Goal: Task Accomplishment & Management: Complete application form

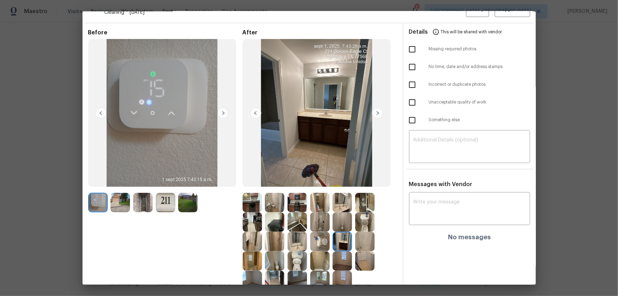
scroll to position [47, 0]
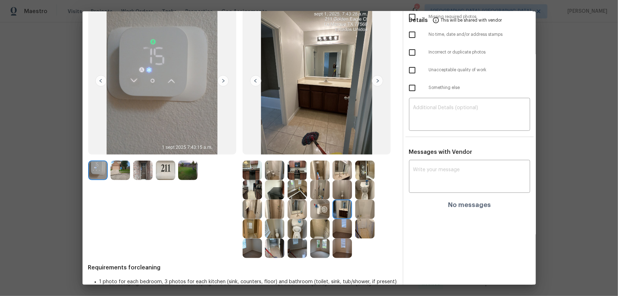
click at [163, 168] on img at bounding box center [165, 170] width 19 height 19
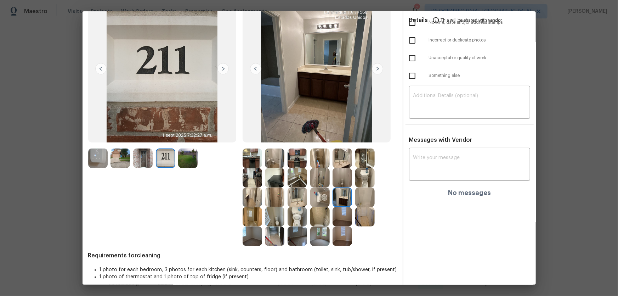
scroll to position [66, 0]
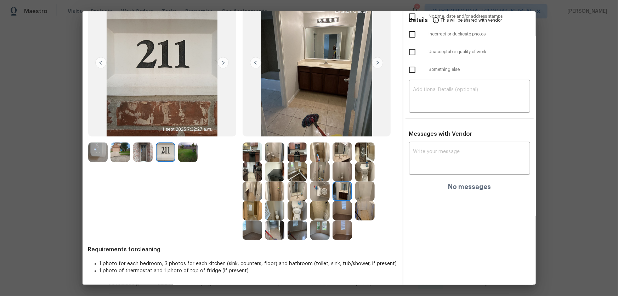
click at [298, 195] on img at bounding box center [297, 210] width 19 height 19
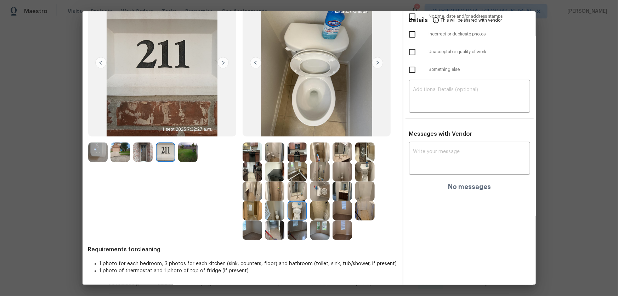
click at [319, 189] on img at bounding box center [319, 190] width 19 height 19
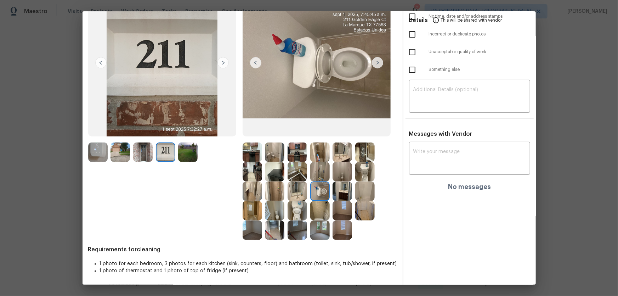
click at [363, 177] on img at bounding box center [364, 171] width 19 height 19
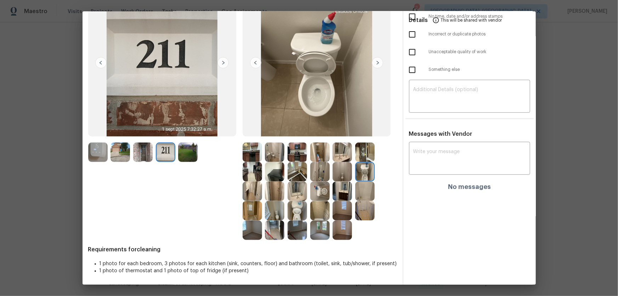
click at [341, 154] on img at bounding box center [342, 151] width 19 height 19
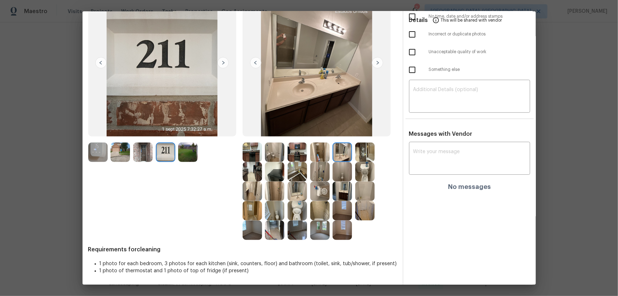
click at [298, 195] on img at bounding box center [297, 190] width 19 height 19
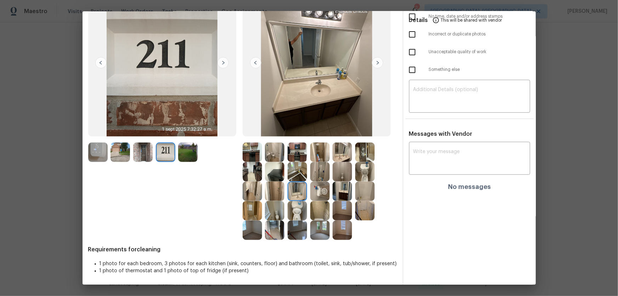
click at [357, 192] on img at bounding box center [364, 190] width 19 height 19
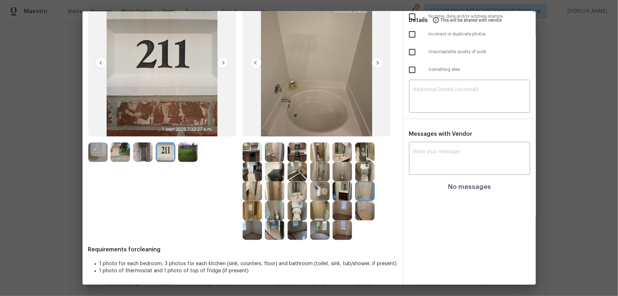
click at [320, 195] on img at bounding box center [319, 210] width 19 height 19
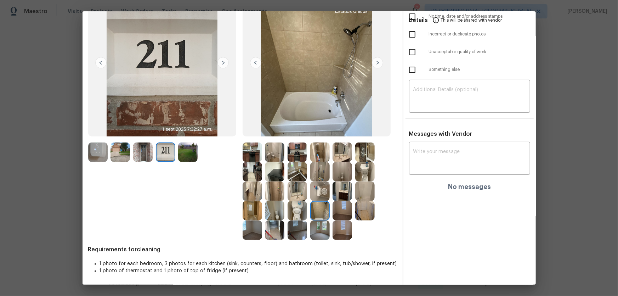
click at [245, 195] on img at bounding box center [252, 210] width 19 height 19
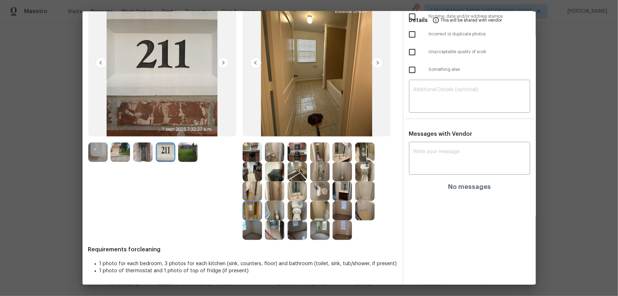
click at [143, 151] on img at bounding box center [142, 151] width 19 height 19
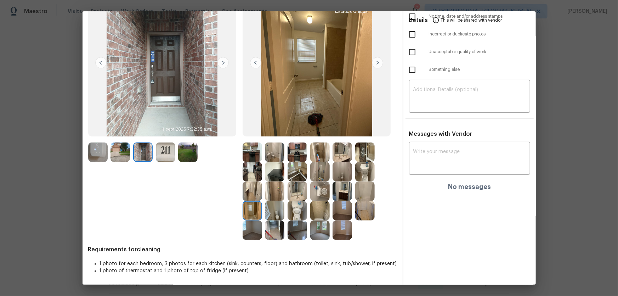
click at [126, 153] on img at bounding box center [120, 151] width 19 height 19
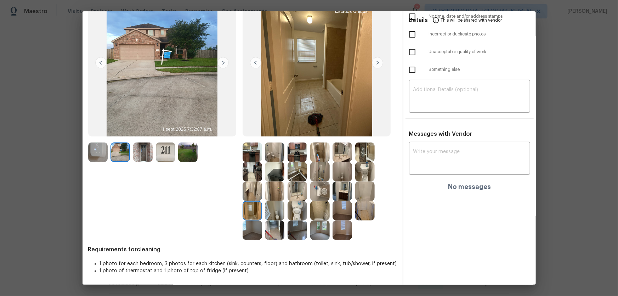
click at [104, 153] on img at bounding box center [97, 151] width 19 height 19
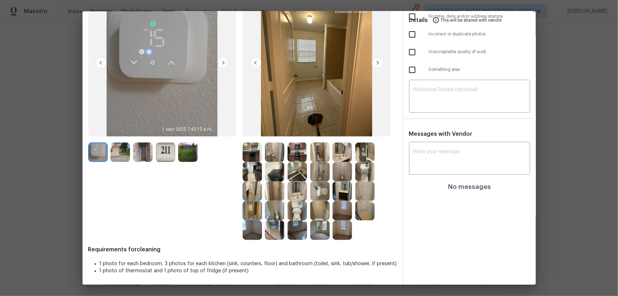
click at [256, 173] on img at bounding box center [252, 171] width 19 height 19
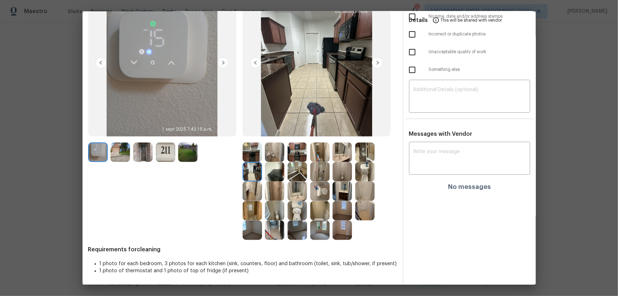
click at [269, 174] on img at bounding box center [274, 171] width 19 height 19
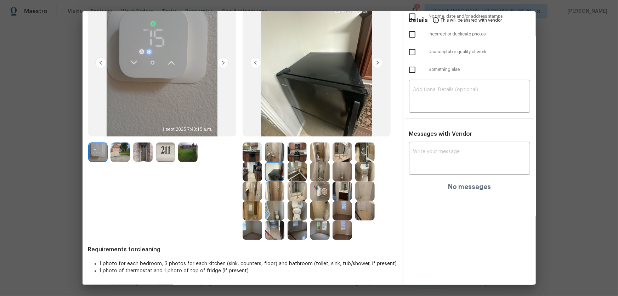
click at [292, 173] on img at bounding box center [297, 171] width 19 height 19
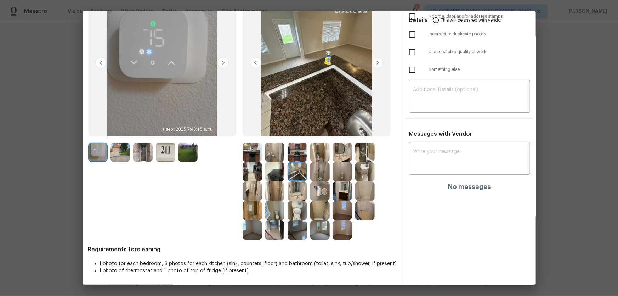
click at [295, 157] on img at bounding box center [297, 151] width 19 height 19
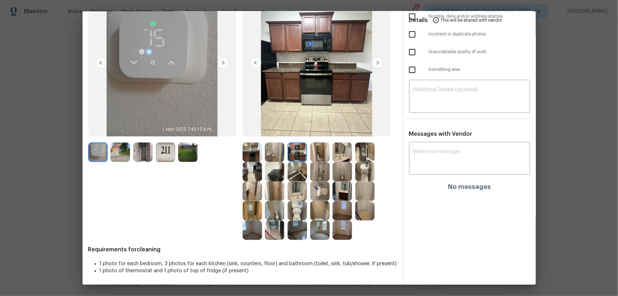
click at [269, 158] on img at bounding box center [274, 151] width 19 height 19
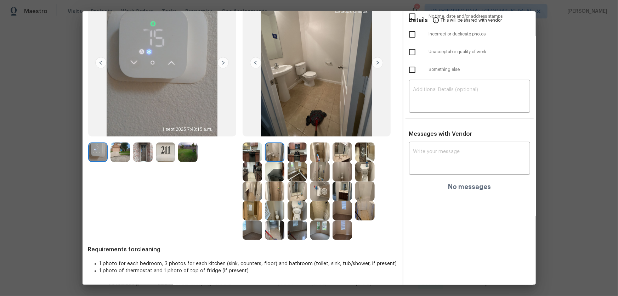
click at [244, 155] on img at bounding box center [252, 151] width 19 height 19
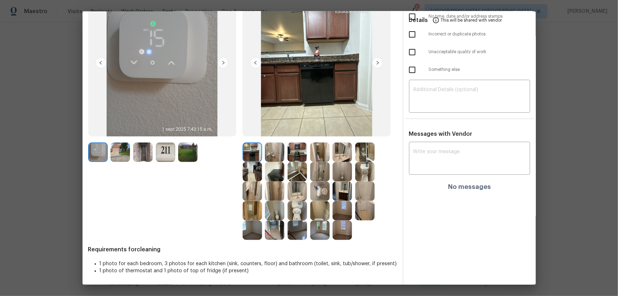
drag, startPoint x: 319, startPoint y: 161, endPoint x: 318, endPoint y: 172, distance: 10.7
click at [319, 161] on img at bounding box center [319, 151] width 19 height 19
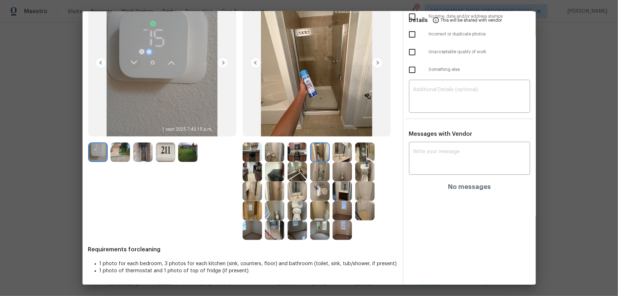
click at [318, 172] on img at bounding box center [319, 171] width 19 height 19
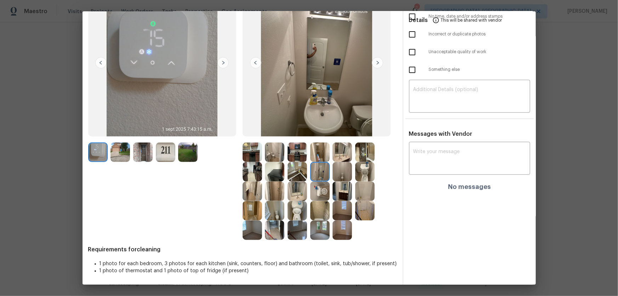
click at [317, 195] on img at bounding box center [319, 210] width 19 height 19
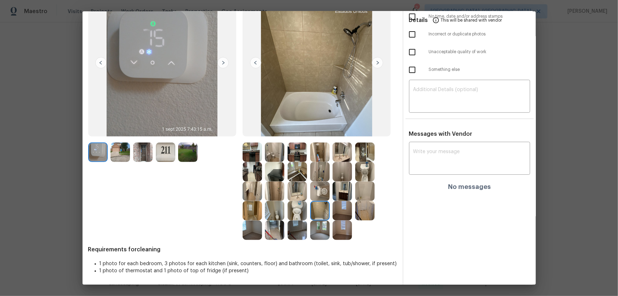
click at [338, 195] on img at bounding box center [342, 210] width 19 height 19
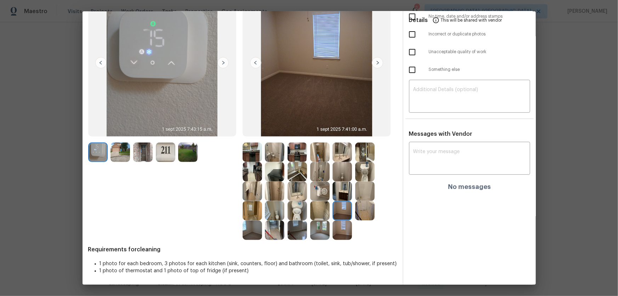
click at [343, 195] on img at bounding box center [342, 229] width 19 height 19
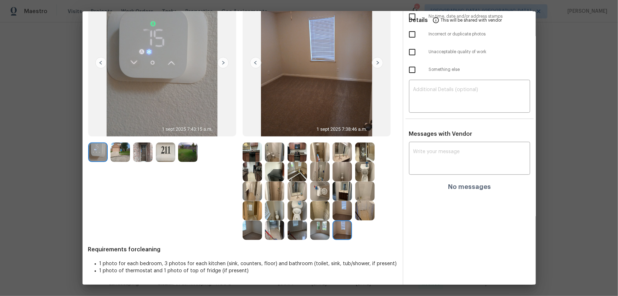
click at [323, 195] on img at bounding box center [319, 229] width 19 height 19
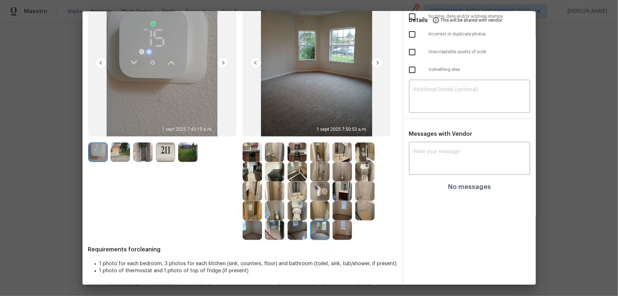
click at [253, 195] on img at bounding box center [252, 229] width 19 height 19
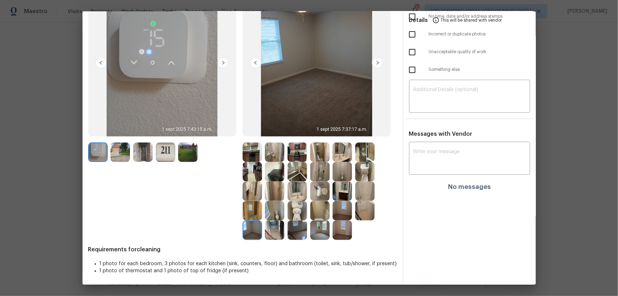
drag, startPoint x: 275, startPoint y: 230, endPoint x: 276, endPoint y: 223, distance: 7.5
click at [275, 195] on img at bounding box center [274, 229] width 19 height 19
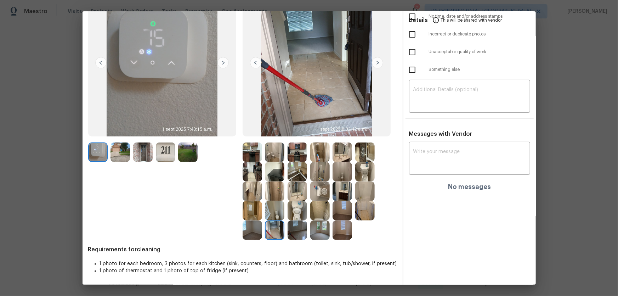
click at [275, 195] on img at bounding box center [274, 210] width 19 height 19
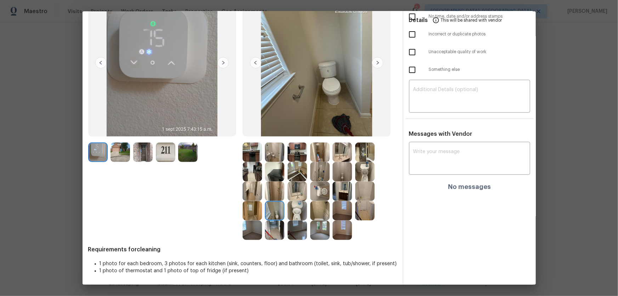
click at [299, 195] on img at bounding box center [297, 210] width 19 height 19
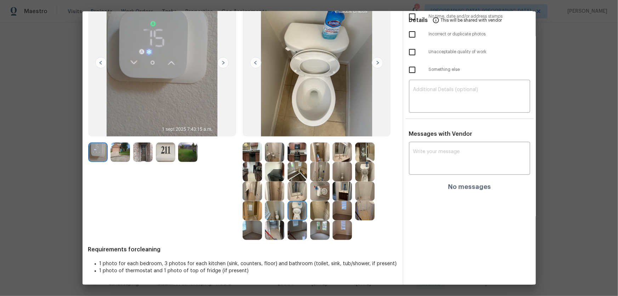
click at [296, 186] on img at bounding box center [297, 190] width 19 height 19
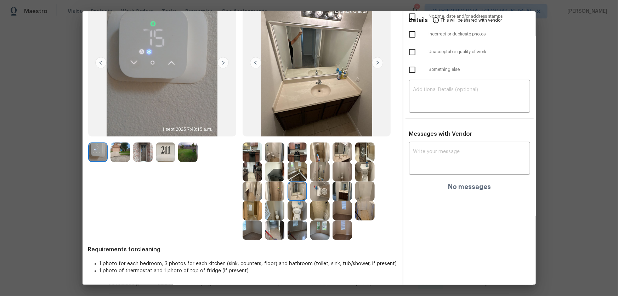
click at [299, 173] on img at bounding box center [297, 171] width 19 height 19
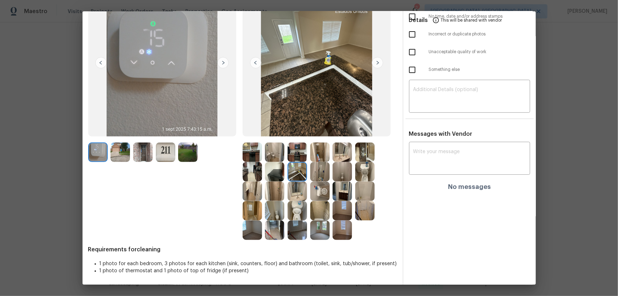
click at [269, 174] on img at bounding box center [274, 171] width 19 height 19
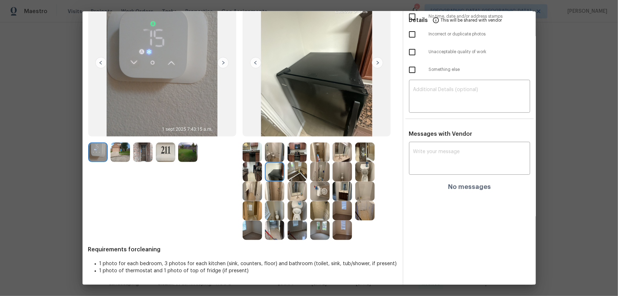
click at [299, 156] on img at bounding box center [297, 151] width 19 height 19
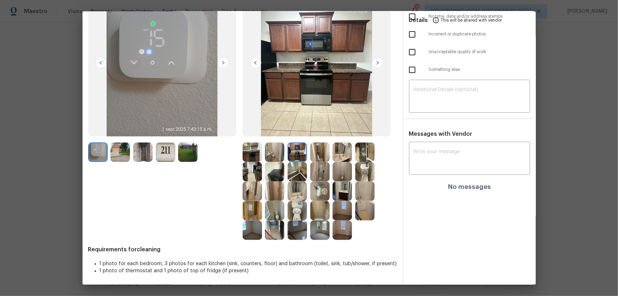
click at [326, 161] on img at bounding box center [319, 151] width 19 height 19
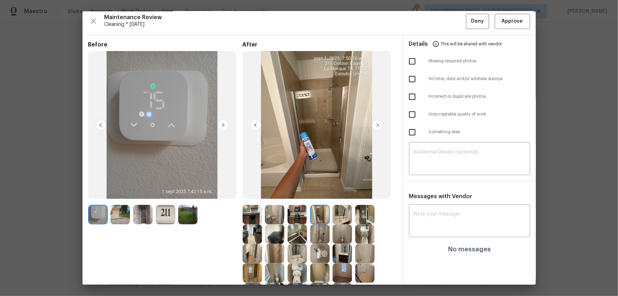
scroll to position [1, 0]
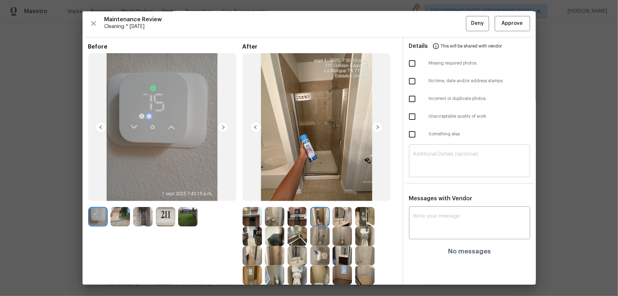
click at [426, 166] on textarea at bounding box center [470, 162] width 113 height 20
paste textarea "Maintenance Audit Team: Hello! Unfortunately, this landscaping visit completed …"
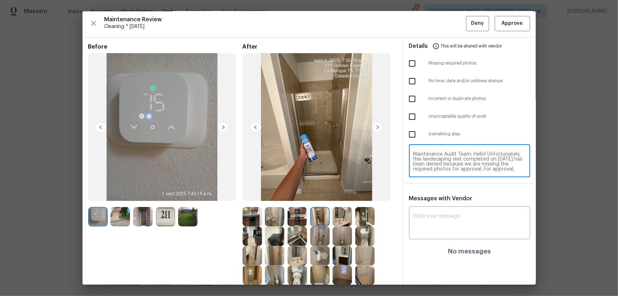
scroll to position [64, 0]
type textarea "Maintenance Audit Team: Hello! Unfortunately, this landscaping visit completed …"
click at [435, 195] on textarea at bounding box center [470, 224] width 113 height 20
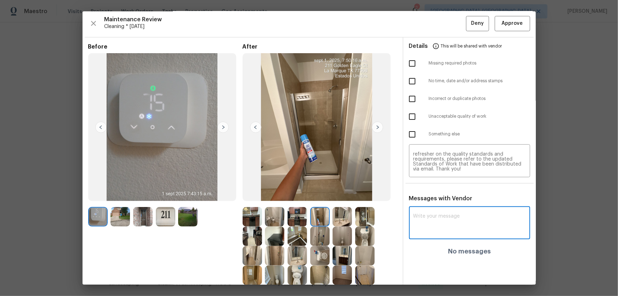
paste textarea "Maintenance Audit Team: Hello! Unfortunately, this landscaping visit completed …"
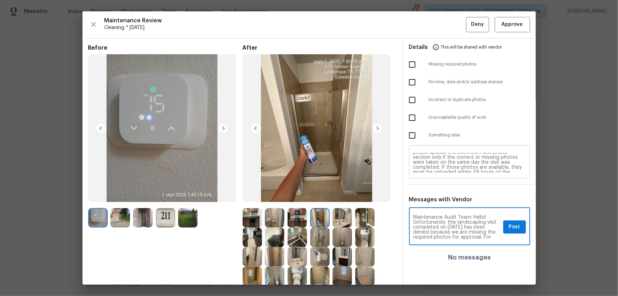
scroll to position [0, 0]
type textarea "Maintenance Audit Team: Hello! Unfortunately, this landscaping visit completed …"
click at [409, 66] on input "checkbox" at bounding box center [412, 64] width 15 height 15
checkbox input "true"
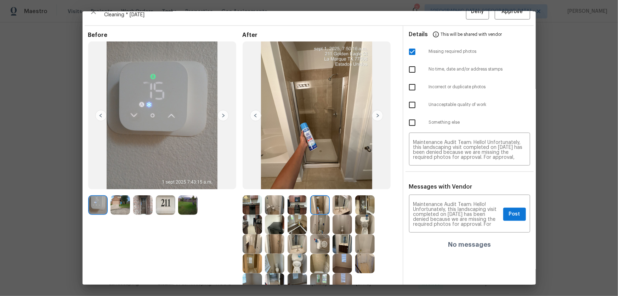
scroll to position [32, 0]
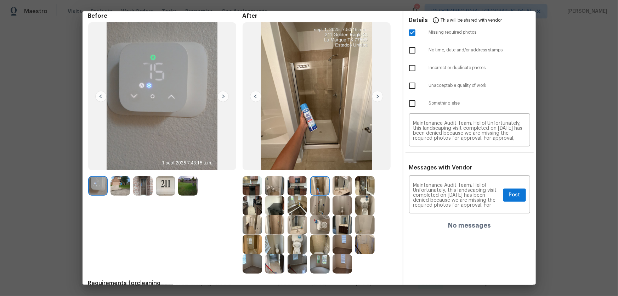
click at [317, 195] on img at bounding box center [319, 224] width 19 height 19
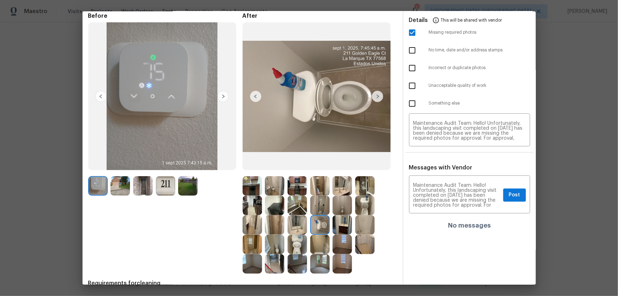
click at [293, 195] on img at bounding box center [297, 224] width 19 height 19
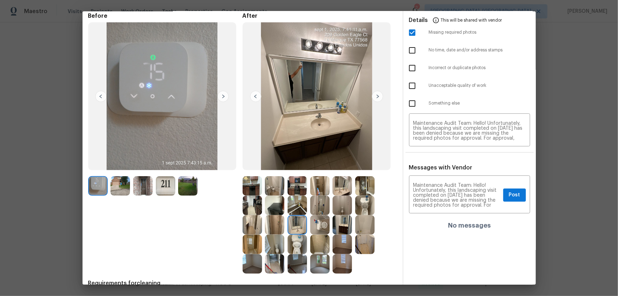
click at [293, 195] on img at bounding box center [297, 244] width 19 height 19
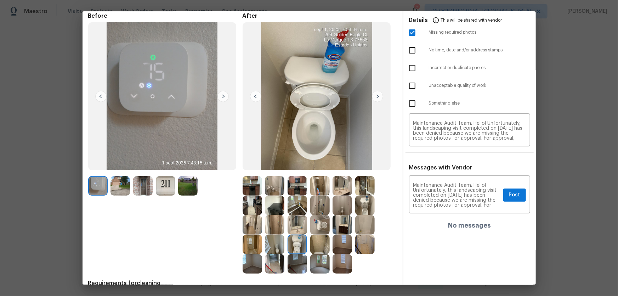
click at [278, 195] on img at bounding box center [274, 244] width 19 height 19
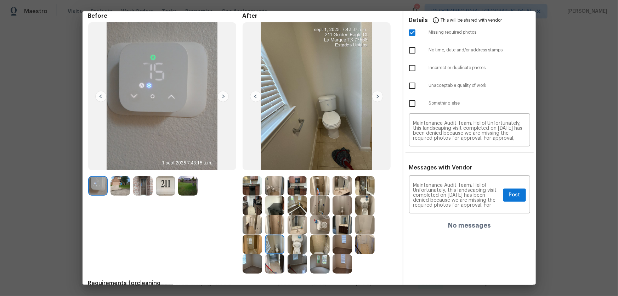
click at [324, 195] on img at bounding box center [319, 205] width 19 height 19
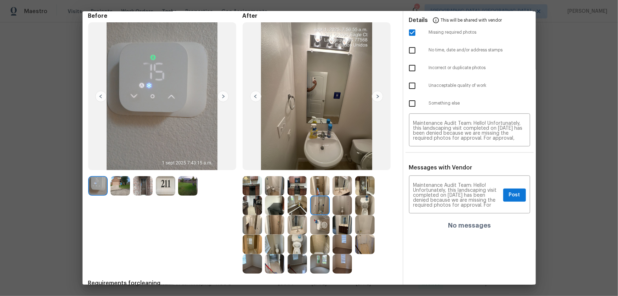
click at [299, 195] on img at bounding box center [297, 224] width 19 height 19
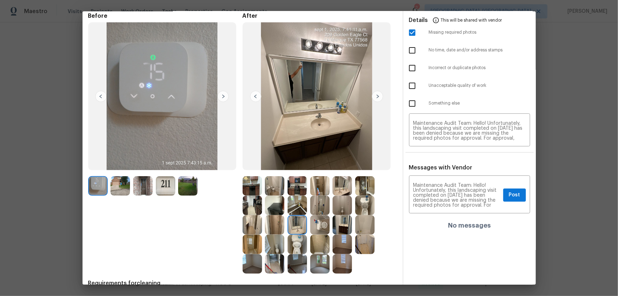
click at [299, 195] on img at bounding box center [297, 224] width 19 height 19
click at [340, 191] on img at bounding box center [342, 185] width 19 height 19
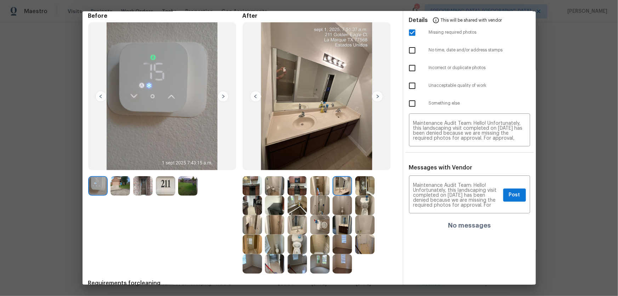
click at [299, 195] on img at bounding box center [297, 224] width 19 height 19
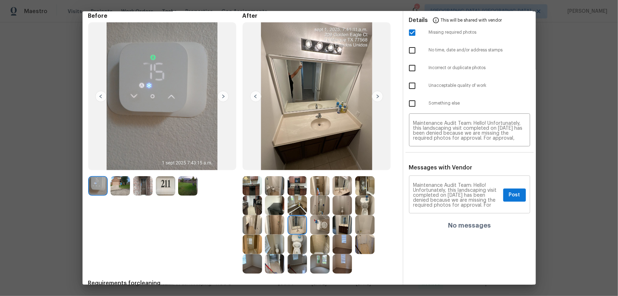
click at [414, 195] on textarea "Maintenance Audit Team: Hello! Unfortunately, this landscaping visit completed …" at bounding box center [457, 195] width 87 height 25
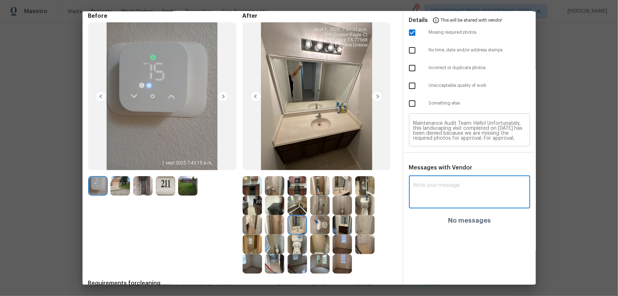
click at [440, 127] on textarea "Maintenance Audit Team: Hello! Unfortunately, this landscaping visit completed …" at bounding box center [470, 131] width 113 height 20
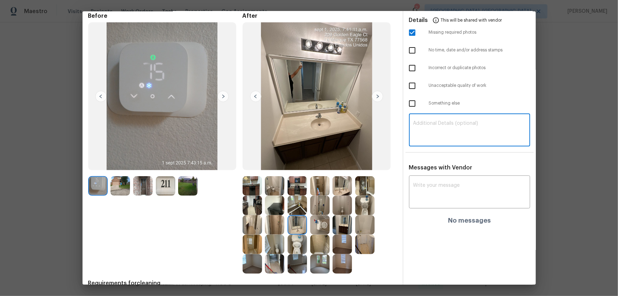
click at [162, 188] on img at bounding box center [165, 185] width 19 height 19
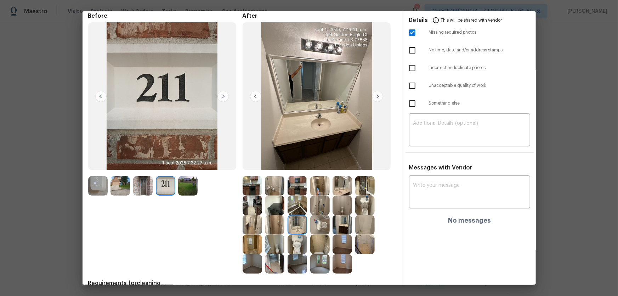
click at [140, 192] on img at bounding box center [142, 185] width 19 height 19
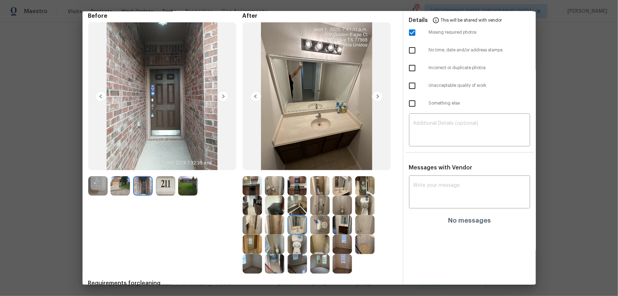
click at [120, 191] on img at bounding box center [120, 185] width 19 height 19
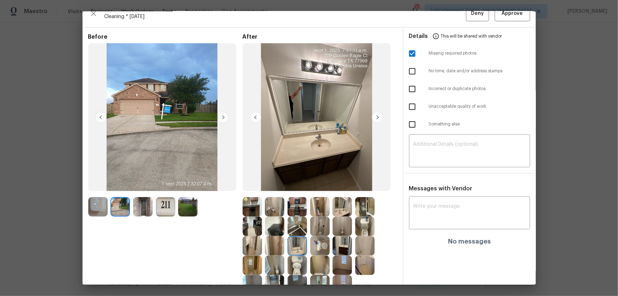
scroll to position [0, 0]
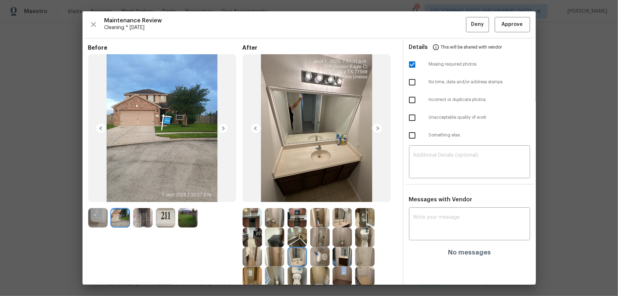
click at [405, 64] on input "checkbox" at bounding box center [412, 64] width 15 height 15
checkbox input "false"
click at [440, 27] on span "Approve" at bounding box center [512, 24] width 21 height 9
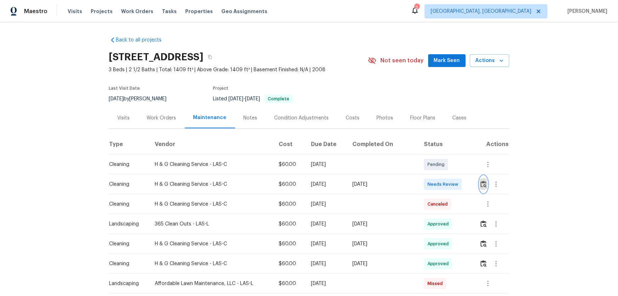
click at [440, 186] on img "button" at bounding box center [484, 184] width 6 height 7
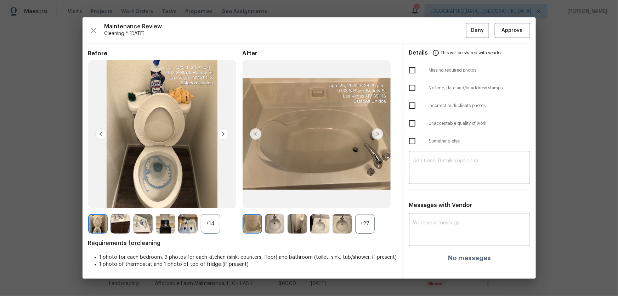
click at [371, 195] on div "+27" at bounding box center [364, 223] width 19 height 19
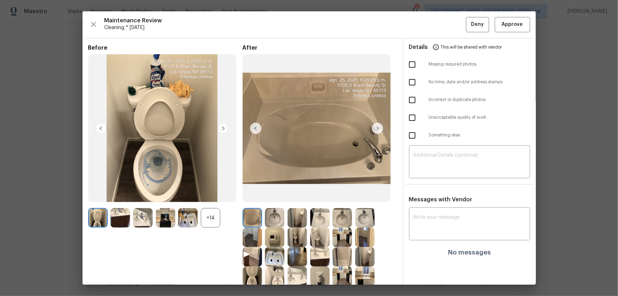
click at [210, 195] on div "+14" at bounding box center [210, 217] width 19 height 19
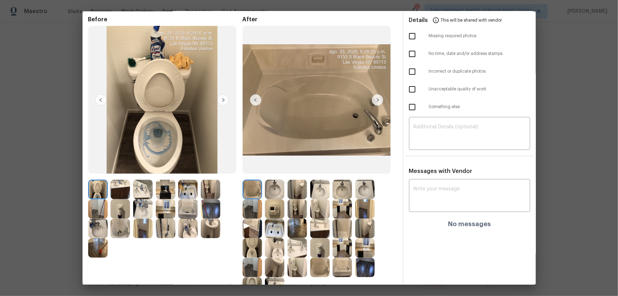
scroll to position [64, 0]
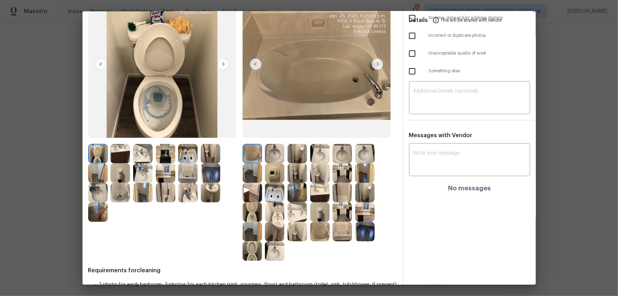
click at [323, 157] on img at bounding box center [319, 153] width 19 height 19
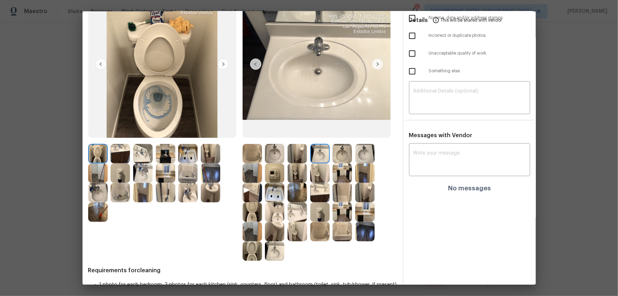
drag, startPoint x: 250, startPoint y: 252, endPoint x: 248, endPoint y: 248, distance: 4.5
click at [249, 195] on img at bounding box center [252, 250] width 19 height 19
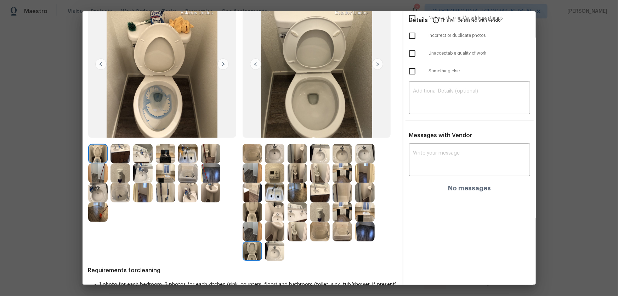
click at [248, 195] on img at bounding box center [252, 211] width 19 height 19
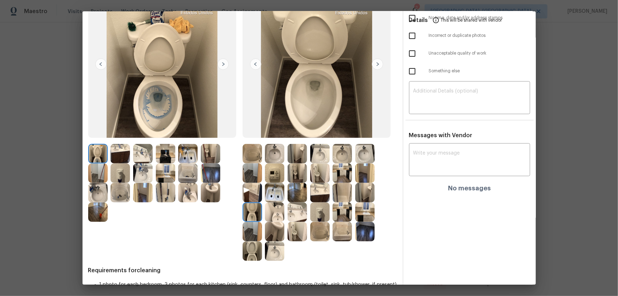
click at [248, 195] on img at bounding box center [252, 250] width 19 height 19
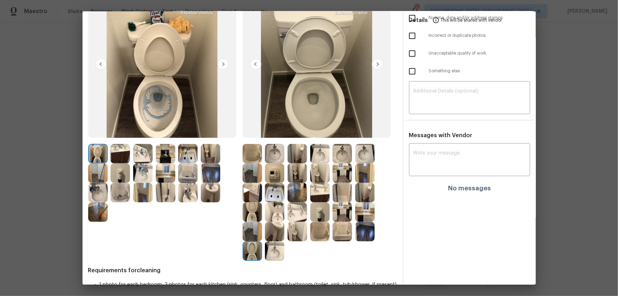
click at [279, 156] on img at bounding box center [274, 153] width 19 height 19
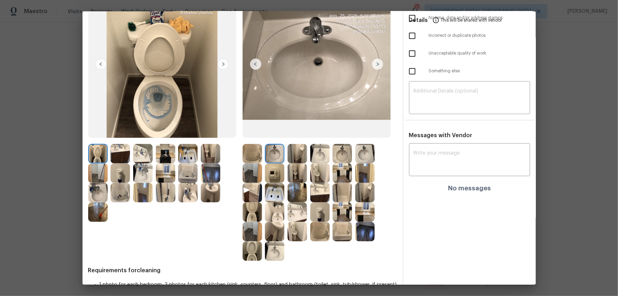
click at [325, 155] on img at bounding box center [319, 153] width 19 height 19
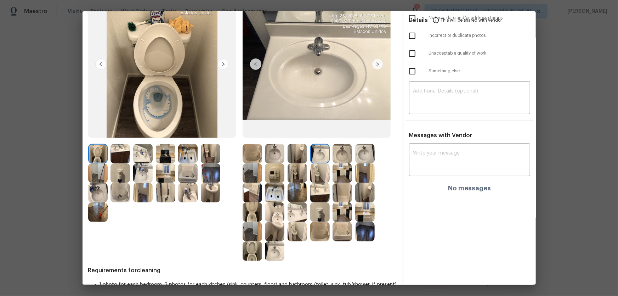
click at [352, 155] on div at bounding box center [344, 153] width 23 height 19
click at [246, 195] on img at bounding box center [252, 211] width 19 height 19
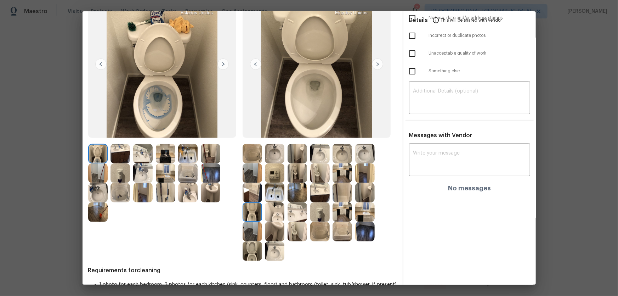
click at [327, 195] on img at bounding box center [319, 231] width 19 height 19
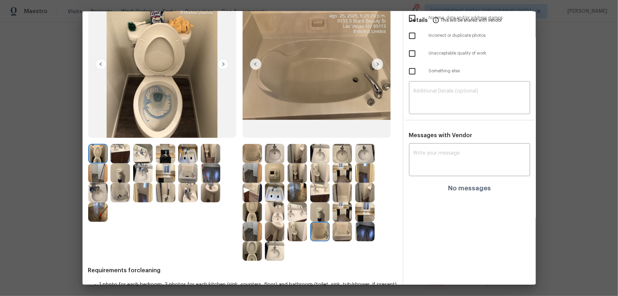
click at [328, 195] on div at bounding box center [321, 231] width 23 height 19
click at [254, 195] on img at bounding box center [252, 250] width 19 height 19
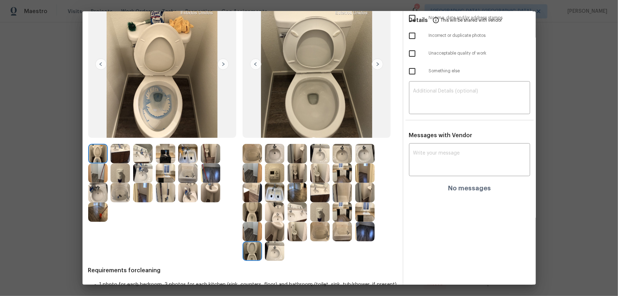
click at [295, 195] on img at bounding box center [297, 231] width 19 height 19
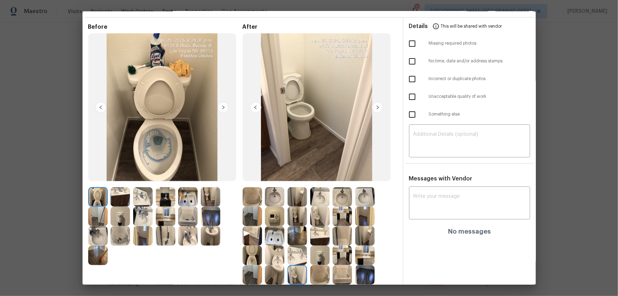
scroll to position [32, 0]
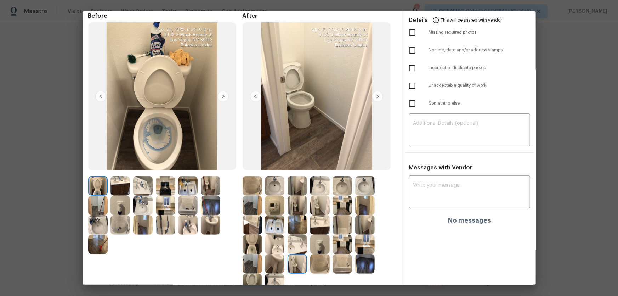
click at [256, 195] on img at bounding box center [252, 244] width 19 height 19
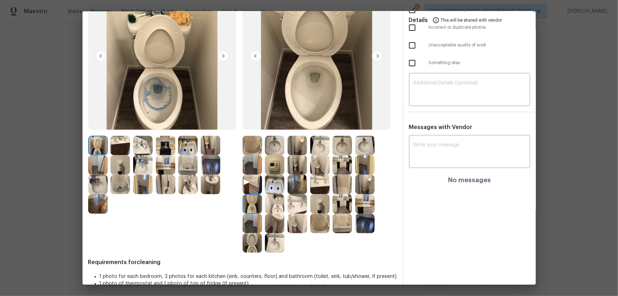
scroll to position [85, 0]
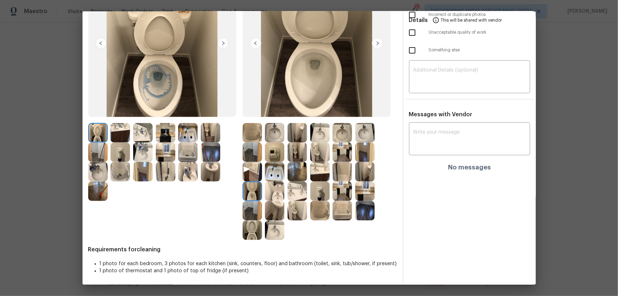
click at [248, 195] on img at bounding box center [252, 229] width 19 height 19
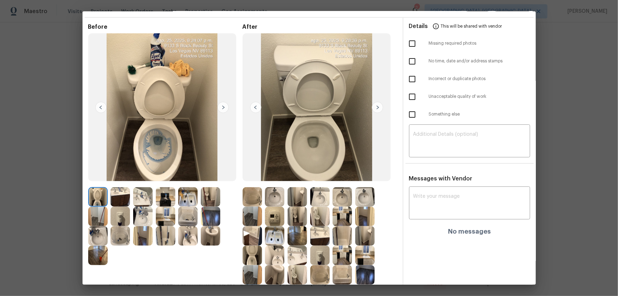
scroll to position [53, 0]
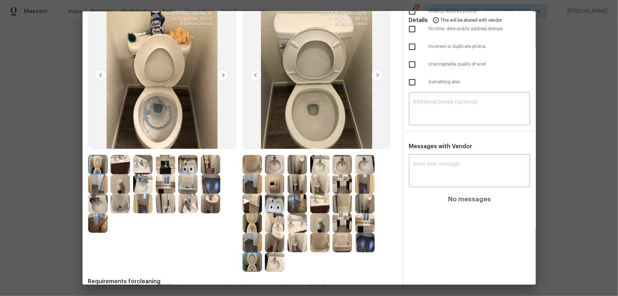
click at [298, 189] on img at bounding box center [297, 183] width 19 height 19
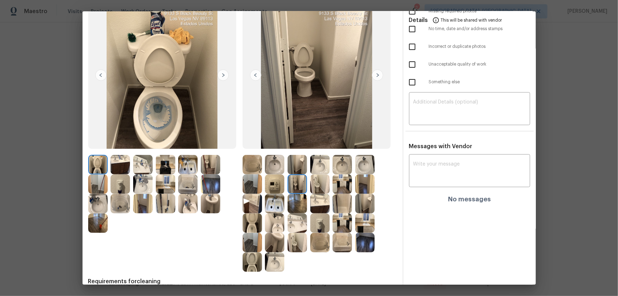
click at [315, 190] on img at bounding box center [319, 183] width 19 height 19
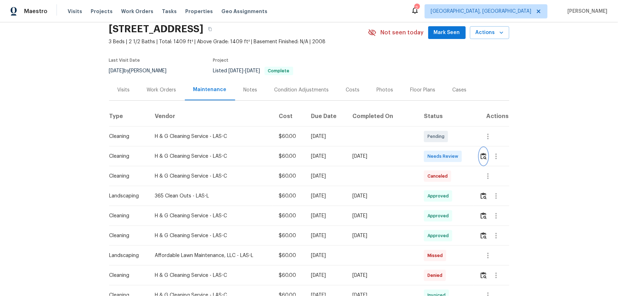
scroll to position [64, 0]
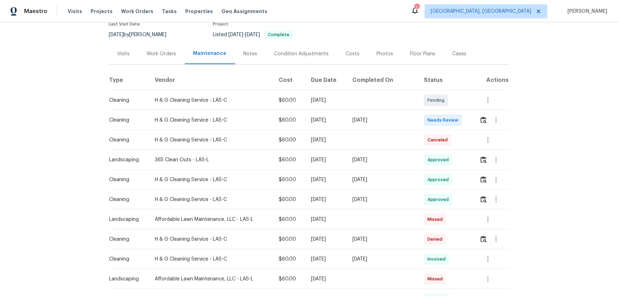
click at [440, 177] on td at bounding box center [491, 180] width 35 height 20
click at [440, 180] on img "button" at bounding box center [484, 179] width 6 height 7
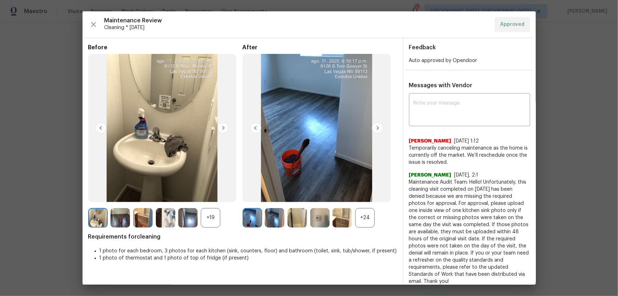
click at [367, 195] on div "+24" at bounding box center [364, 217] width 19 height 19
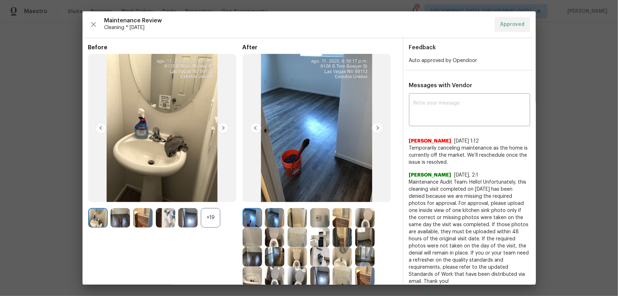
click at [215, 195] on div "+19" at bounding box center [210, 217] width 19 height 19
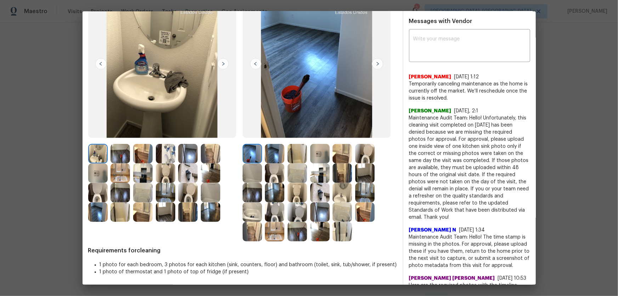
click at [296, 194] on img at bounding box center [297, 192] width 19 height 19
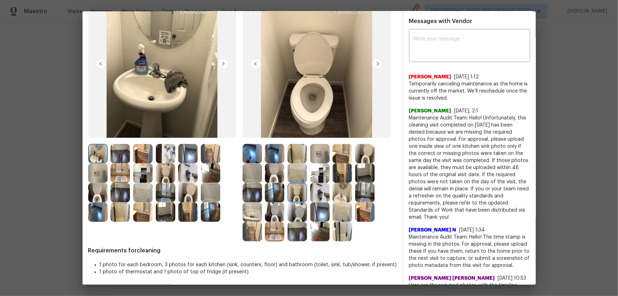
click at [272, 175] on img at bounding box center [274, 172] width 19 height 19
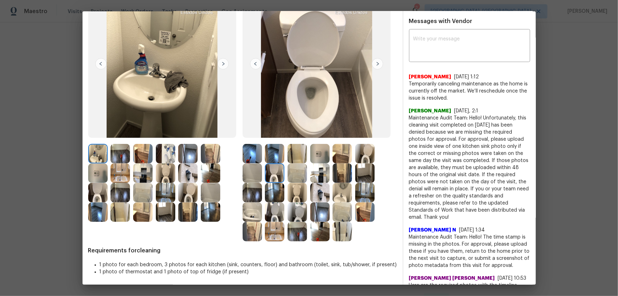
click at [365, 156] on img at bounding box center [364, 153] width 19 height 19
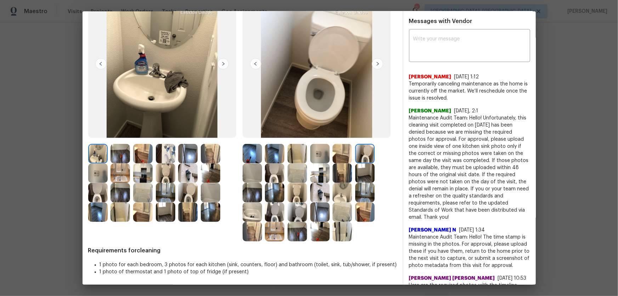
click at [293, 195] on img at bounding box center [297, 192] width 19 height 19
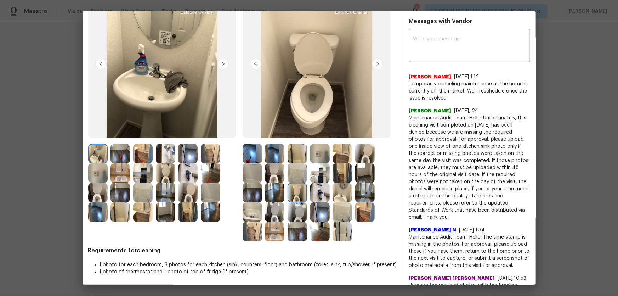
click at [298, 195] on img at bounding box center [297, 211] width 19 height 19
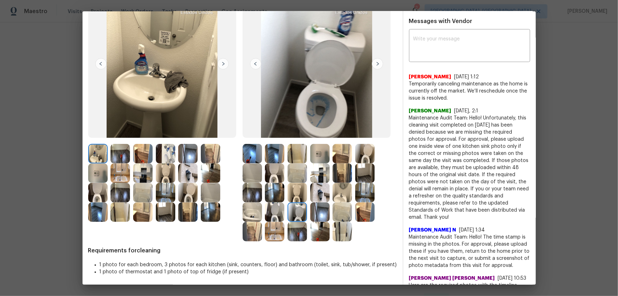
click at [298, 195] on img at bounding box center [297, 192] width 19 height 19
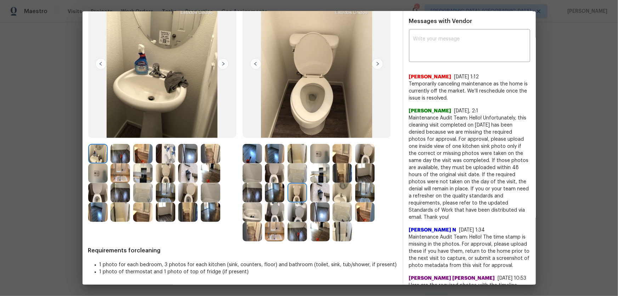
click at [361, 159] on img at bounding box center [364, 153] width 19 height 19
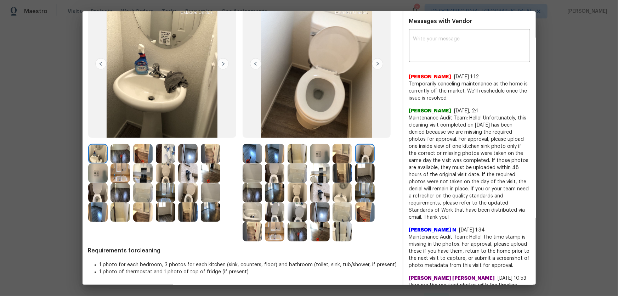
click at [271, 195] on img at bounding box center [274, 211] width 19 height 19
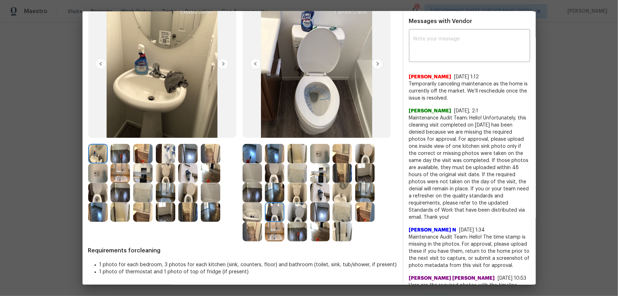
click at [301, 195] on img at bounding box center [297, 211] width 19 height 19
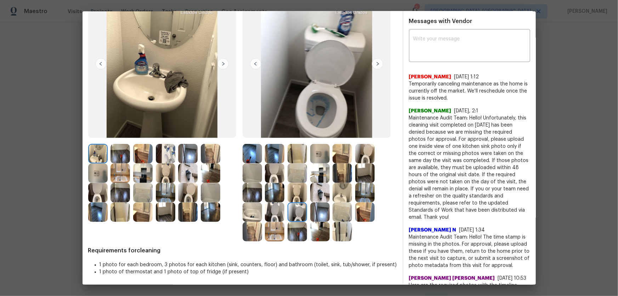
click at [335, 195] on img at bounding box center [342, 211] width 19 height 19
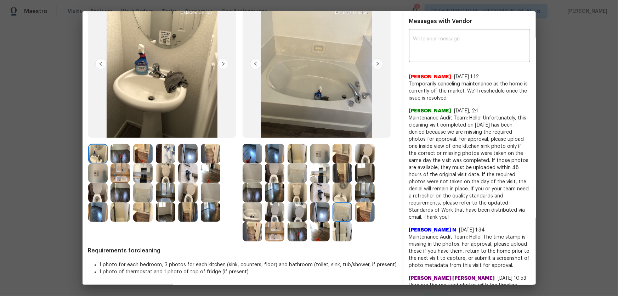
click at [341, 195] on img at bounding box center [342, 231] width 19 height 19
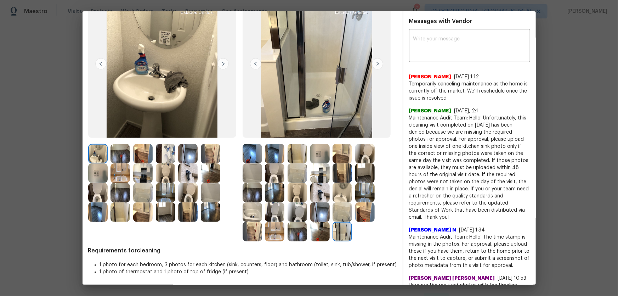
click at [296, 195] on img at bounding box center [297, 211] width 19 height 19
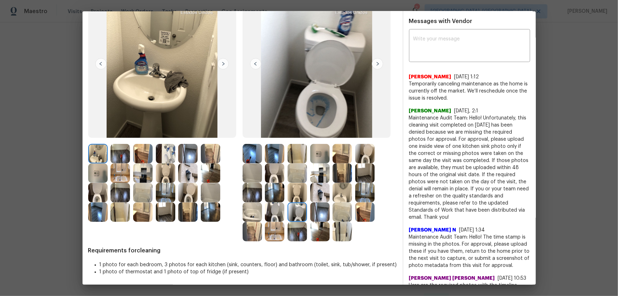
click at [294, 192] on img at bounding box center [297, 192] width 19 height 19
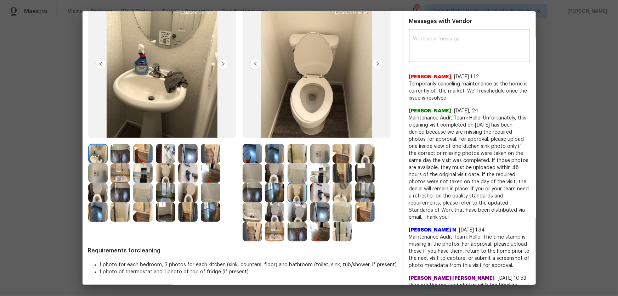
click at [296, 195] on img at bounding box center [297, 211] width 19 height 19
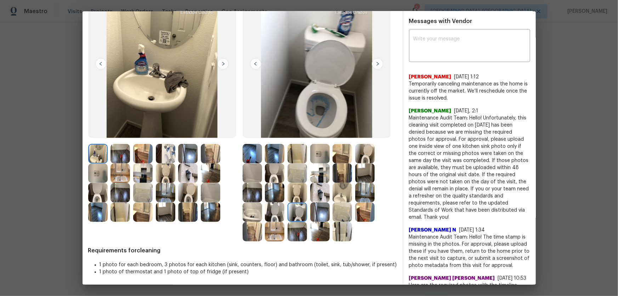
click at [298, 195] on img at bounding box center [297, 192] width 19 height 19
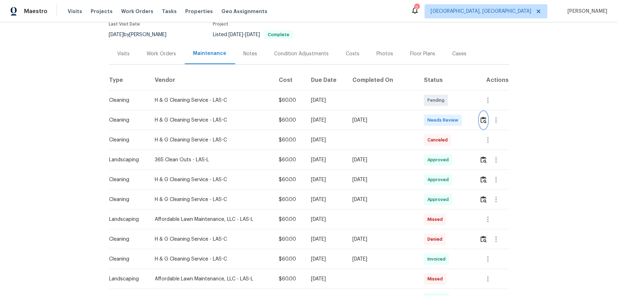
click at [440, 119] on img "button" at bounding box center [484, 120] width 6 height 7
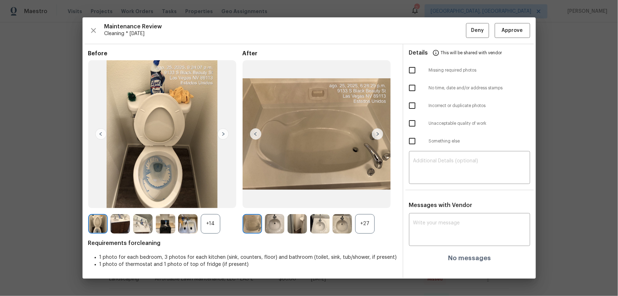
click at [363, 195] on div "+27" at bounding box center [364, 223] width 19 height 19
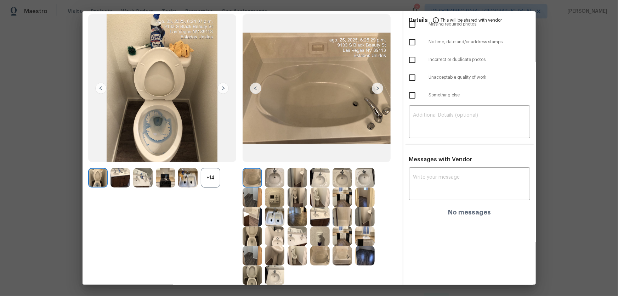
scroll to position [85, 0]
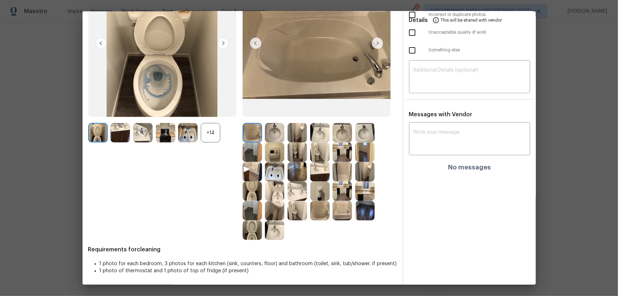
click at [250, 191] on img at bounding box center [252, 190] width 19 height 19
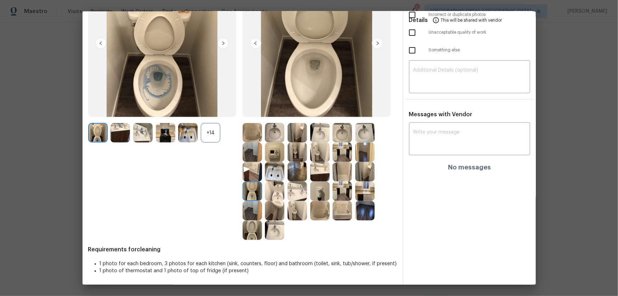
click at [253, 195] on img at bounding box center [252, 229] width 19 height 19
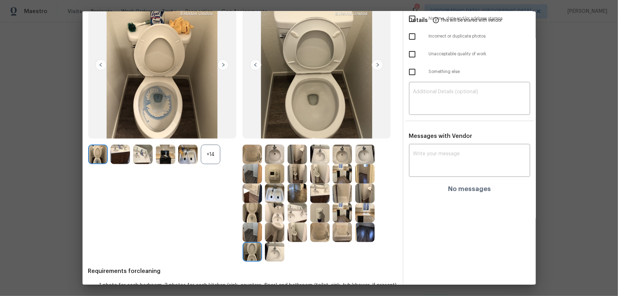
scroll to position [53, 0]
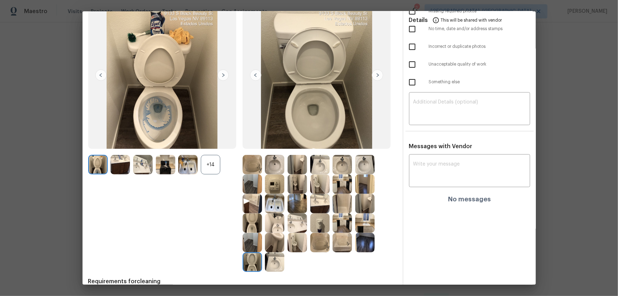
click at [293, 195] on img at bounding box center [297, 242] width 19 height 19
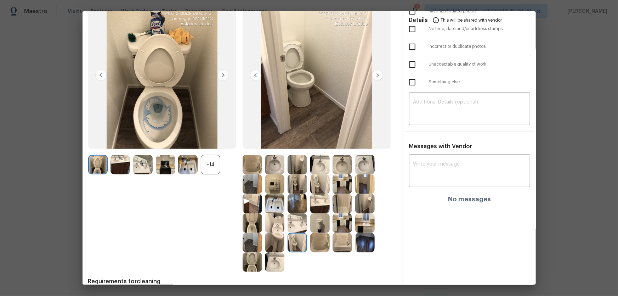
click at [210, 157] on div "+14" at bounding box center [210, 164] width 19 height 19
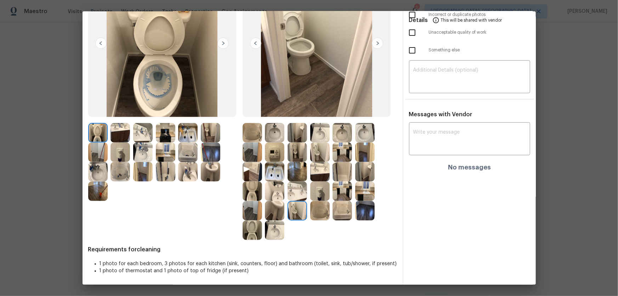
scroll to position [85, 0]
click at [151, 154] on img at bounding box center [142, 151] width 19 height 19
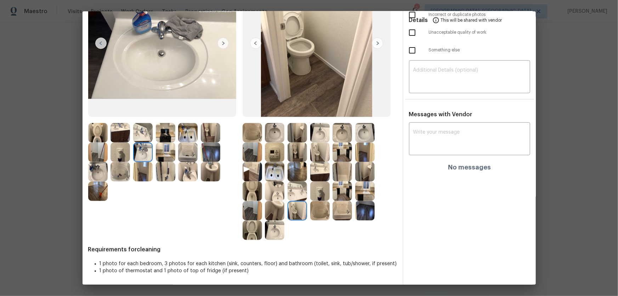
click at [145, 132] on img at bounding box center [142, 132] width 19 height 19
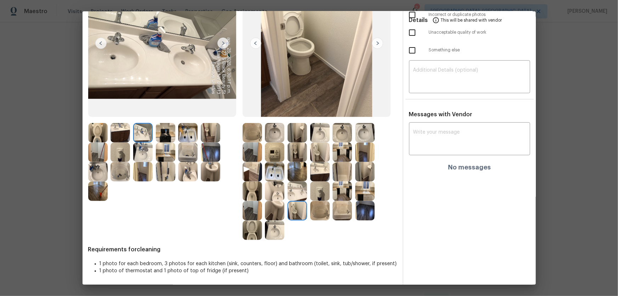
click at [195, 170] on img at bounding box center [187, 171] width 19 height 19
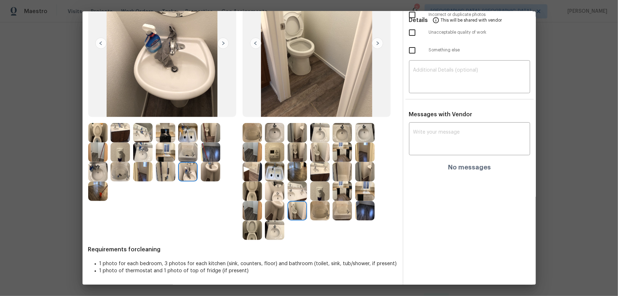
click at [189, 151] on img at bounding box center [187, 151] width 19 height 19
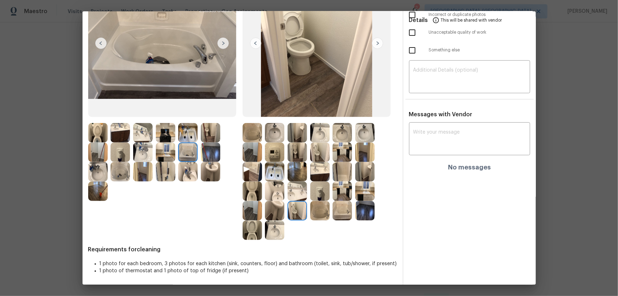
click at [191, 131] on img at bounding box center [187, 132] width 19 height 19
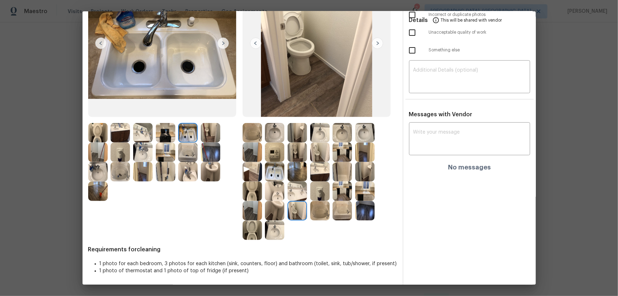
click at [265, 150] on img at bounding box center [274, 151] width 19 height 19
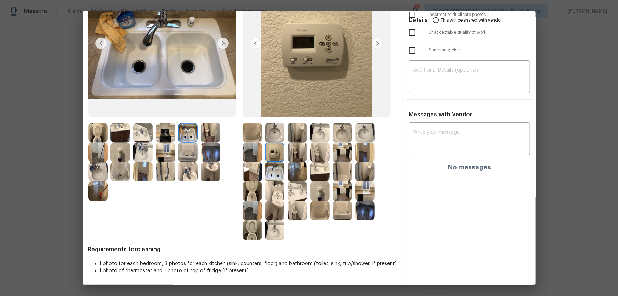
scroll to position [53, 0]
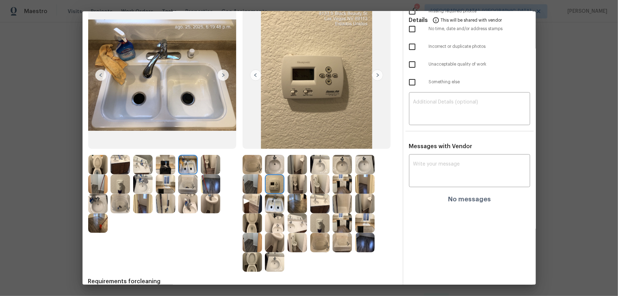
click at [335, 189] on img at bounding box center [342, 183] width 19 height 19
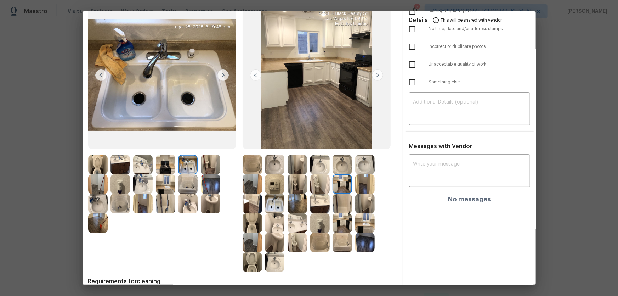
click at [343, 195] on img at bounding box center [342, 203] width 19 height 19
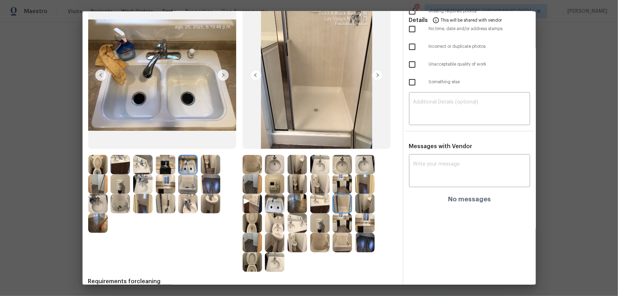
click at [361, 185] on img at bounding box center [364, 183] width 19 height 19
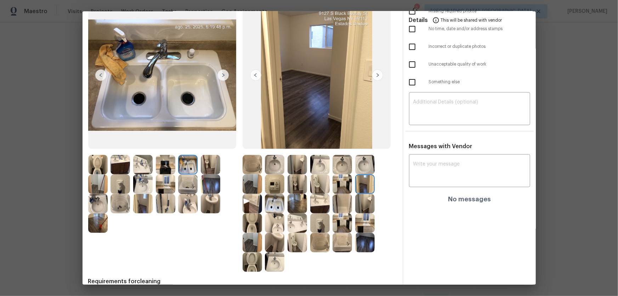
click at [325, 187] on img at bounding box center [319, 183] width 19 height 19
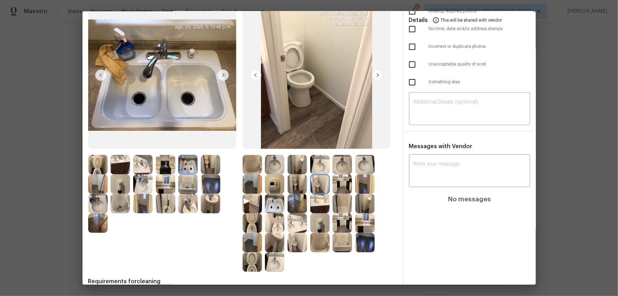
click at [317, 195] on img at bounding box center [319, 203] width 19 height 19
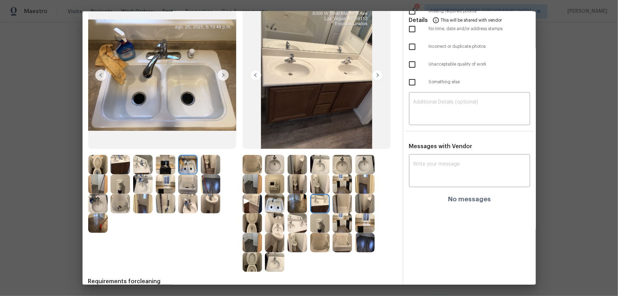
click at [297, 195] on img at bounding box center [297, 203] width 19 height 19
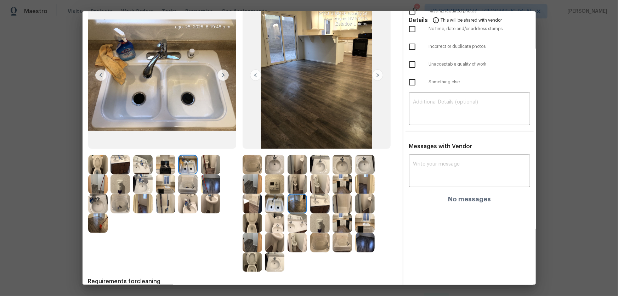
click at [315, 195] on img at bounding box center [319, 222] width 19 height 19
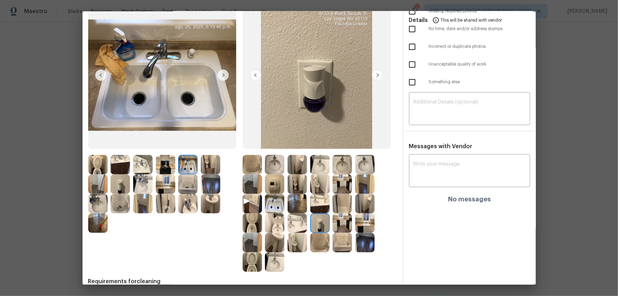
click at [321, 195] on img at bounding box center [319, 242] width 19 height 19
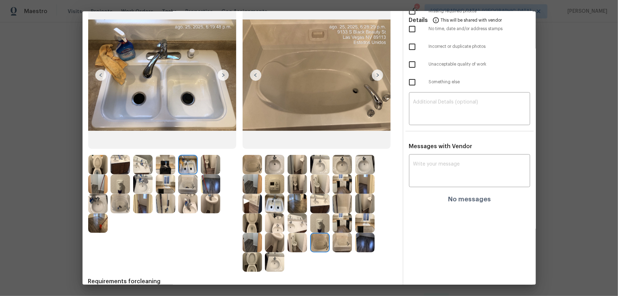
click at [342, 195] on img at bounding box center [342, 242] width 19 height 19
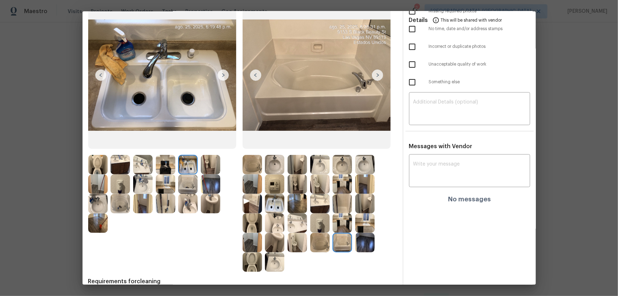
click at [360, 195] on img at bounding box center [364, 242] width 19 height 19
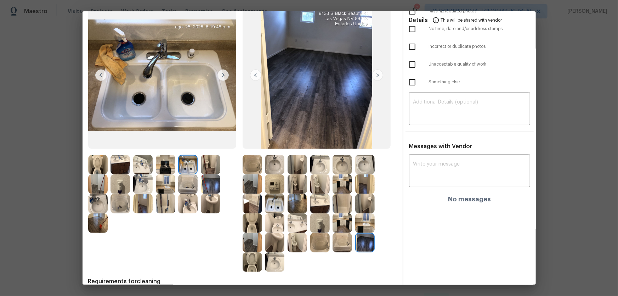
click at [362, 185] on img at bounding box center [364, 183] width 19 height 19
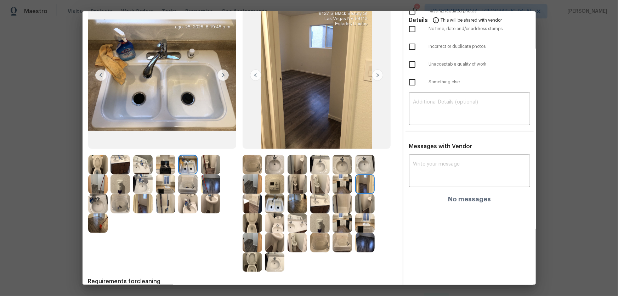
click at [248, 184] on img at bounding box center [252, 183] width 19 height 19
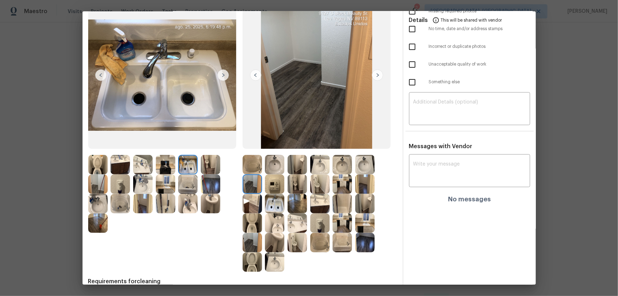
click at [209, 183] on img at bounding box center [210, 183] width 19 height 19
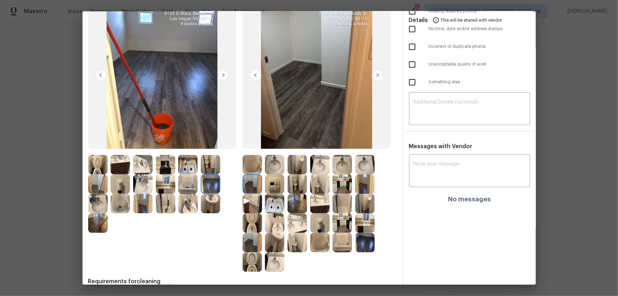
click at [211, 195] on img at bounding box center [210, 203] width 19 height 19
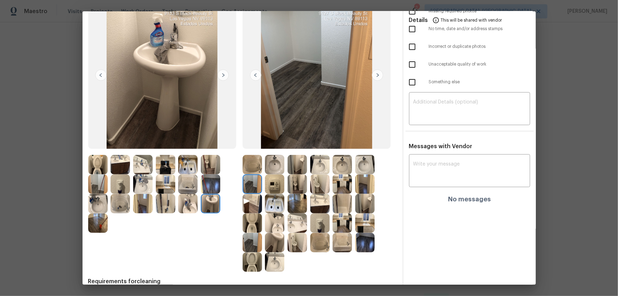
click at [196, 195] on img at bounding box center [187, 203] width 19 height 19
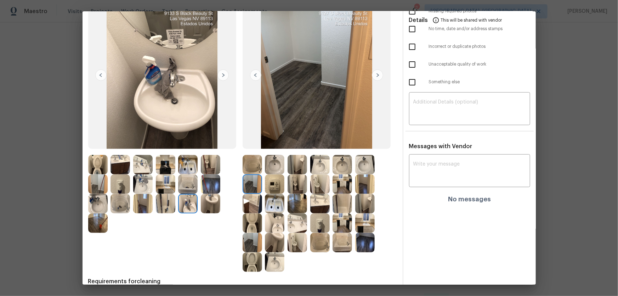
click at [191, 183] on img at bounding box center [187, 183] width 19 height 19
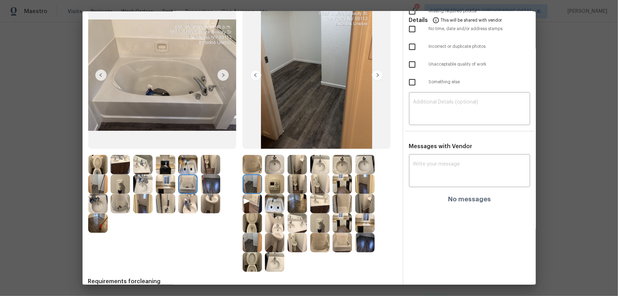
click at [189, 166] on img at bounding box center [187, 164] width 19 height 19
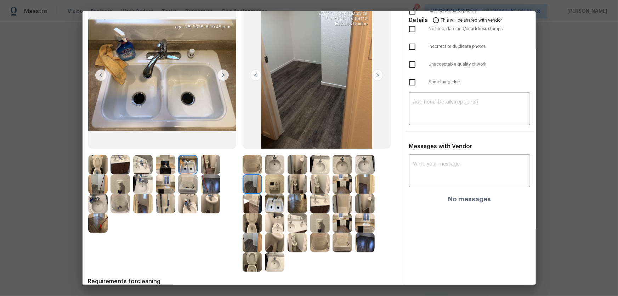
click at [170, 165] on img at bounding box center [165, 164] width 19 height 19
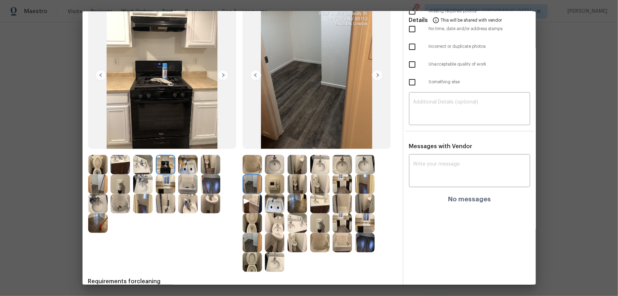
click at [170, 178] on img at bounding box center [165, 183] width 19 height 19
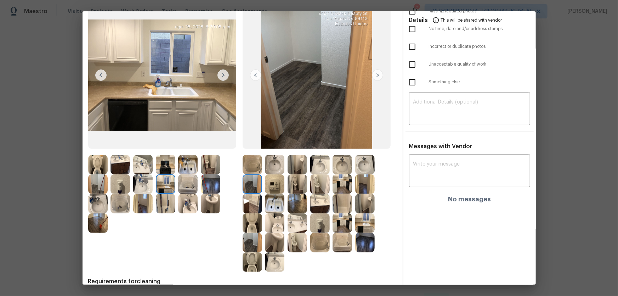
click at [149, 180] on img at bounding box center [142, 183] width 19 height 19
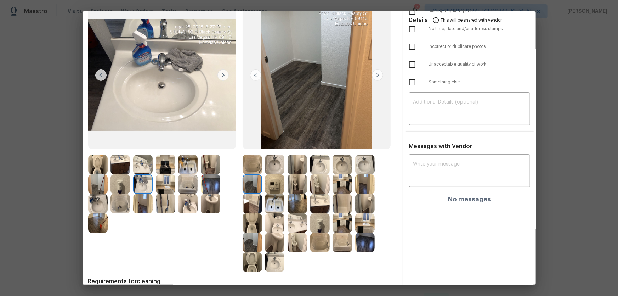
click at [140, 164] on img at bounding box center [142, 164] width 19 height 19
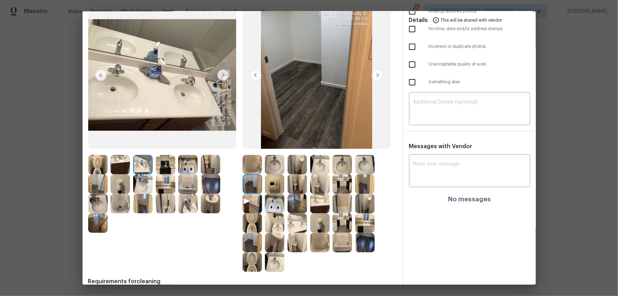
click at [121, 164] on img at bounding box center [120, 164] width 19 height 19
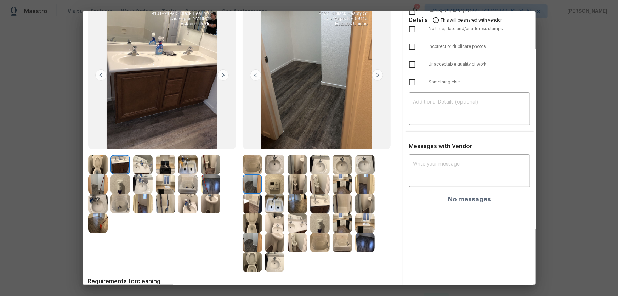
click at [120, 181] on img at bounding box center [120, 183] width 19 height 19
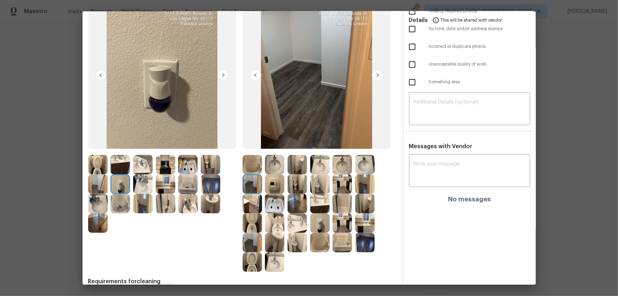
click at [91, 183] on img at bounding box center [97, 183] width 19 height 19
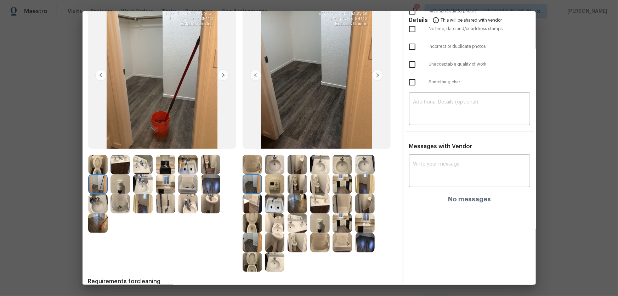
click at [133, 195] on div at bounding box center [122, 203] width 23 height 19
click at [98, 195] on img at bounding box center [97, 203] width 19 height 19
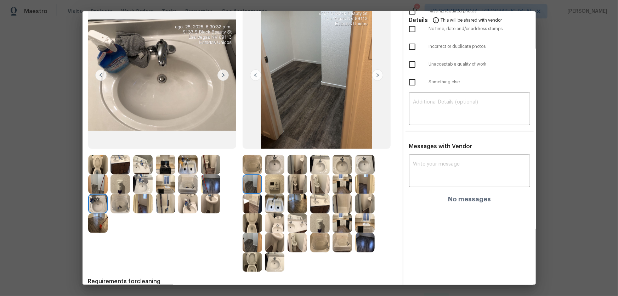
click at [101, 195] on img at bounding box center [97, 222] width 19 height 19
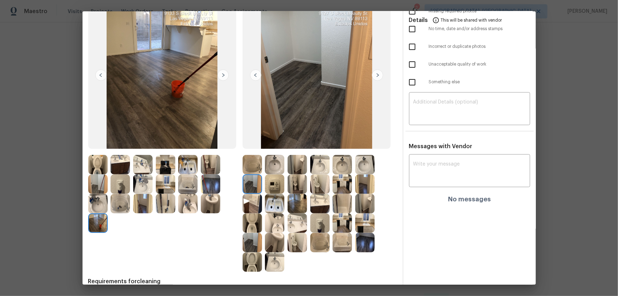
click at [105, 188] on img at bounding box center [97, 183] width 19 height 19
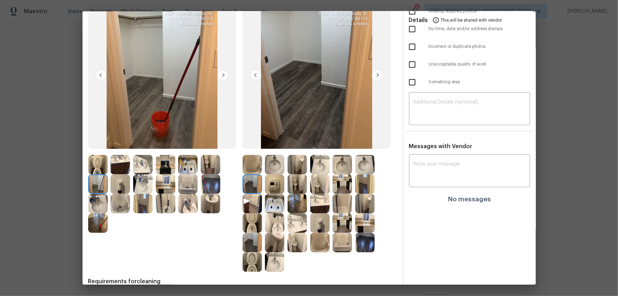
click at [99, 163] on img at bounding box center [97, 164] width 19 height 19
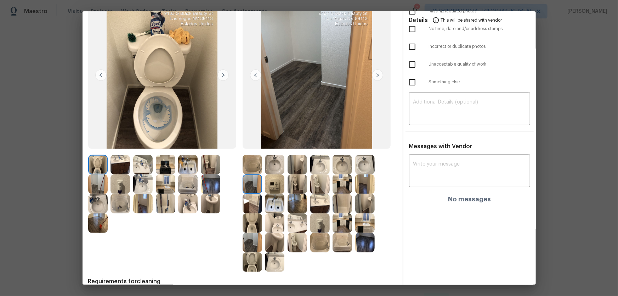
click at [127, 164] on img at bounding box center [120, 164] width 19 height 19
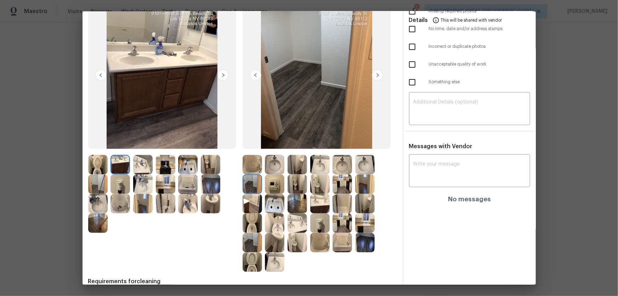
click at [156, 175] on img at bounding box center [165, 183] width 19 height 19
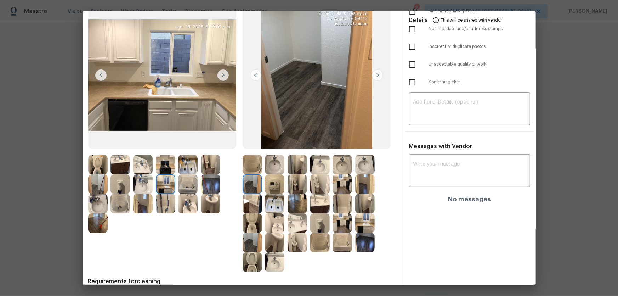
click at [150, 170] on img at bounding box center [142, 164] width 19 height 19
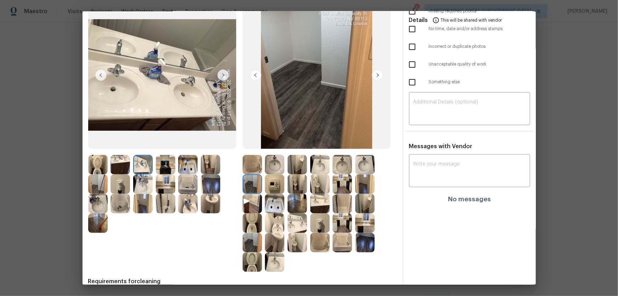
click at [166, 170] on img at bounding box center [165, 164] width 19 height 19
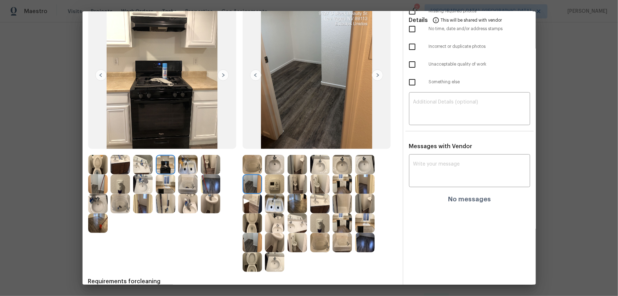
click at [189, 170] on img at bounding box center [187, 164] width 19 height 19
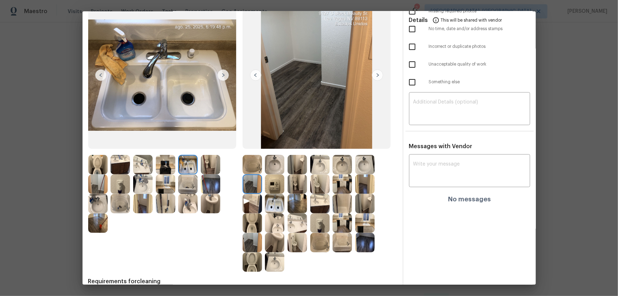
click at [201, 168] on div at bounding box center [189, 164] width 23 height 19
click at [209, 186] on img at bounding box center [210, 183] width 19 height 19
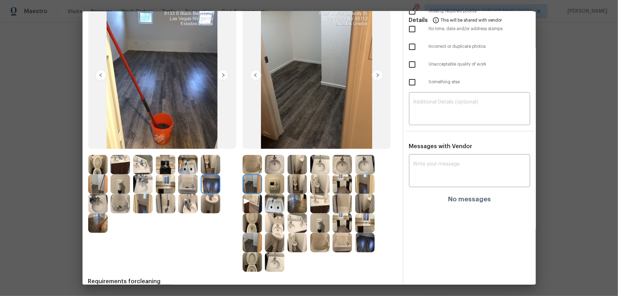
click at [209, 169] on img at bounding box center [210, 164] width 19 height 19
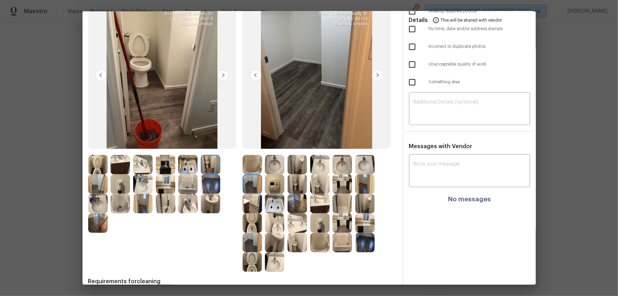
click at [194, 180] on img at bounding box center [187, 183] width 19 height 19
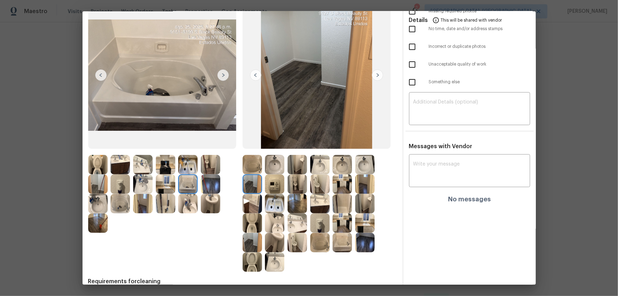
click at [343, 186] on img at bounding box center [342, 183] width 19 height 19
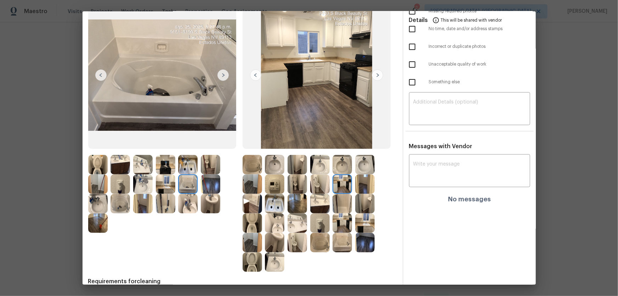
click at [319, 195] on img at bounding box center [319, 203] width 19 height 19
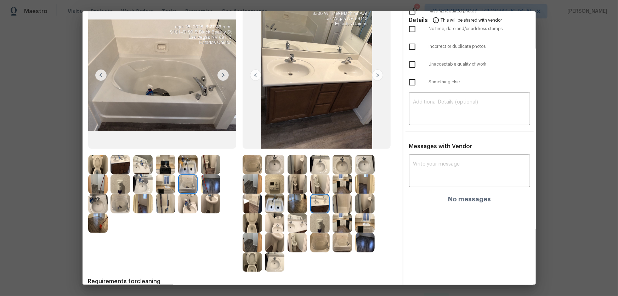
click at [320, 195] on img at bounding box center [319, 222] width 19 height 19
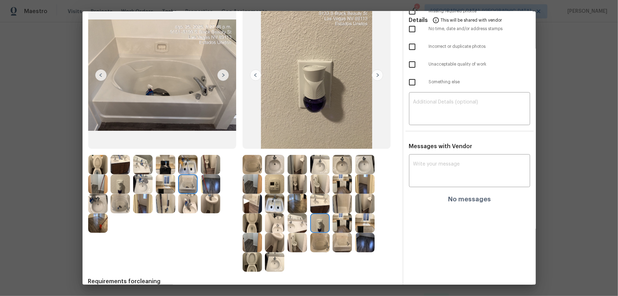
click at [274, 185] on img at bounding box center [274, 183] width 19 height 19
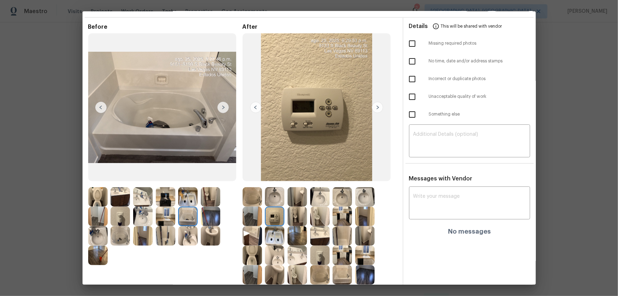
scroll to position [32, 0]
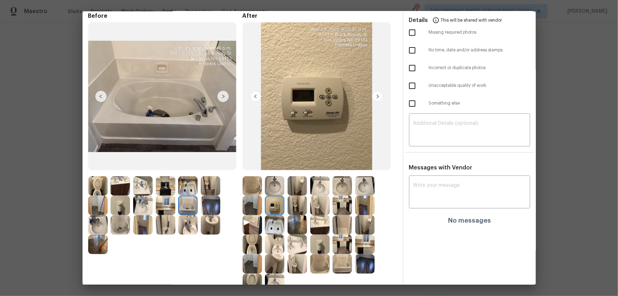
click at [188, 185] on img at bounding box center [187, 185] width 19 height 19
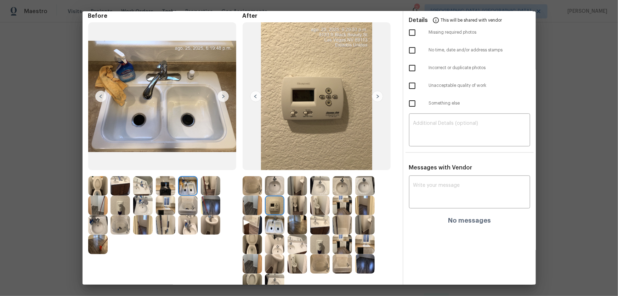
click at [211, 185] on img at bounding box center [210, 185] width 19 height 19
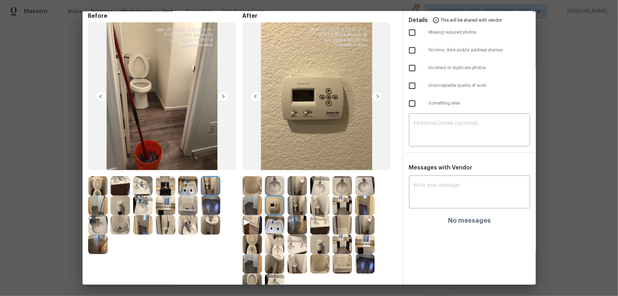
click at [213, 195] on img at bounding box center [210, 205] width 19 height 19
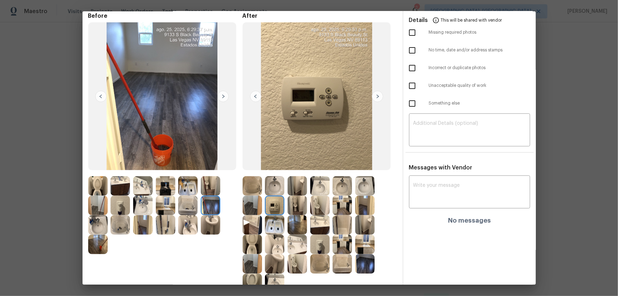
click at [208, 195] on img at bounding box center [210, 224] width 19 height 19
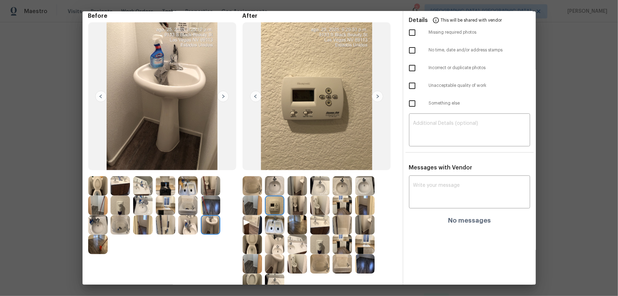
click at [196, 195] on img at bounding box center [187, 224] width 19 height 19
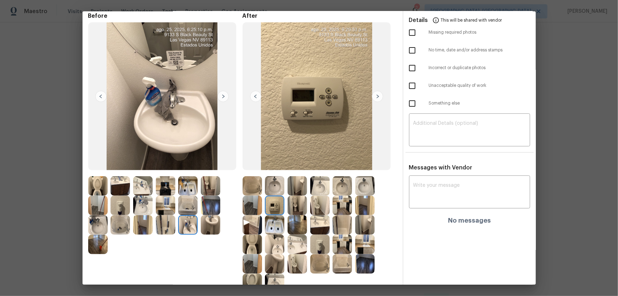
click at [192, 195] on img at bounding box center [187, 205] width 19 height 19
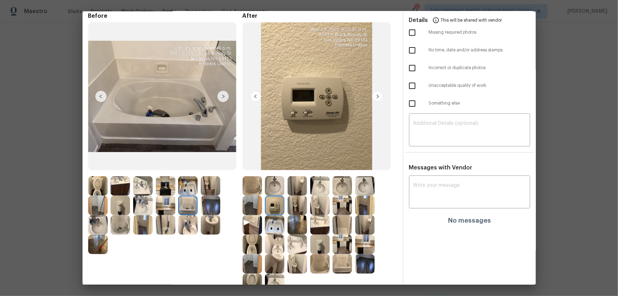
click at [170, 195] on img at bounding box center [165, 205] width 19 height 19
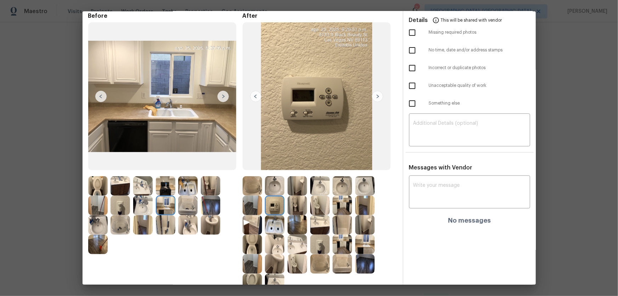
click at [167, 195] on img at bounding box center [165, 224] width 19 height 19
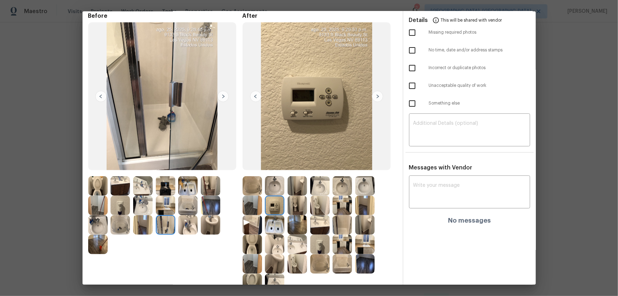
click at [278, 195] on img at bounding box center [274, 224] width 19 height 19
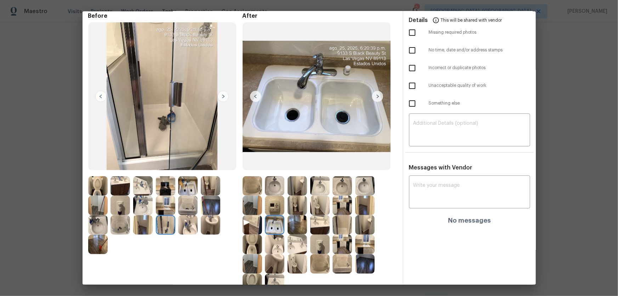
click at [277, 195] on img at bounding box center [274, 205] width 19 height 19
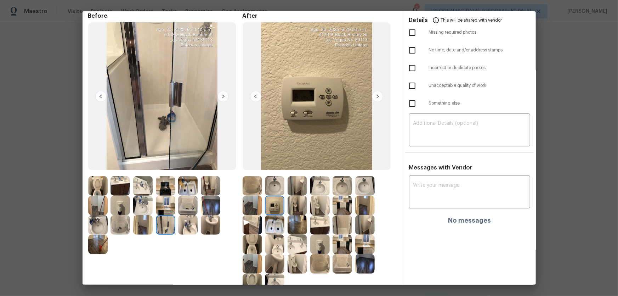
click at [293, 195] on img at bounding box center [297, 205] width 19 height 19
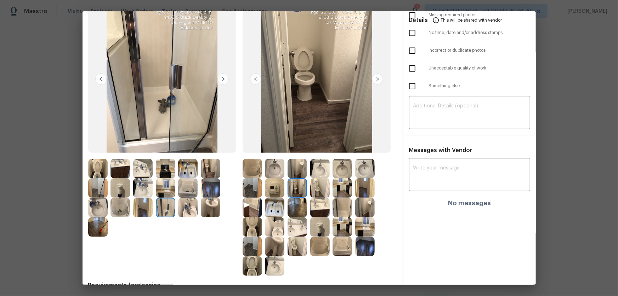
scroll to position [64, 0]
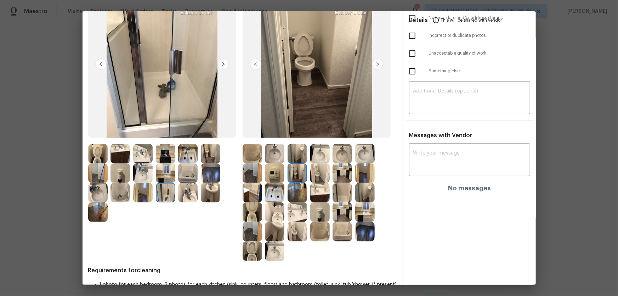
click at [297, 195] on img at bounding box center [297, 231] width 19 height 19
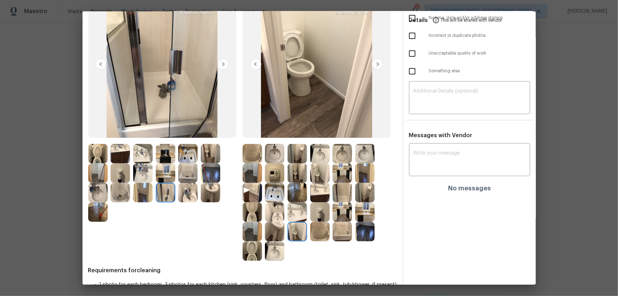
click at [280, 195] on img at bounding box center [274, 250] width 19 height 19
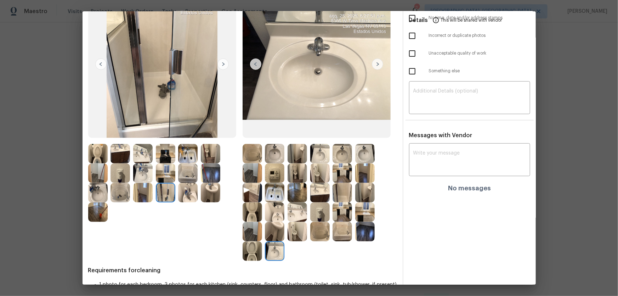
click at [183, 172] on img at bounding box center [187, 172] width 19 height 19
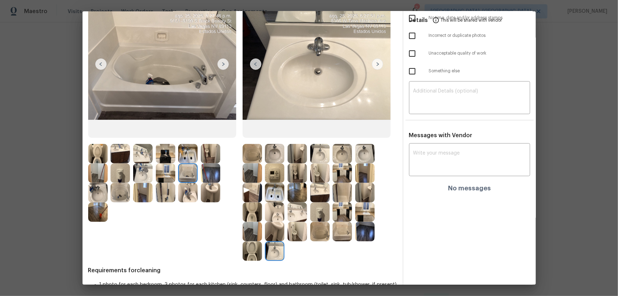
click at [188, 190] on img at bounding box center [187, 192] width 19 height 19
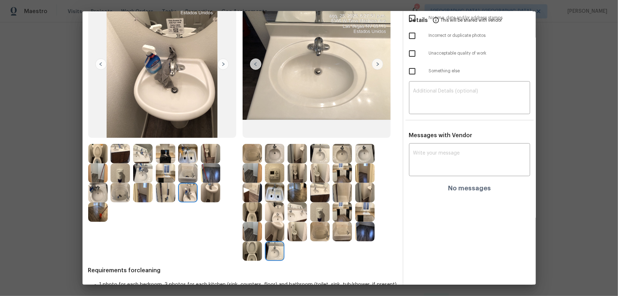
click at [203, 194] on img at bounding box center [210, 192] width 19 height 19
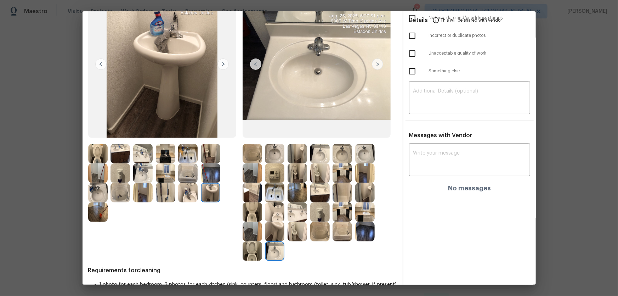
click at [274, 191] on img at bounding box center [274, 192] width 19 height 19
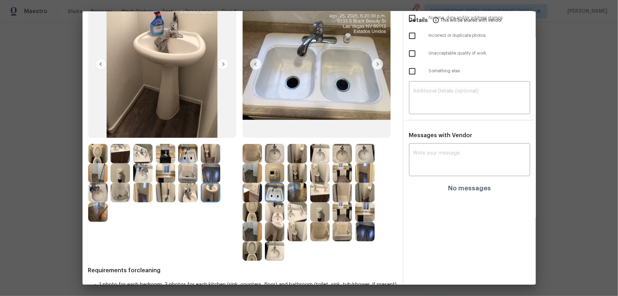
click at [289, 195] on img at bounding box center [297, 211] width 19 height 19
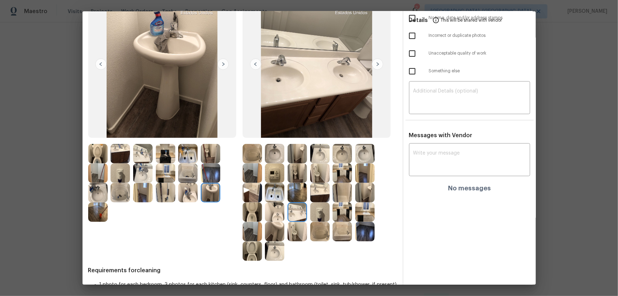
click at [294, 195] on img at bounding box center [297, 231] width 19 height 19
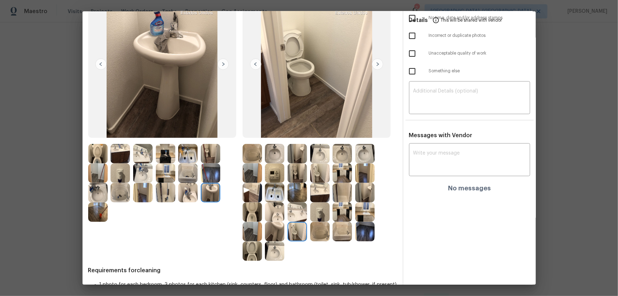
click at [277, 195] on img at bounding box center [274, 211] width 19 height 19
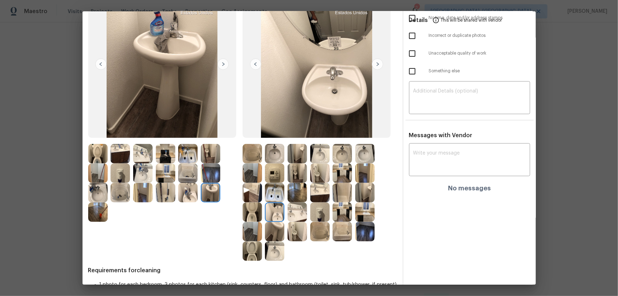
click at [273, 195] on img at bounding box center [274, 231] width 19 height 19
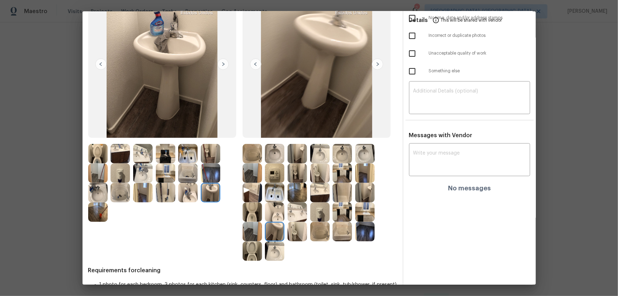
click at [252, 195] on img at bounding box center [252, 231] width 19 height 19
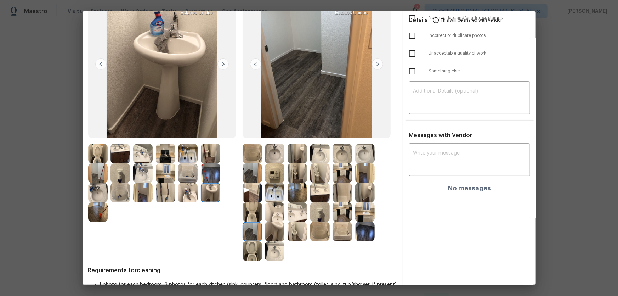
click at [249, 195] on img at bounding box center [252, 250] width 19 height 19
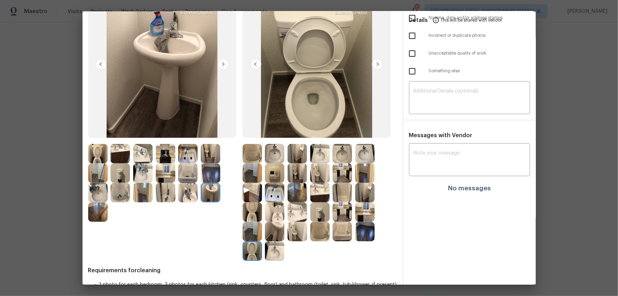
click at [269, 195] on img at bounding box center [274, 250] width 19 height 19
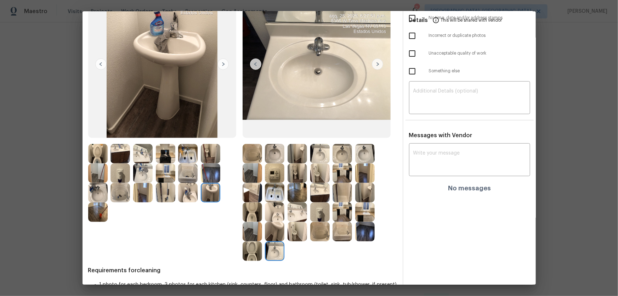
click at [275, 187] on img at bounding box center [274, 192] width 19 height 19
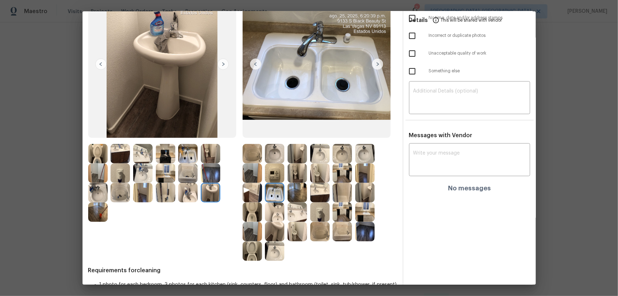
click at [273, 172] on img at bounding box center [274, 172] width 19 height 19
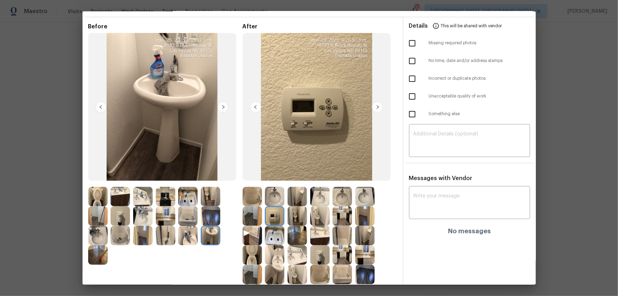
scroll to position [32, 0]
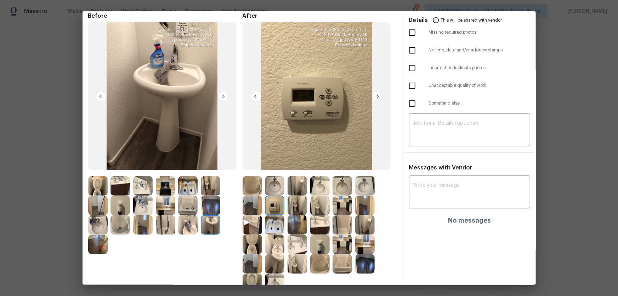
click at [341, 195] on img at bounding box center [342, 205] width 19 height 19
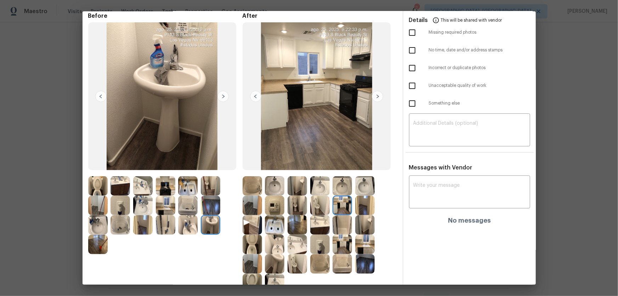
click at [360, 195] on img at bounding box center [364, 205] width 19 height 19
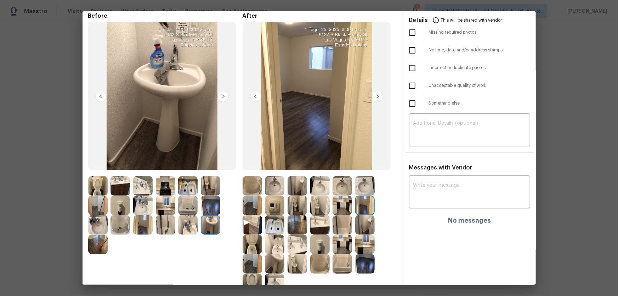
click at [360, 195] on img at bounding box center [364, 224] width 19 height 19
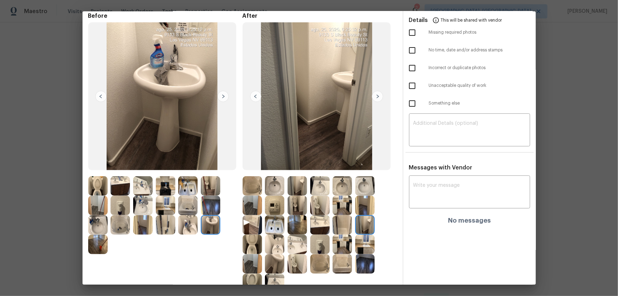
click at [339, 195] on img at bounding box center [342, 224] width 19 height 19
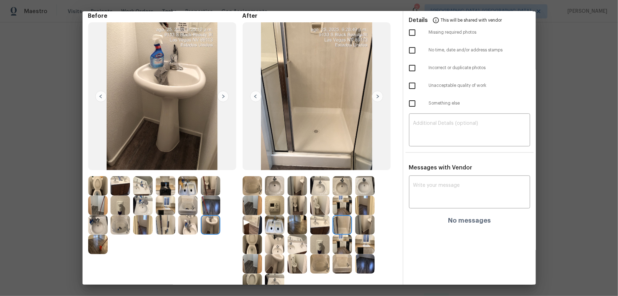
click at [341, 195] on img at bounding box center [342, 244] width 19 height 19
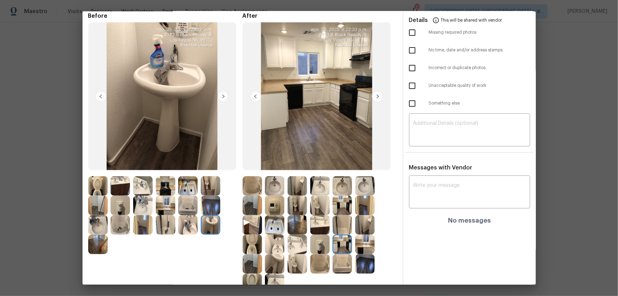
click at [342, 195] on img at bounding box center [342, 263] width 19 height 19
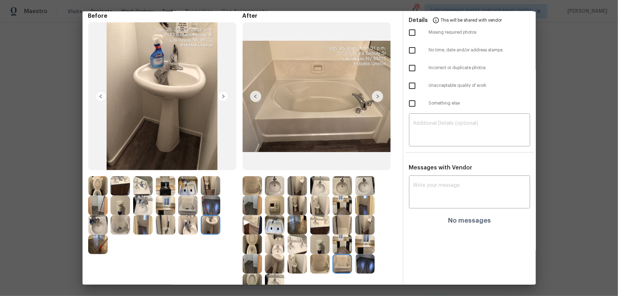
click at [313, 195] on img at bounding box center [319, 263] width 19 height 19
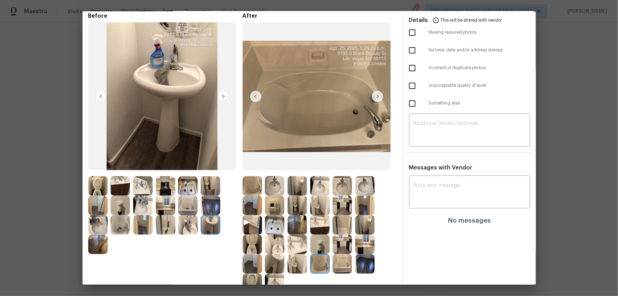
click at [316, 195] on img at bounding box center [319, 244] width 19 height 19
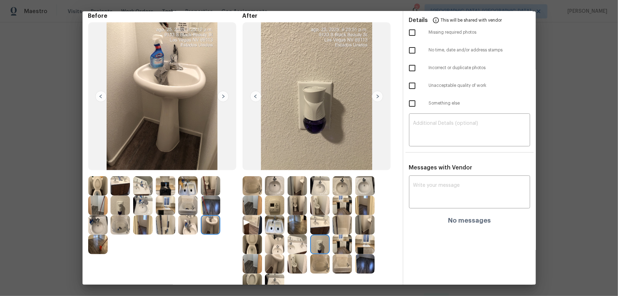
click at [315, 195] on img at bounding box center [319, 224] width 19 height 19
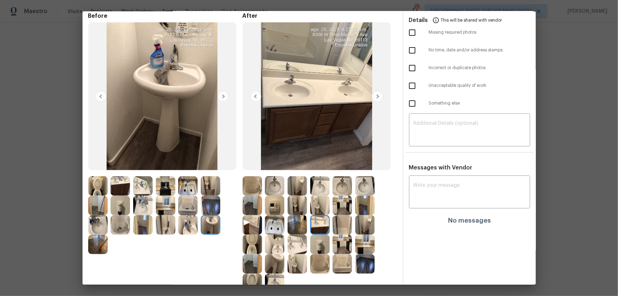
click at [301, 195] on img at bounding box center [297, 224] width 19 height 19
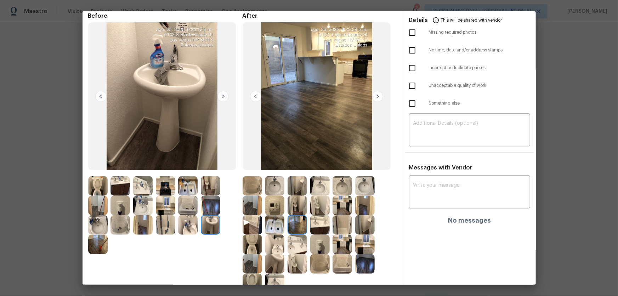
click at [293, 195] on img at bounding box center [297, 205] width 19 height 19
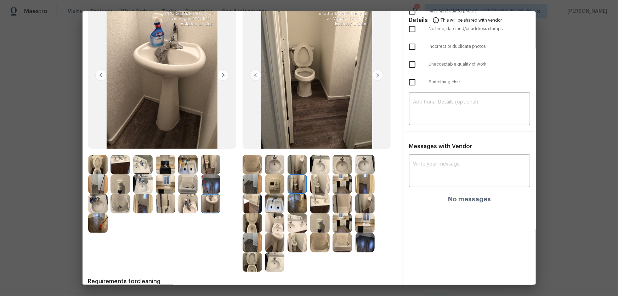
scroll to position [64, 0]
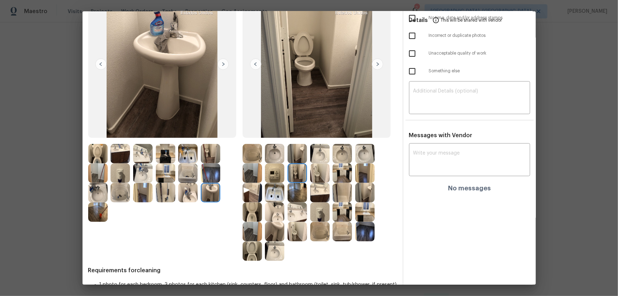
click at [275, 172] on img at bounding box center [274, 172] width 19 height 19
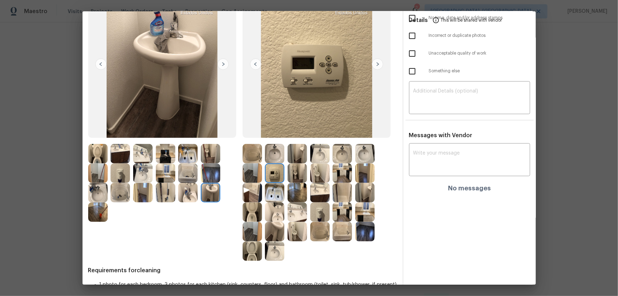
click at [316, 180] on img at bounding box center [319, 172] width 19 height 19
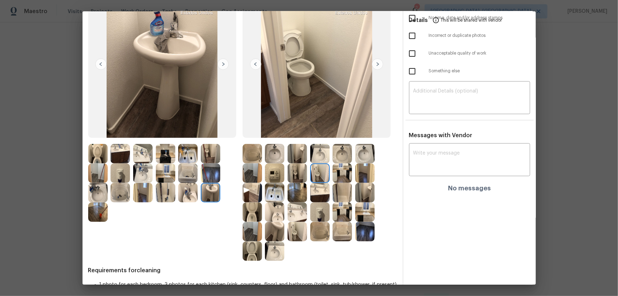
click at [319, 195] on img at bounding box center [319, 192] width 19 height 19
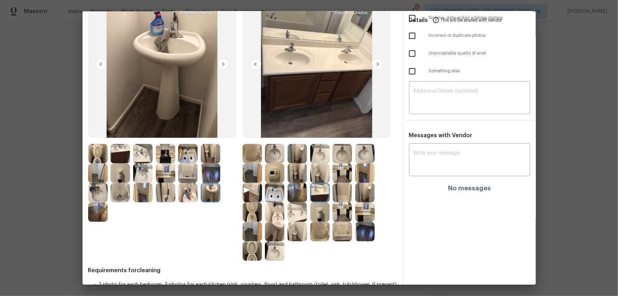
click at [291, 195] on img at bounding box center [297, 211] width 19 height 19
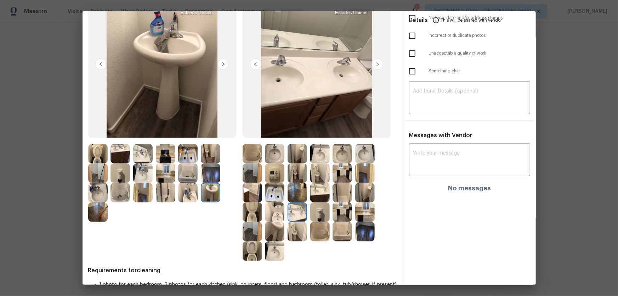
click at [289, 195] on img at bounding box center [297, 231] width 19 height 19
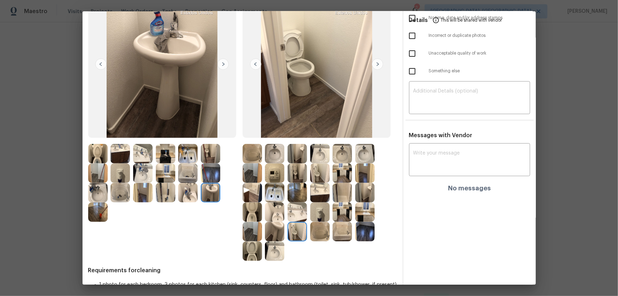
click at [271, 195] on img at bounding box center [274, 231] width 19 height 19
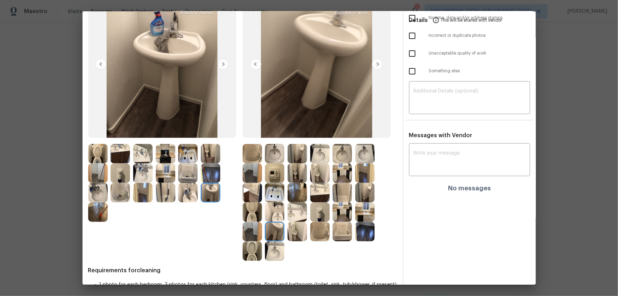
click at [272, 195] on img at bounding box center [274, 211] width 19 height 19
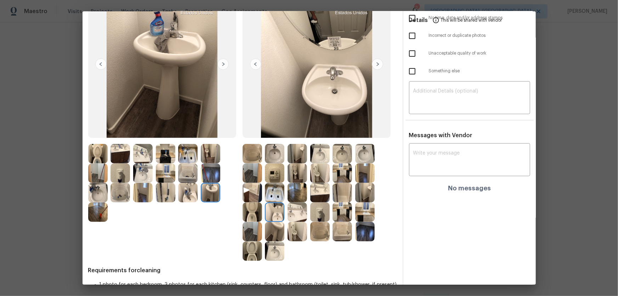
click at [276, 194] on img at bounding box center [274, 192] width 19 height 19
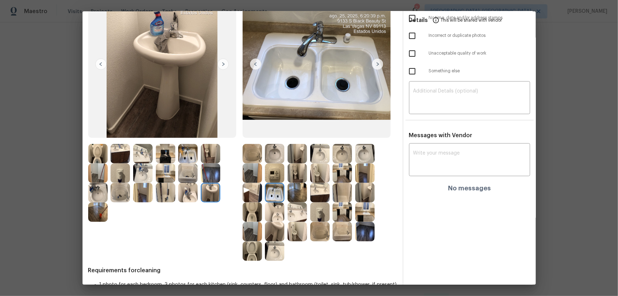
click at [252, 194] on img at bounding box center [252, 192] width 19 height 19
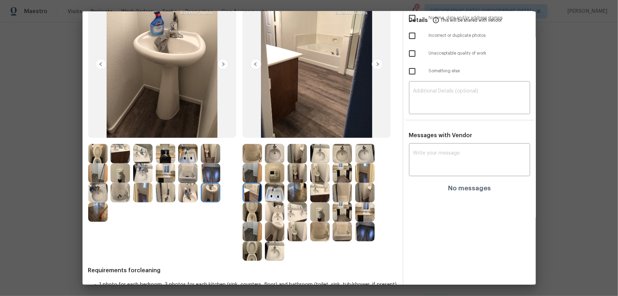
click at [251, 195] on img at bounding box center [252, 211] width 19 height 19
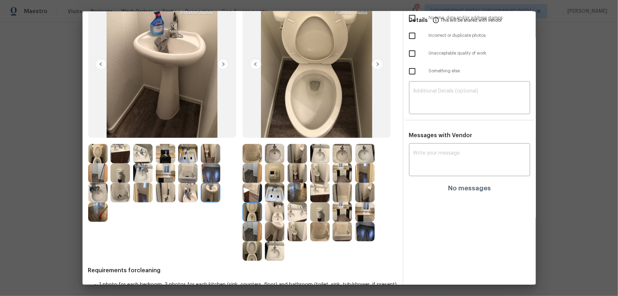
click at [254, 177] on img at bounding box center [252, 172] width 19 height 19
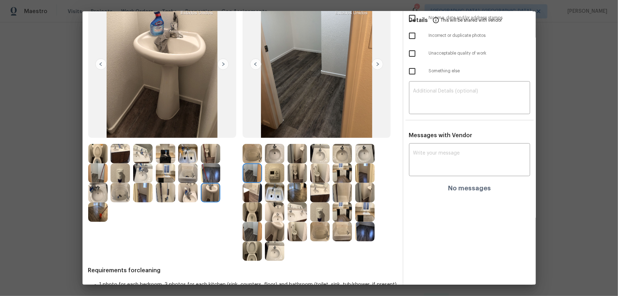
click at [269, 177] on img at bounding box center [274, 172] width 19 height 19
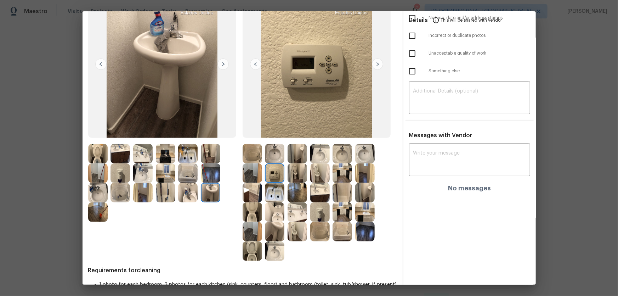
click at [280, 156] on img at bounding box center [274, 153] width 19 height 19
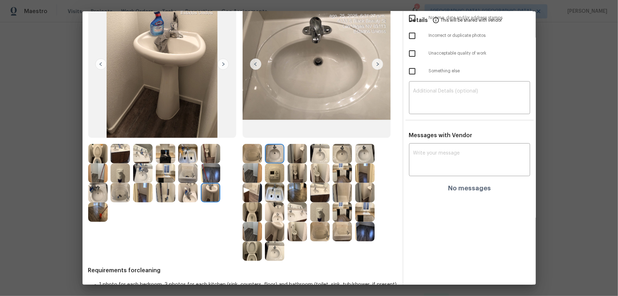
click at [293, 155] on img at bounding box center [297, 153] width 19 height 19
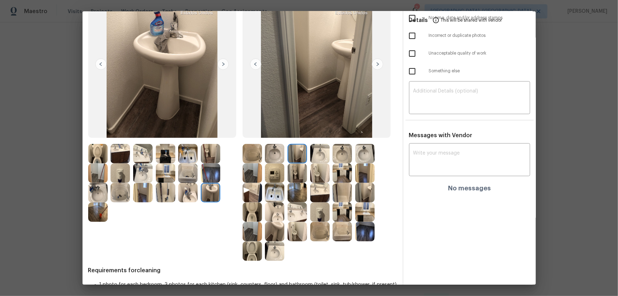
click at [322, 158] on img at bounding box center [319, 153] width 19 height 19
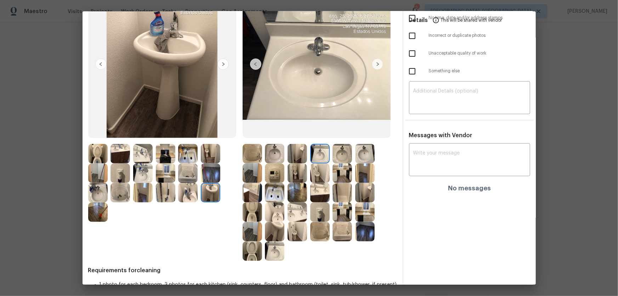
click at [346, 157] on img at bounding box center [342, 153] width 19 height 19
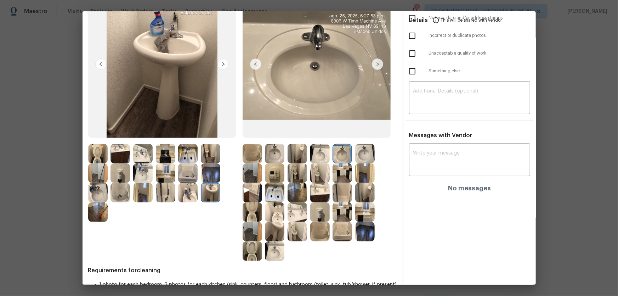
click at [370, 156] on img at bounding box center [364, 153] width 19 height 19
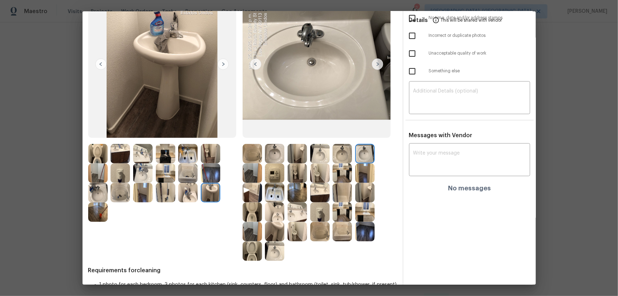
click at [348, 179] on img at bounding box center [342, 172] width 19 height 19
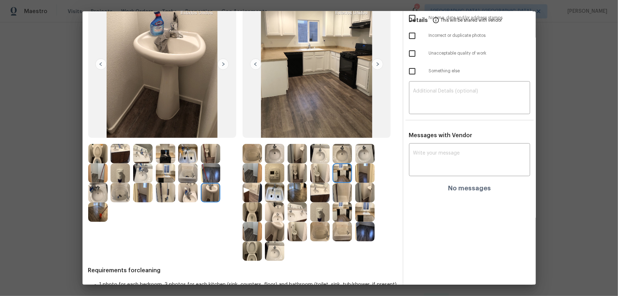
click at [333, 174] on img at bounding box center [342, 172] width 19 height 19
click at [343, 188] on img at bounding box center [342, 192] width 19 height 19
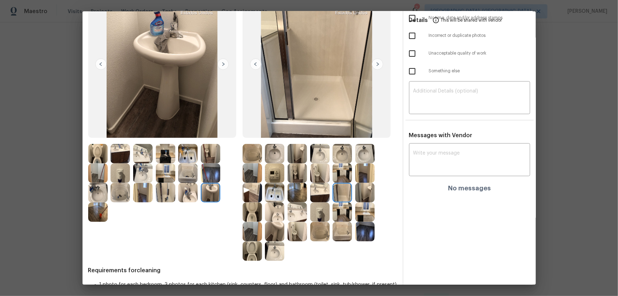
click at [243, 153] on img at bounding box center [252, 153] width 19 height 19
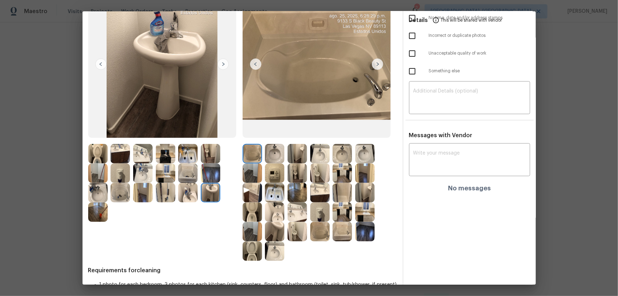
click at [290, 195] on img at bounding box center [297, 211] width 19 height 19
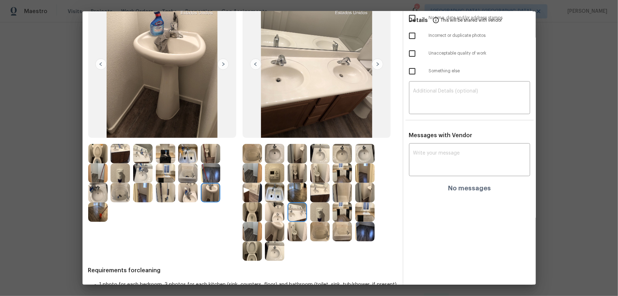
click at [293, 195] on img at bounding box center [297, 231] width 19 height 19
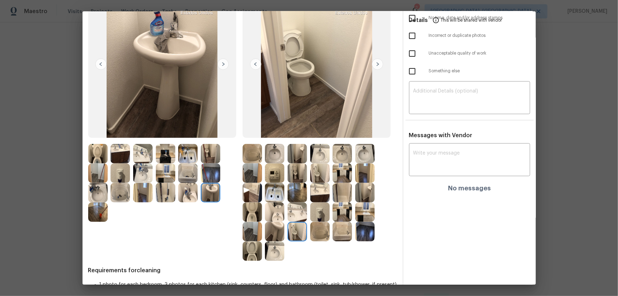
click at [271, 195] on img at bounding box center [274, 231] width 19 height 19
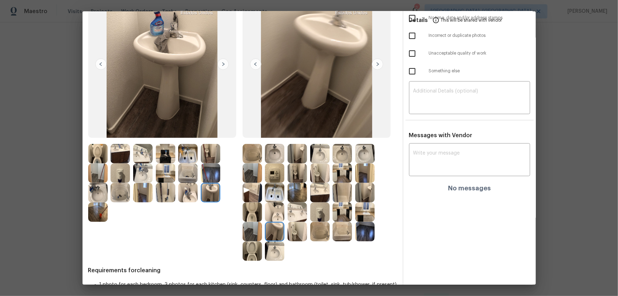
click at [269, 195] on img at bounding box center [274, 211] width 19 height 19
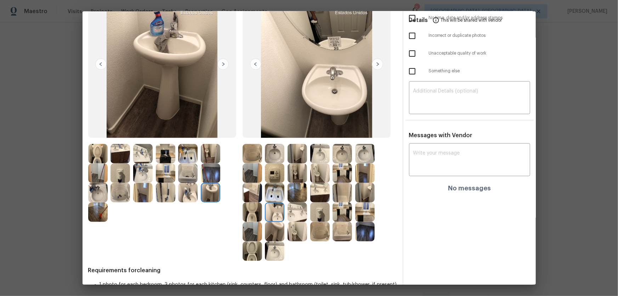
click at [270, 195] on img at bounding box center [274, 192] width 19 height 19
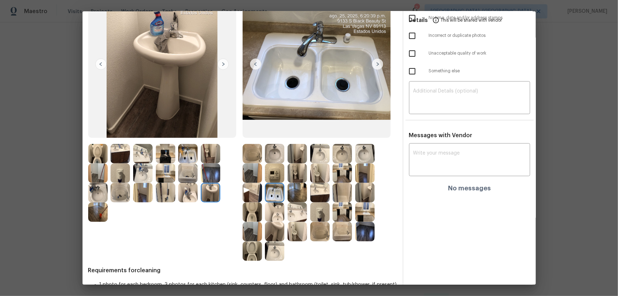
click at [272, 170] on img at bounding box center [274, 172] width 19 height 19
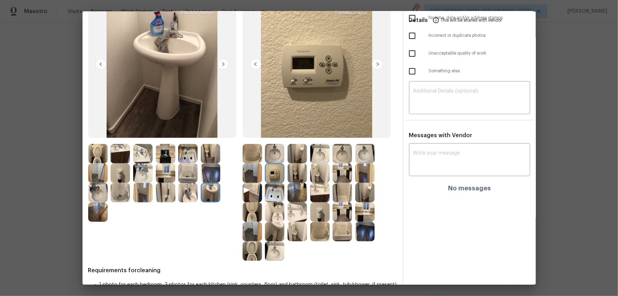
click at [214, 192] on img at bounding box center [210, 192] width 19 height 19
click at [209, 176] on img at bounding box center [210, 172] width 19 height 19
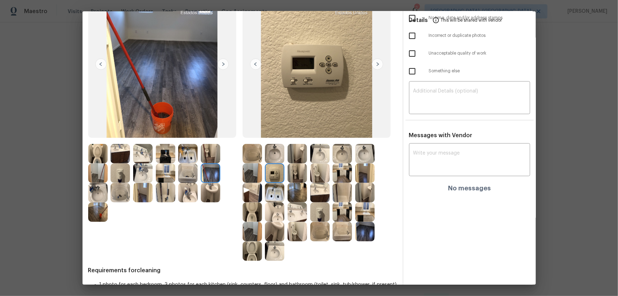
click at [159, 170] on img at bounding box center [165, 172] width 19 height 19
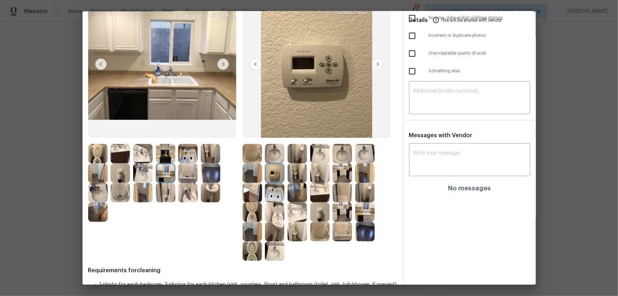
click at [191, 174] on img at bounding box center [187, 172] width 19 height 19
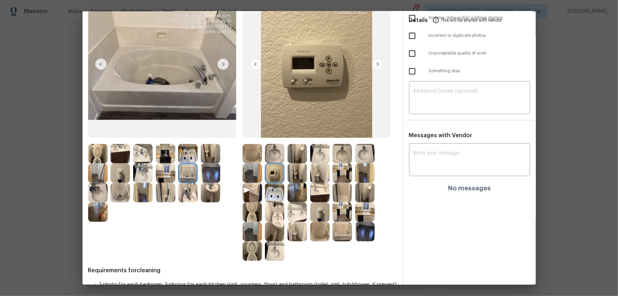
click at [191, 192] on img at bounding box center [187, 192] width 19 height 19
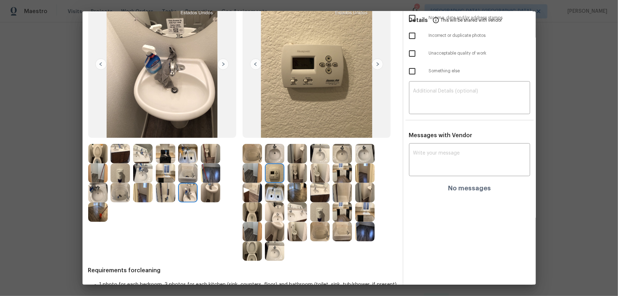
click at [168, 195] on img at bounding box center [165, 192] width 19 height 19
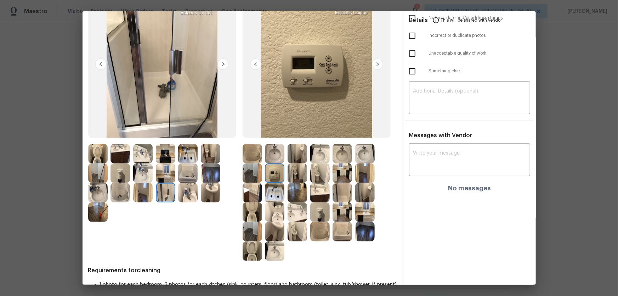
click at [157, 173] on img at bounding box center [165, 172] width 19 height 19
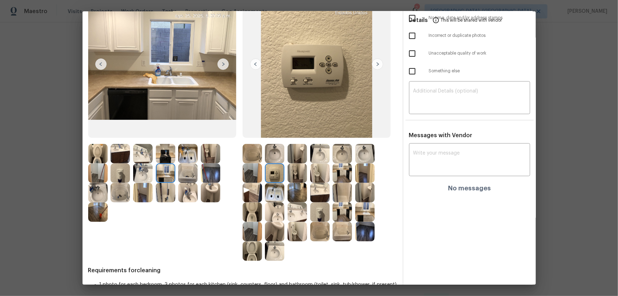
click at [191, 173] on img at bounding box center [187, 172] width 19 height 19
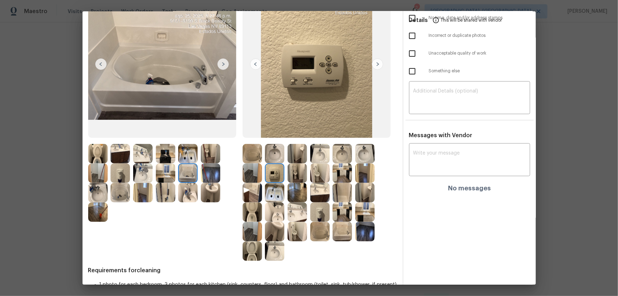
click at [187, 193] on img at bounding box center [187, 192] width 19 height 19
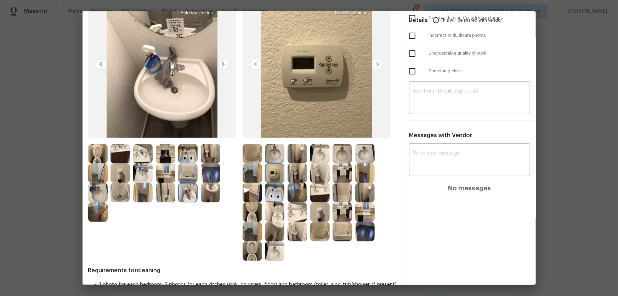
click at [170, 195] on img at bounding box center [165, 192] width 19 height 19
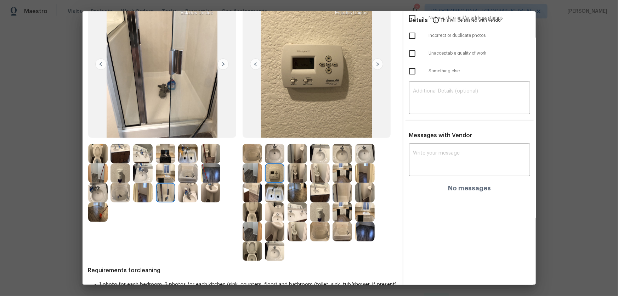
click at [135, 195] on img at bounding box center [142, 192] width 19 height 19
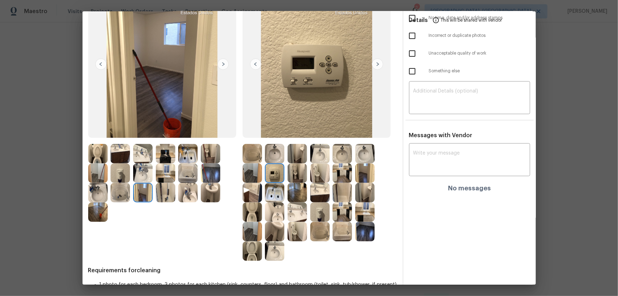
click at [124, 195] on img at bounding box center [120, 192] width 19 height 19
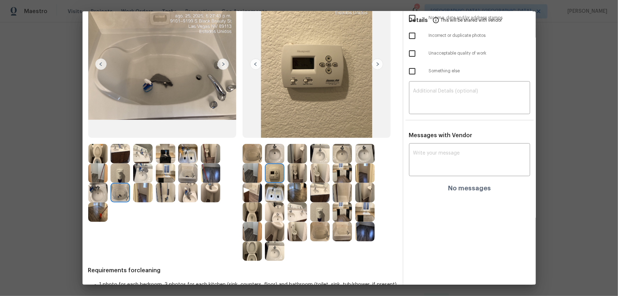
click at [105, 195] on img at bounding box center [97, 211] width 19 height 19
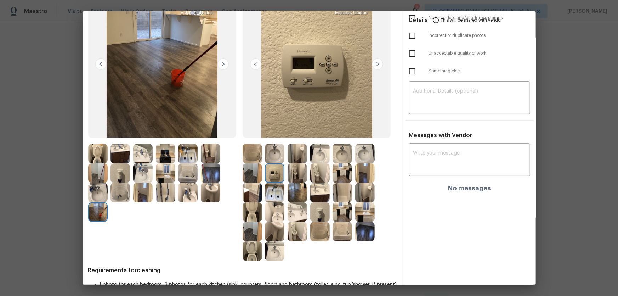
click at [93, 186] on img at bounding box center [97, 192] width 19 height 19
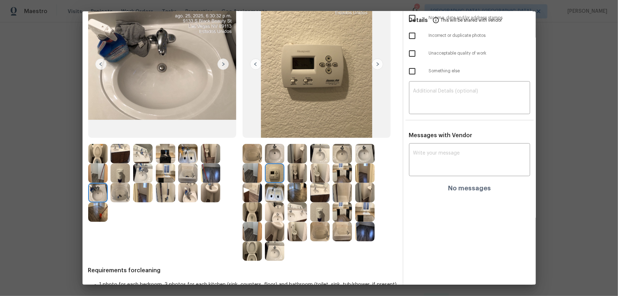
click at [89, 171] on img at bounding box center [97, 172] width 19 height 19
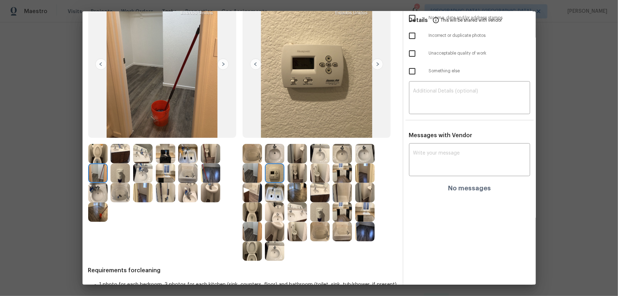
click at [124, 177] on img at bounding box center [120, 172] width 19 height 19
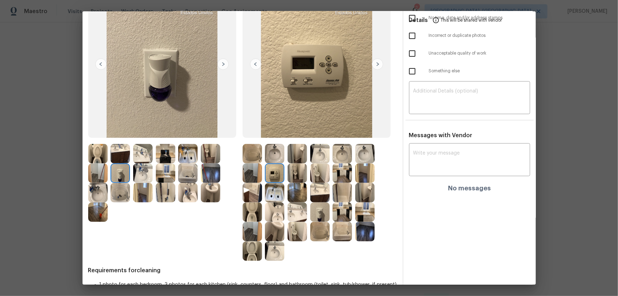
click at [119, 153] on img at bounding box center [120, 153] width 19 height 19
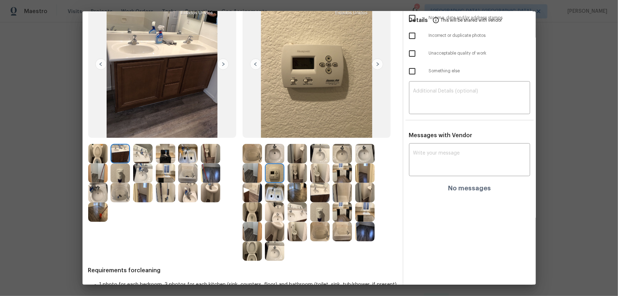
click at [104, 153] on img at bounding box center [97, 153] width 19 height 19
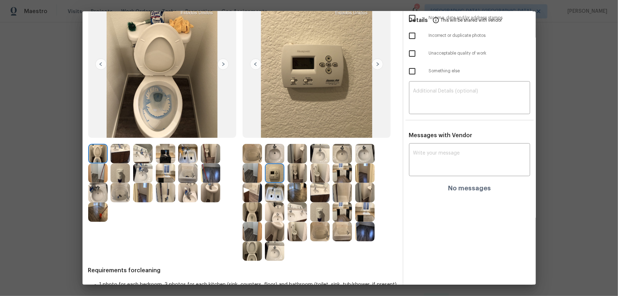
click at [132, 161] on div at bounding box center [122, 153] width 23 height 19
click at [162, 159] on img at bounding box center [165, 153] width 19 height 19
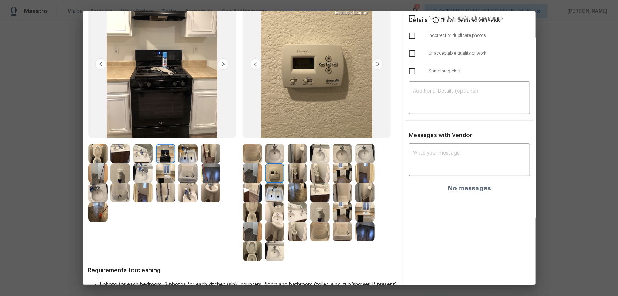
click at [181, 159] on img at bounding box center [187, 153] width 19 height 19
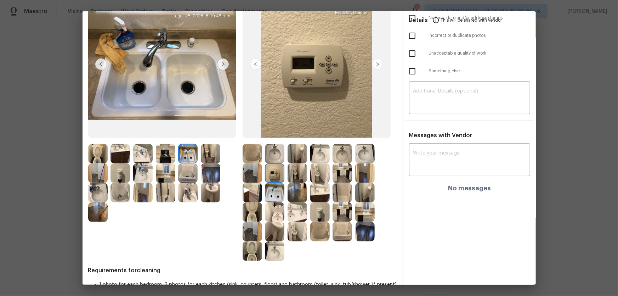
click at [184, 174] on img at bounding box center [187, 172] width 19 height 19
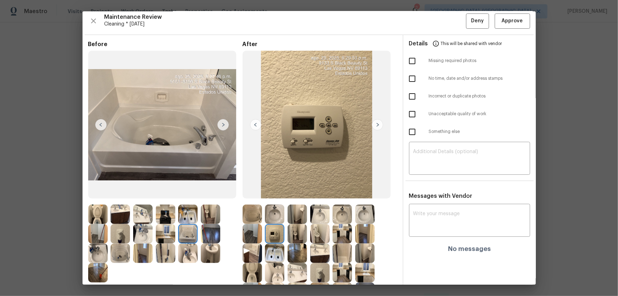
scroll to position [0, 0]
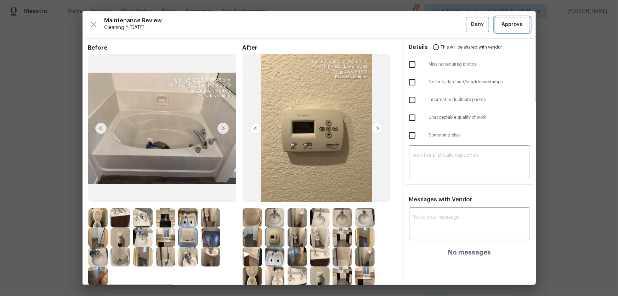
click at [440, 23] on span "Approve" at bounding box center [512, 24] width 21 height 9
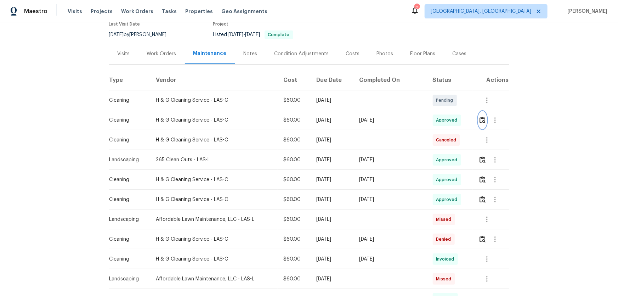
click at [440, 120] on button "button" at bounding box center [483, 120] width 8 height 17
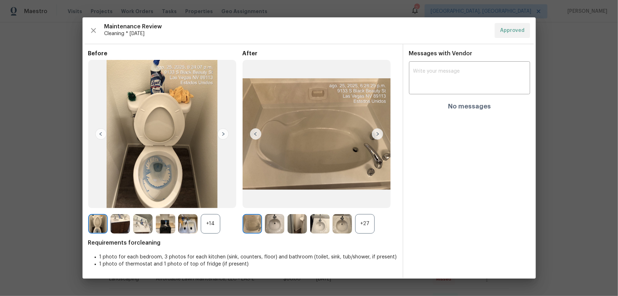
click at [366, 195] on div "+27" at bounding box center [364, 223] width 19 height 19
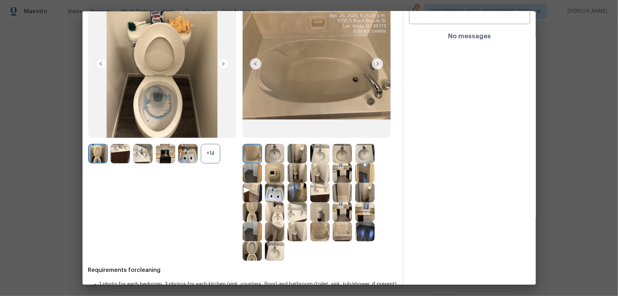
click at [213, 153] on div "+14" at bounding box center [210, 153] width 19 height 19
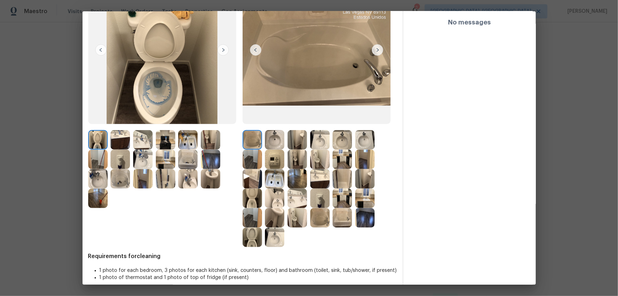
scroll to position [85, 0]
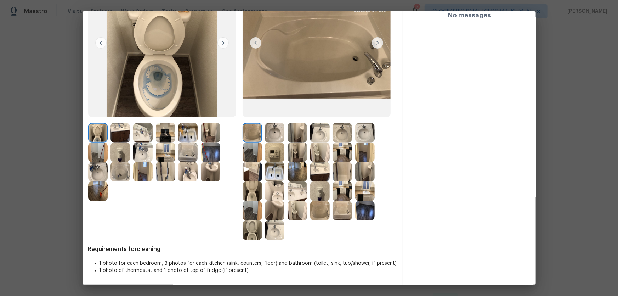
click at [295, 195] on img at bounding box center [297, 210] width 19 height 19
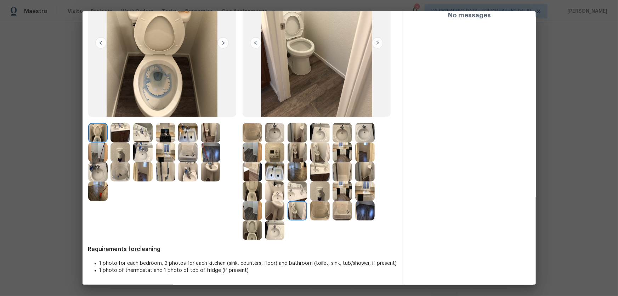
click at [248, 188] on img at bounding box center [252, 190] width 19 height 19
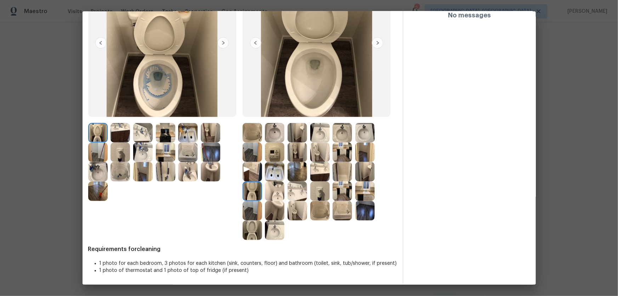
click at [254, 195] on img at bounding box center [252, 229] width 19 height 19
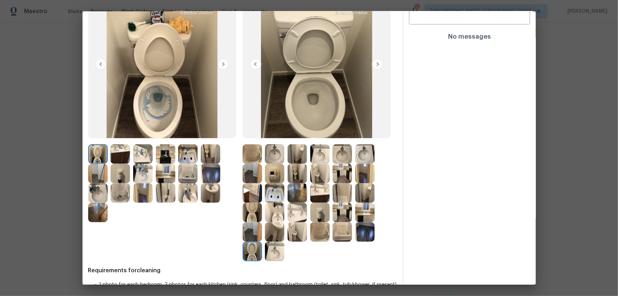
scroll to position [53, 0]
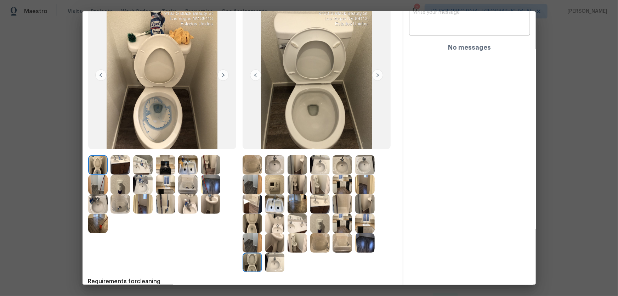
click at [299, 184] on img at bounding box center [297, 184] width 19 height 19
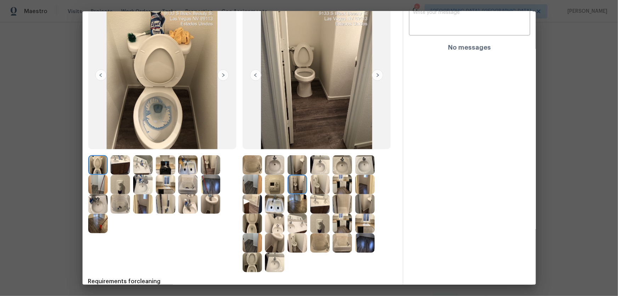
click at [275, 167] on img at bounding box center [274, 164] width 19 height 19
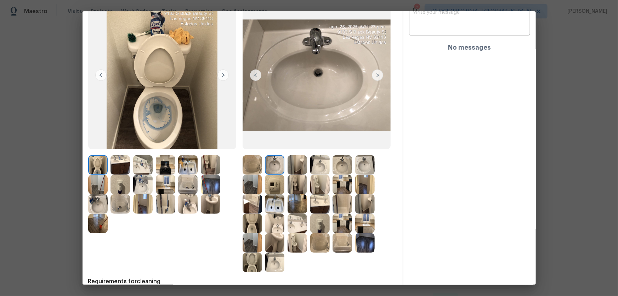
click at [275, 177] on img at bounding box center [274, 184] width 19 height 19
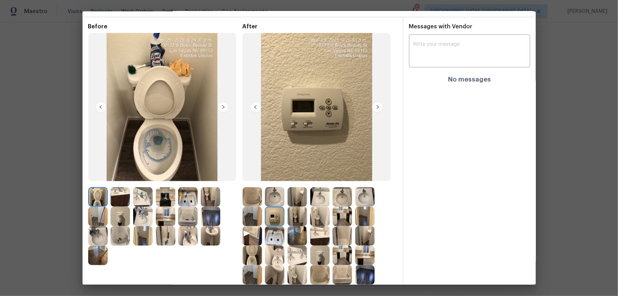
scroll to position [32, 0]
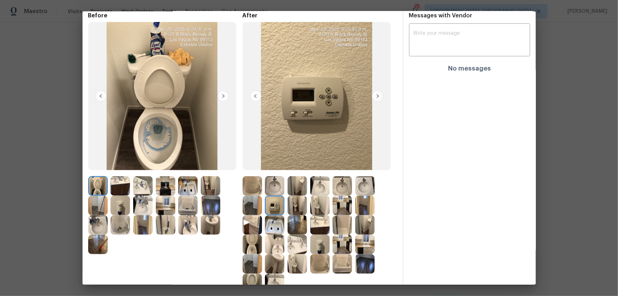
click at [142, 195] on img at bounding box center [142, 205] width 19 height 19
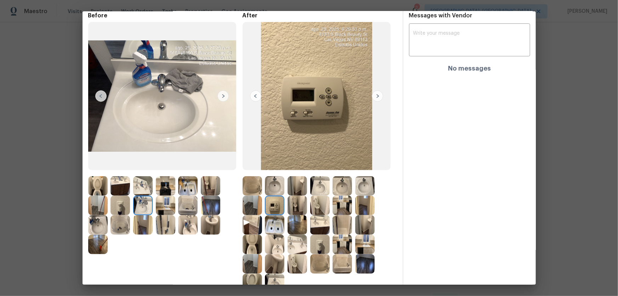
click at [142, 186] on img at bounding box center [142, 185] width 19 height 19
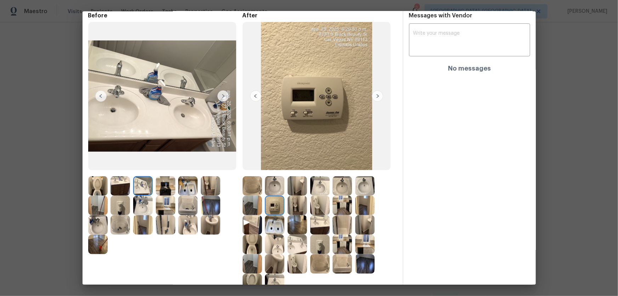
click at [322, 185] on img at bounding box center [319, 185] width 19 height 19
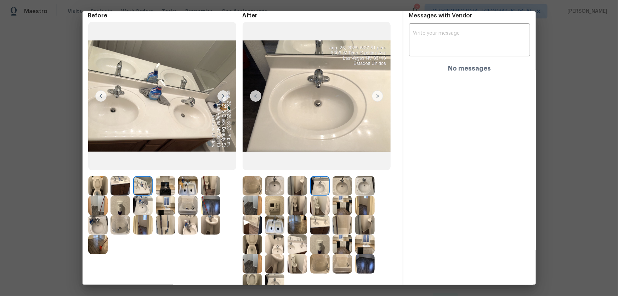
click at [344, 186] on img at bounding box center [342, 185] width 19 height 19
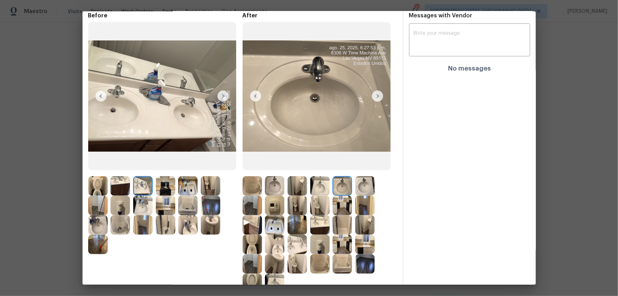
click at [359, 189] on img at bounding box center [364, 185] width 19 height 19
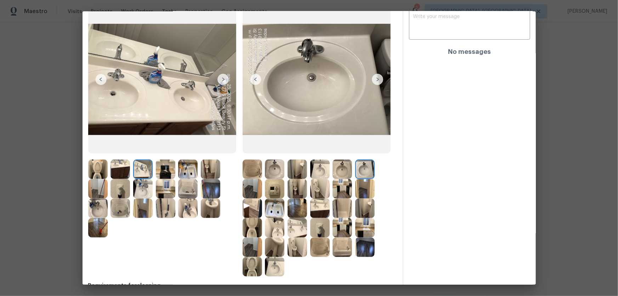
scroll to position [64, 0]
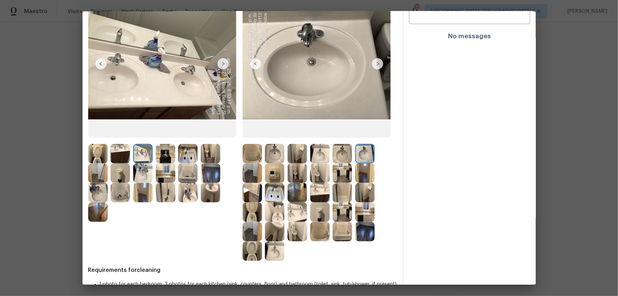
click at [321, 192] on img at bounding box center [319, 192] width 19 height 19
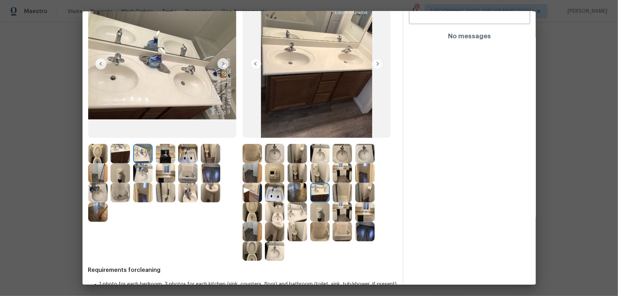
click at [315, 195] on img at bounding box center [319, 231] width 19 height 19
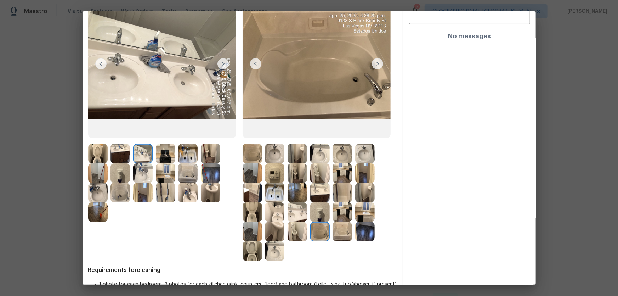
click at [340, 192] on img at bounding box center [342, 192] width 19 height 19
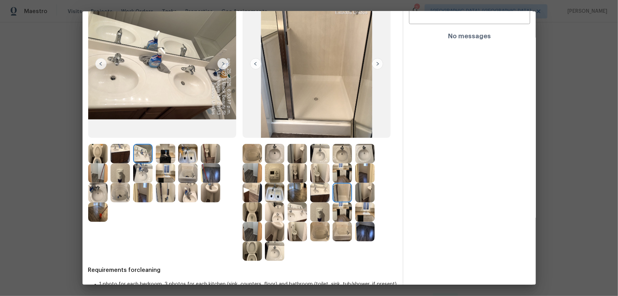
click at [278, 177] on img at bounding box center [274, 172] width 19 height 19
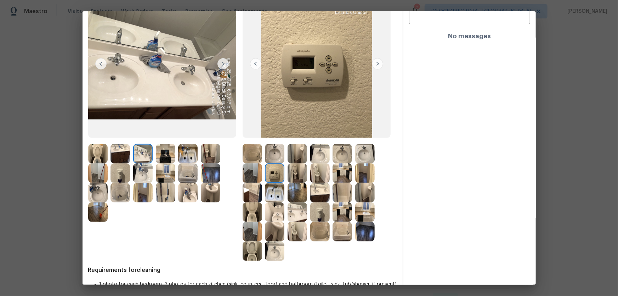
click at [274, 190] on img at bounding box center [274, 192] width 19 height 19
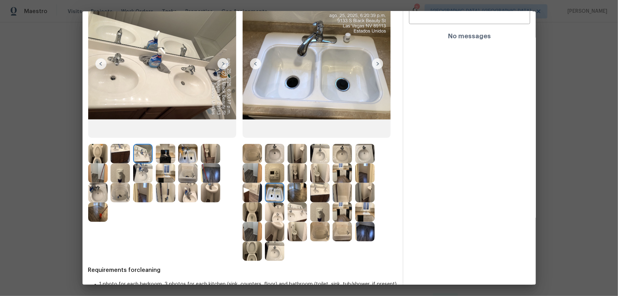
click at [329, 195] on div at bounding box center [321, 192] width 23 height 19
click at [339, 180] on img at bounding box center [342, 172] width 19 height 19
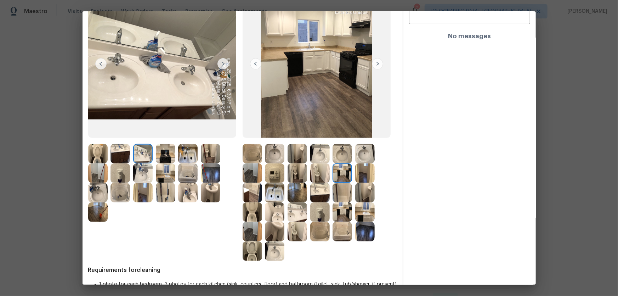
click at [121, 180] on img at bounding box center [120, 172] width 19 height 19
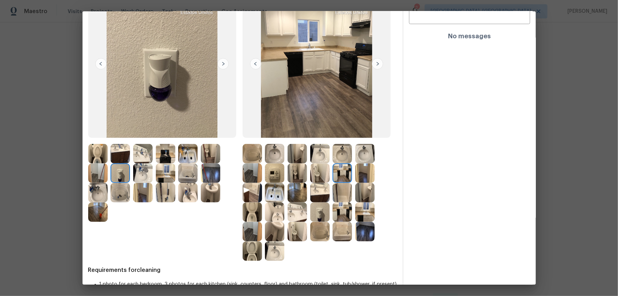
click at [172, 173] on img at bounding box center [165, 172] width 19 height 19
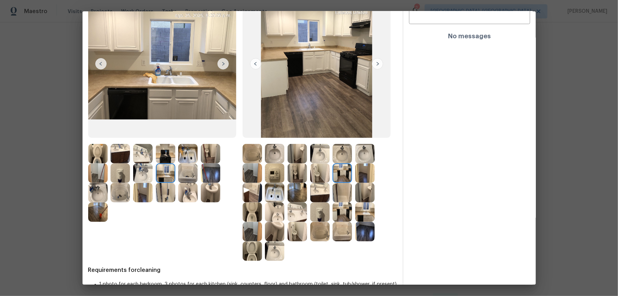
click at [165, 156] on img at bounding box center [165, 153] width 19 height 19
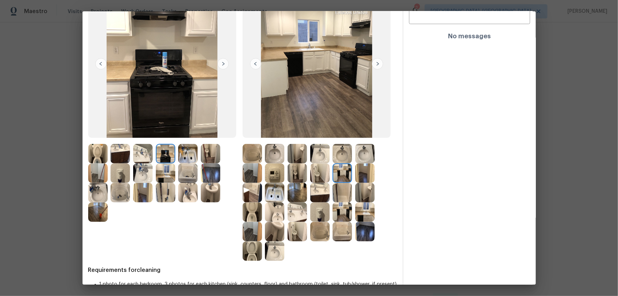
click at [186, 153] on img at bounding box center [187, 153] width 19 height 19
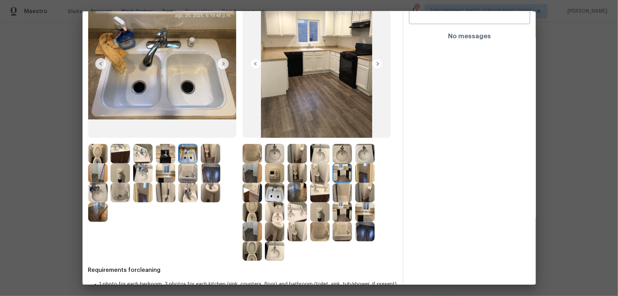
click at [191, 175] on img at bounding box center [187, 172] width 19 height 19
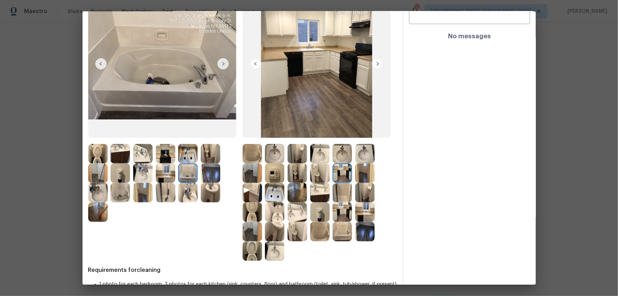
click at [188, 195] on img at bounding box center [187, 192] width 19 height 19
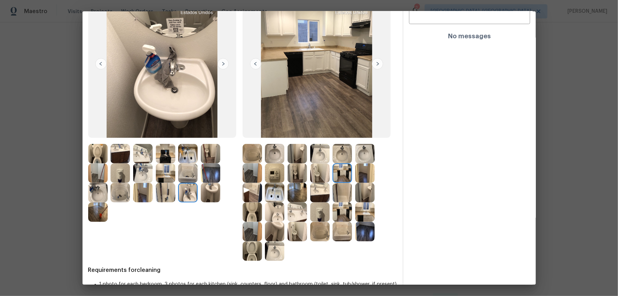
click at [206, 192] on img at bounding box center [210, 192] width 19 height 19
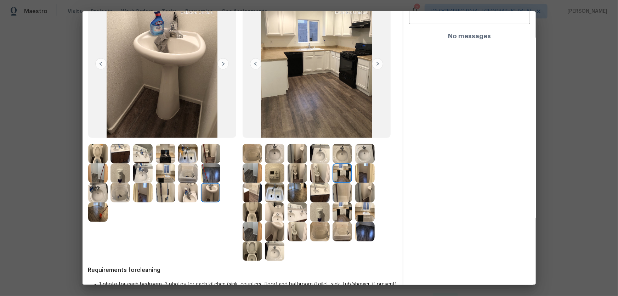
click at [202, 170] on img at bounding box center [210, 172] width 19 height 19
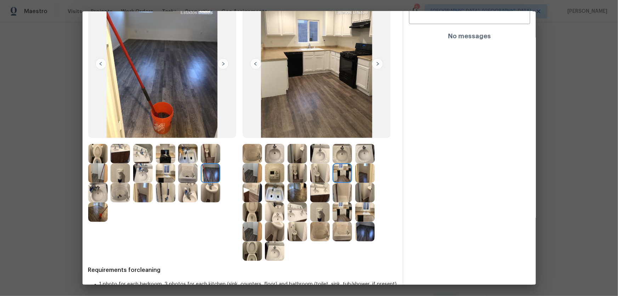
click at [365, 195] on img at bounding box center [364, 231] width 19 height 19
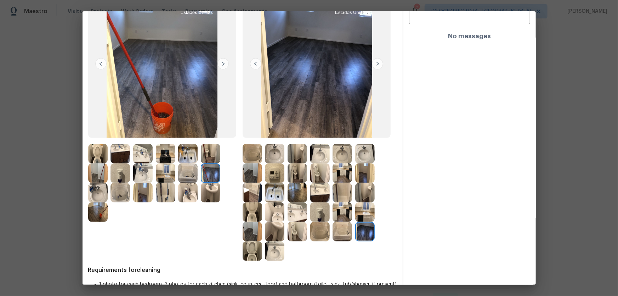
click at [364, 178] on img at bounding box center [364, 172] width 19 height 19
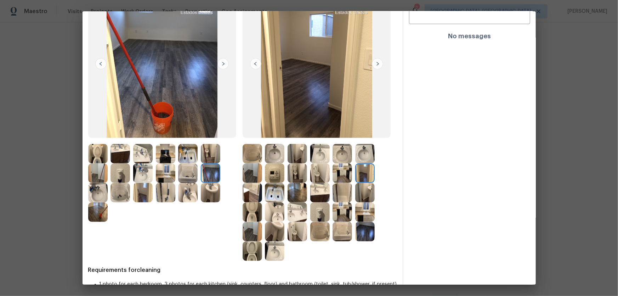
click at [362, 195] on img at bounding box center [364, 231] width 19 height 19
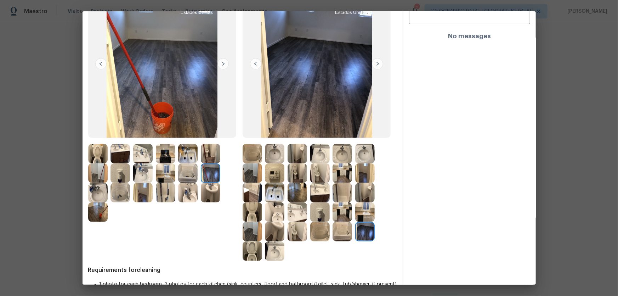
click at [139, 194] on img at bounding box center [142, 192] width 19 height 19
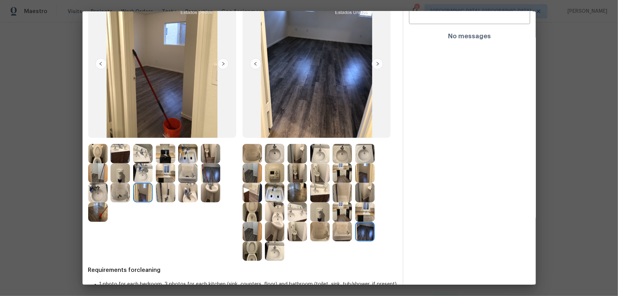
click at [103, 195] on img at bounding box center [97, 211] width 19 height 19
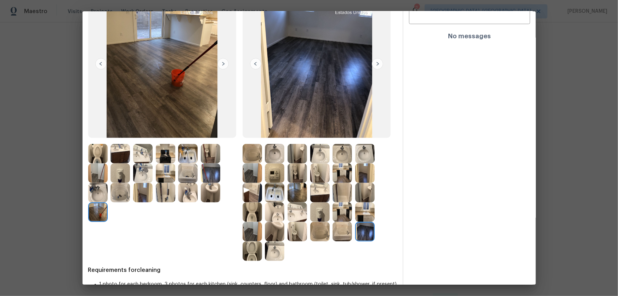
click at [213, 172] on img at bounding box center [210, 172] width 19 height 19
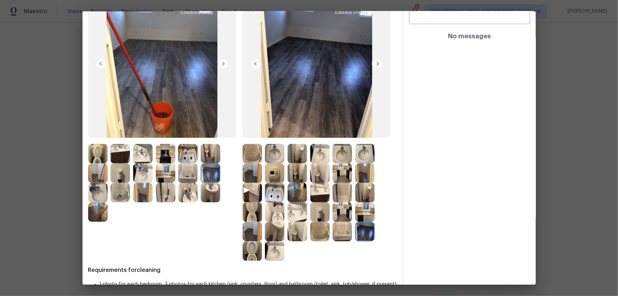
click at [213, 172] on img at bounding box center [210, 172] width 19 height 19
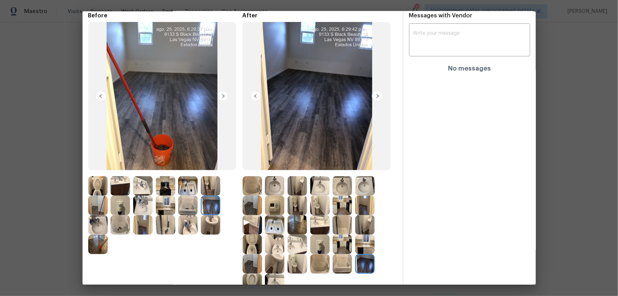
click at [92, 195] on img at bounding box center [97, 205] width 19 height 19
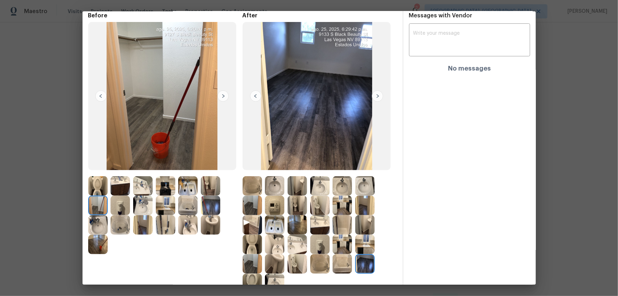
scroll to position [64, 0]
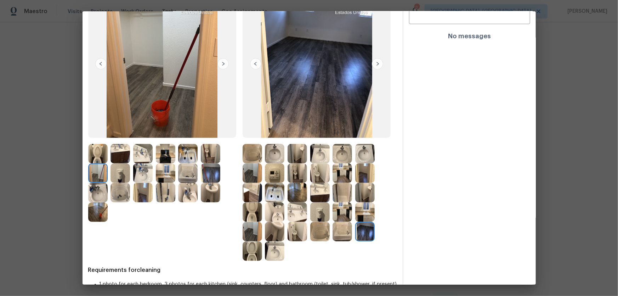
click at [323, 195] on img at bounding box center [319, 231] width 19 height 19
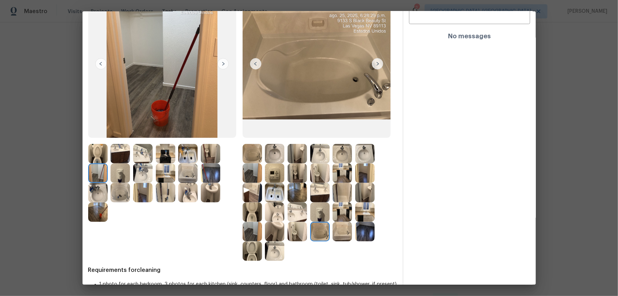
click at [345, 195] on img at bounding box center [342, 231] width 19 height 19
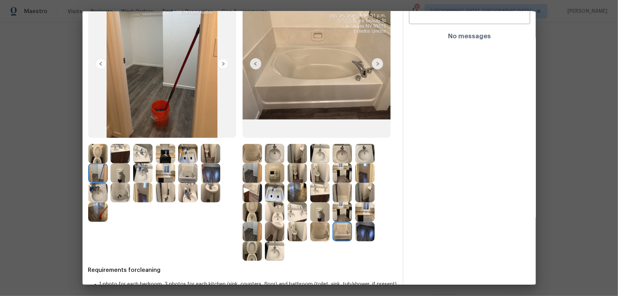
click at [342, 195] on img at bounding box center [342, 211] width 19 height 19
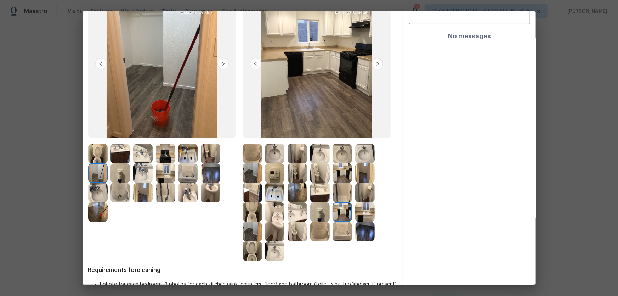
click at [295, 191] on img at bounding box center [297, 192] width 19 height 19
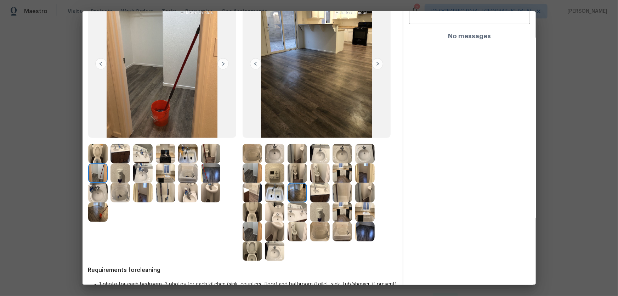
click at [245, 176] on img at bounding box center [252, 172] width 19 height 19
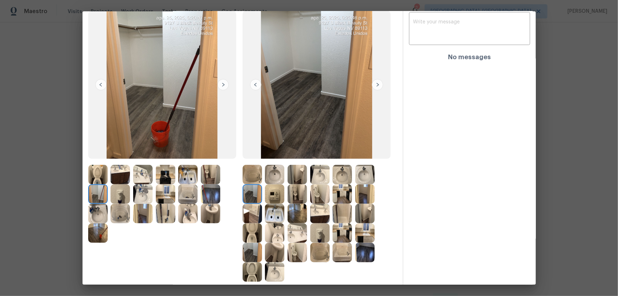
scroll to position [32, 0]
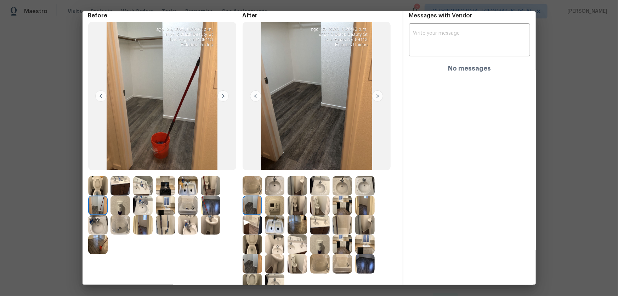
click at [360, 195] on img at bounding box center [364, 205] width 19 height 19
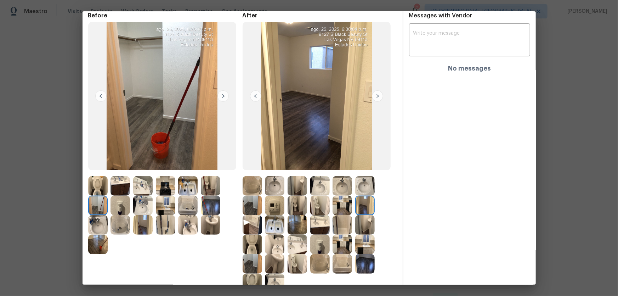
click at [369, 195] on img at bounding box center [364, 263] width 19 height 19
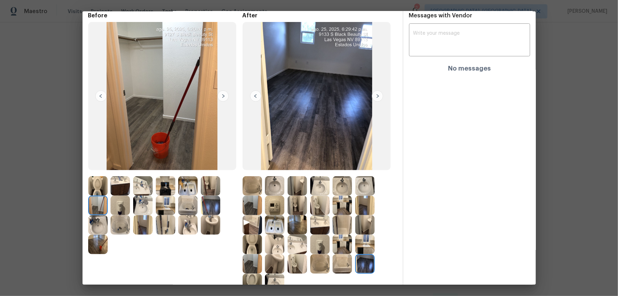
click at [255, 195] on img at bounding box center [252, 263] width 19 height 19
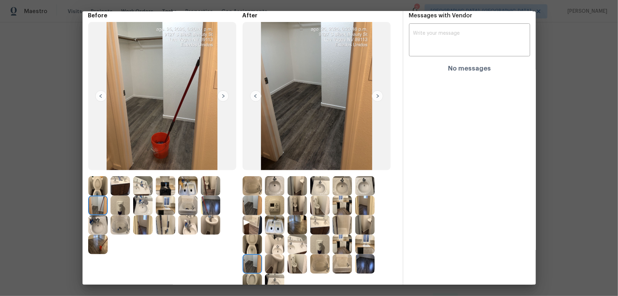
scroll to position [64, 0]
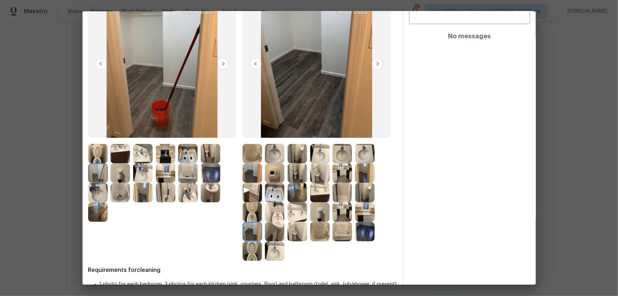
click at [250, 195] on img at bounding box center [252, 250] width 19 height 19
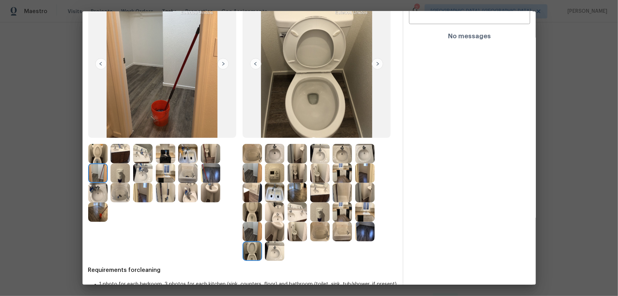
click at [208, 175] on img at bounding box center [210, 172] width 19 height 19
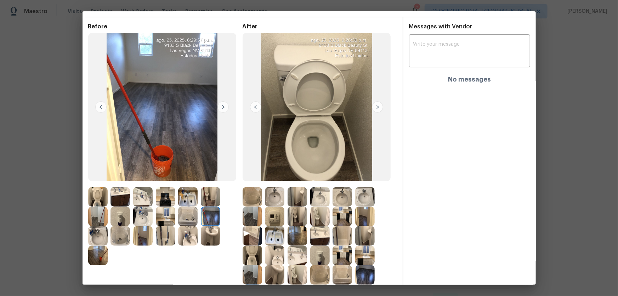
scroll to position [32, 0]
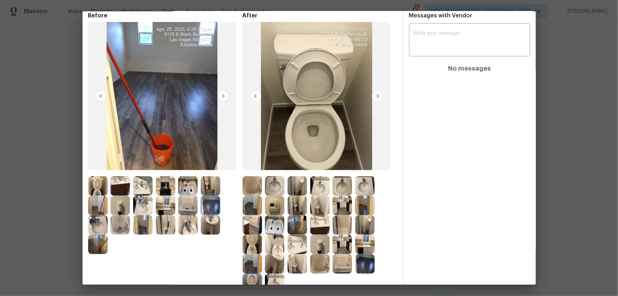
click at [365, 195] on img at bounding box center [364, 263] width 19 height 19
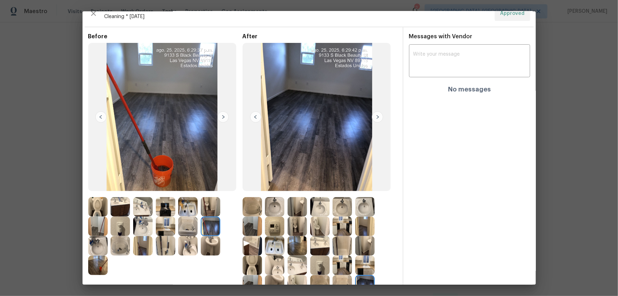
scroll to position [0, 0]
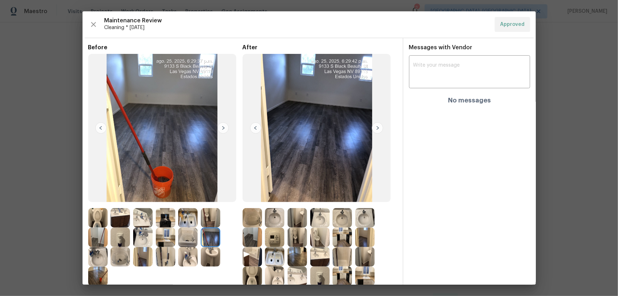
click at [361, 195] on img at bounding box center [364, 237] width 19 height 19
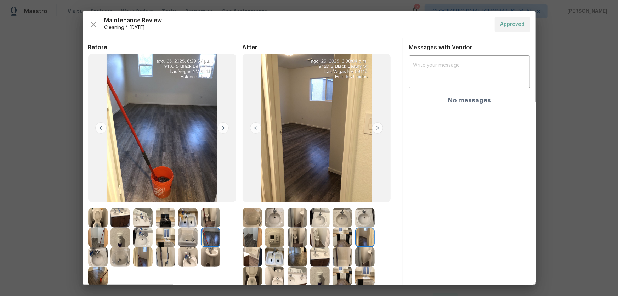
click at [98, 195] on img at bounding box center [97, 276] width 19 height 19
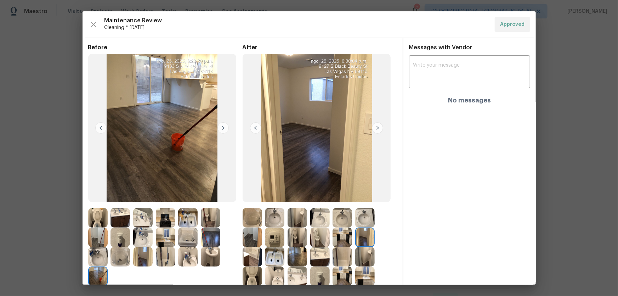
click at [98, 195] on img at bounding box center [97, 276] width 19 height 19
click at [147, 195] on img at bounding box center [142, 256] width 19 height 19
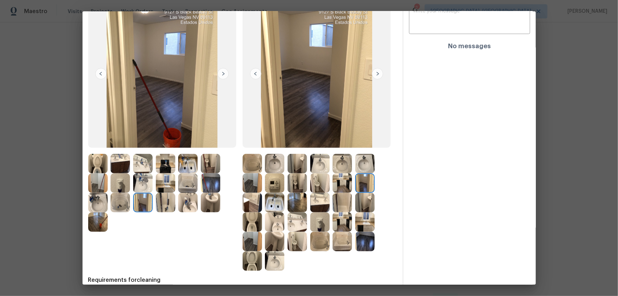
scroll to position [64, 0]
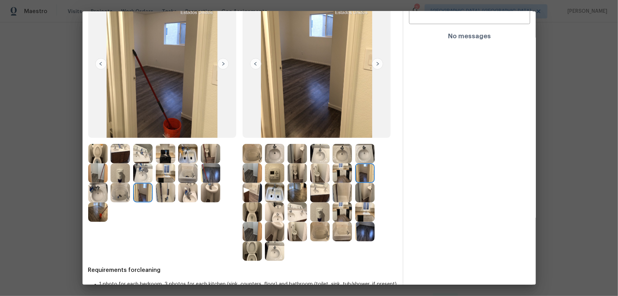
click at [252, 195] on img at bounding box center [252, 231] width 19 height 19
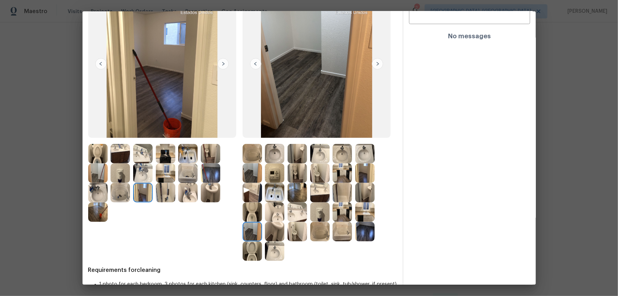
click at [252, 195] on img at bounding box center [252, 250] width 19 height 19
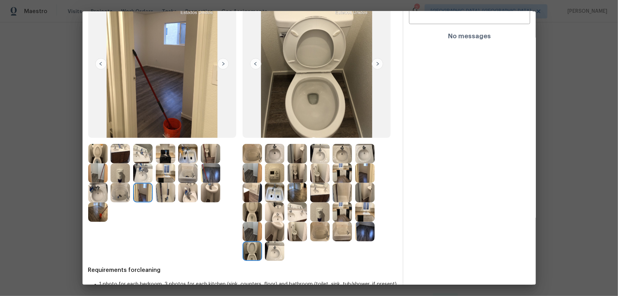
click at [335, 174] on img at bounding box center [342, 172] width 19 height 19
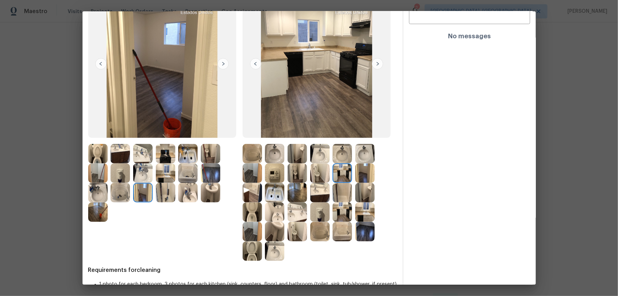
click at [339, 187] on img at bounding box center [342, 192] width 19 height 19
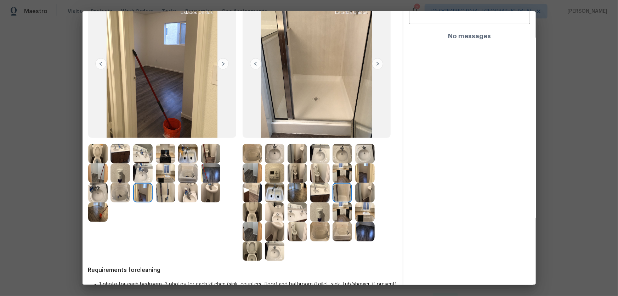
click at [372, 195] on img at bounding box center [364, 192] width 19 height 19
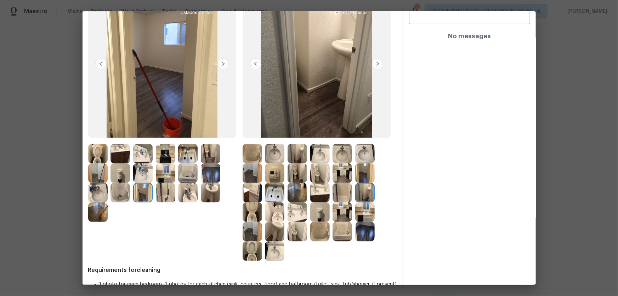
click at [364, 178] on img at bounding box center [364, 172] width 19 height 19
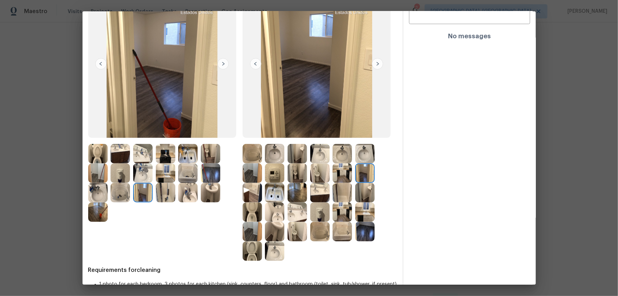
click at [350, 174] on img at bounding box center [342, 172] width 19 height 19
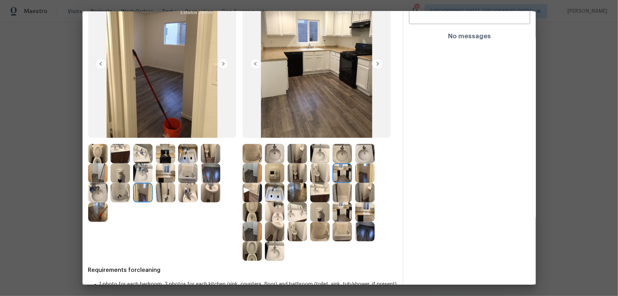
click at [339, 150] on img at bounding box center [342, 153] width 19 height 19
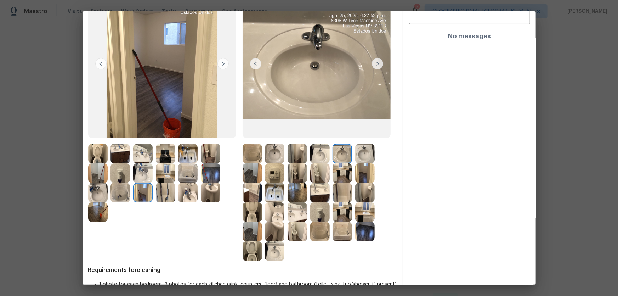
click at [323, 157] on img at bounding box center [319, 153] width 19 height 19
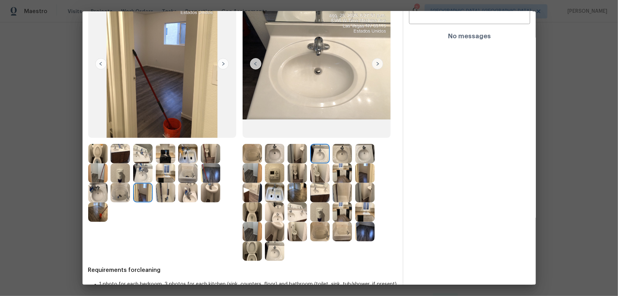
click at [369, 155] on img at bounding box center [364, 153] width 19 height 19
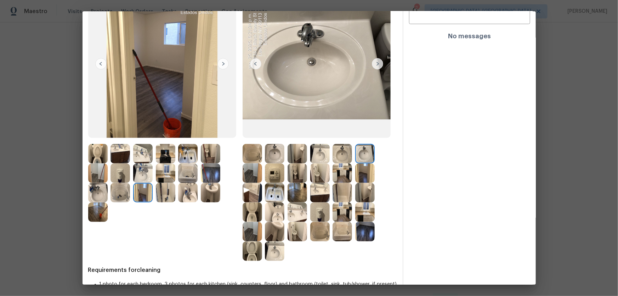
click at [274, 158] on img at bounding box center [274, 153] width 19 height 19
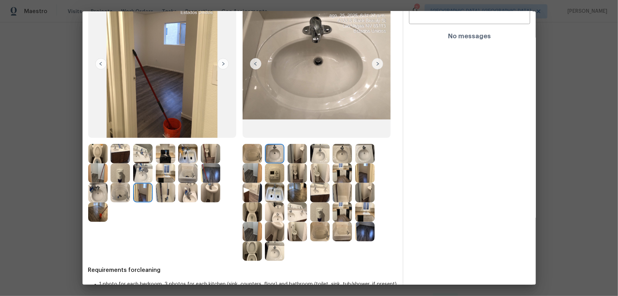
click at [248, 152] on img at bounding box center [252, 153] width 19 height 19
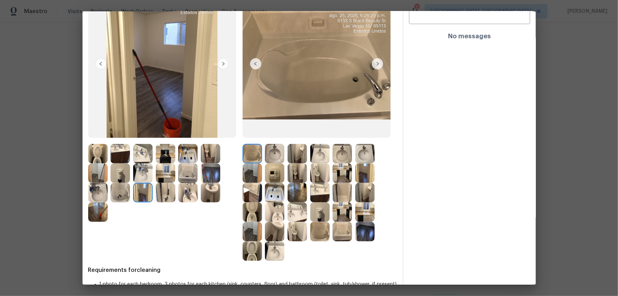
click at [270, 173] on img at bounding box center [274, 172] width 19 height 19
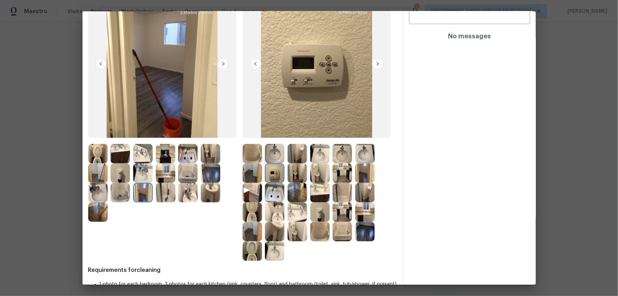
click at [275, 188] on img at bounding box center [274, 192] width 19 height 19
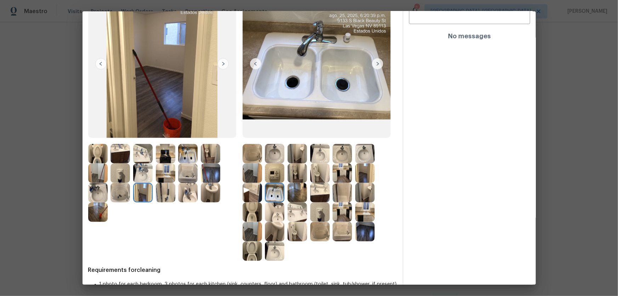
click at [243, 194] on img at bounding box center [252, 192] width 19 height 19
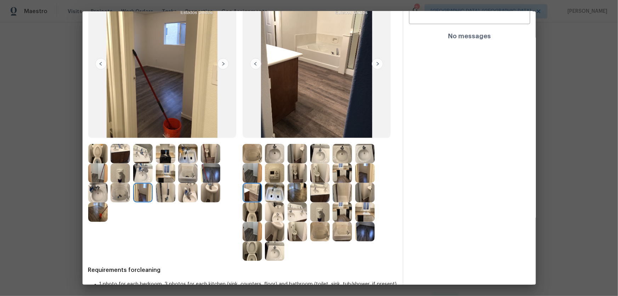
click at [273, 195] on img at bounding box center [274, 211] width 19 height 19
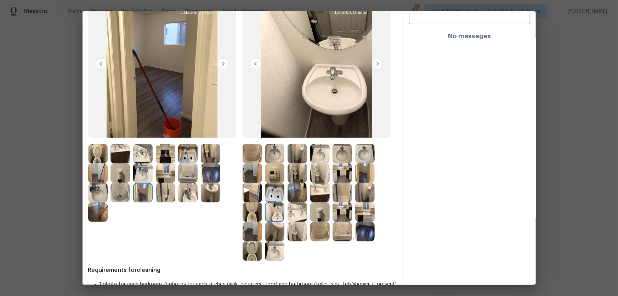
click at [277, 195] on img at bounding box center [274, 231] width 19 height 19
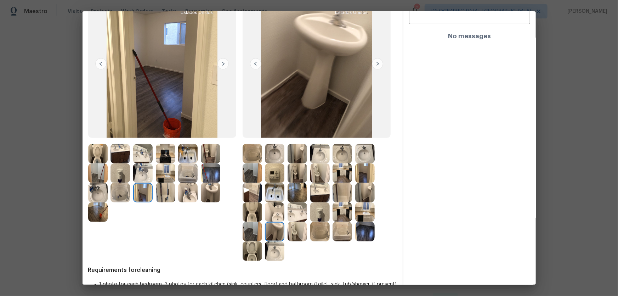
click at [291, 195] on img at bounding box center [297, 211] width 19 height 19
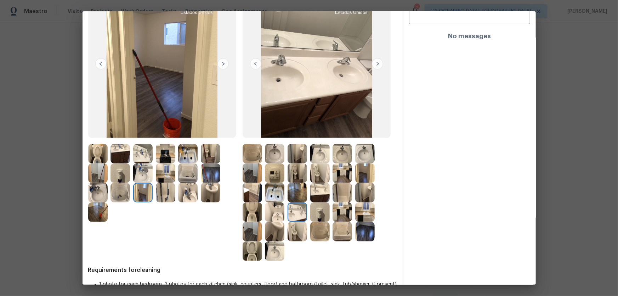
click at [324, 195] on img at bounding box center [319, 192] width 19 height 19
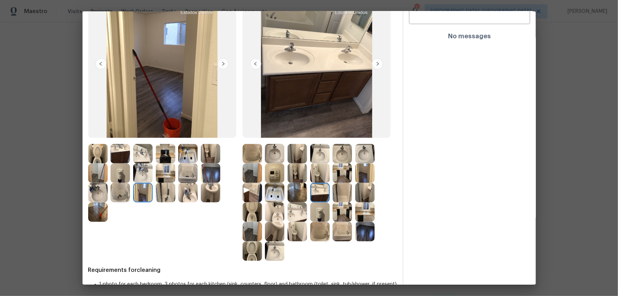
click at [347, 195] on img at bounding box center [342, 192] width 19 height 19
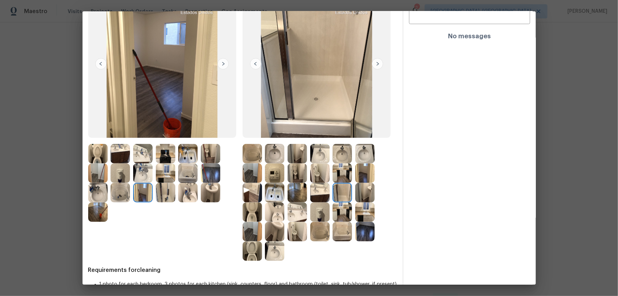
click at [340, 180] on img at bounding box center [342, 172] width 19 height 19
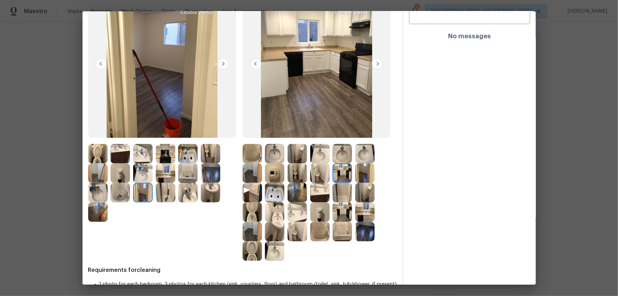
click at [358, 175] on img at bounding box center [364, 172] width 19 height 19
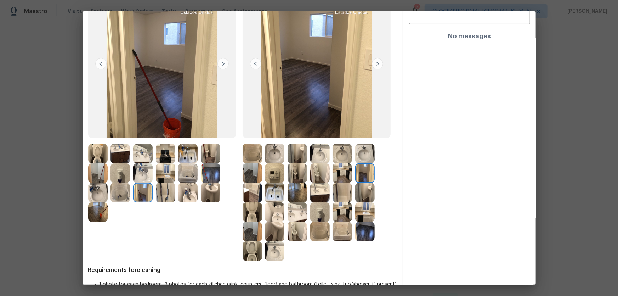
click at [363, 187] on img at bounding box center [364, 192] width 19 height 19
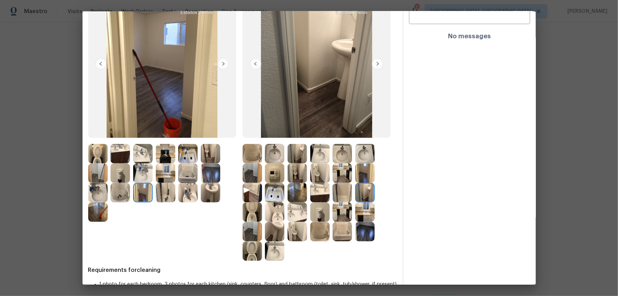
click at [362, 195] on img at bounding box center [364, 211] width 19 height 19
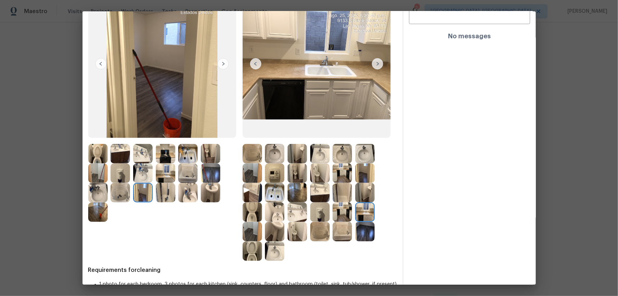
click at [350, 195] on img at bounding box center [342, 211] width 19 height 19
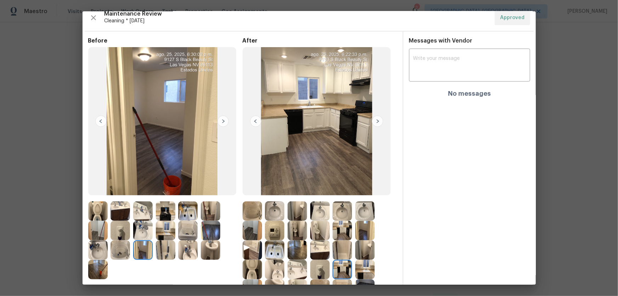
scroll to position [0, 0]
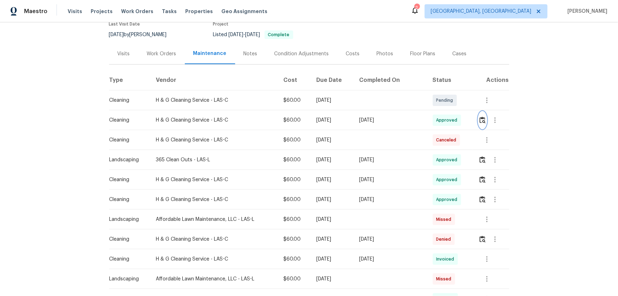
click at [440, 123] on button "button" at bounding box center [483, 120] width 8 height 17
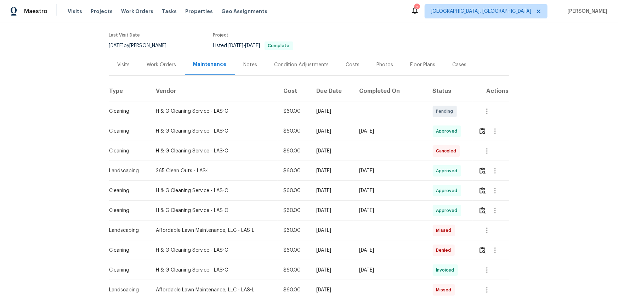
scroll to position [64, 0]
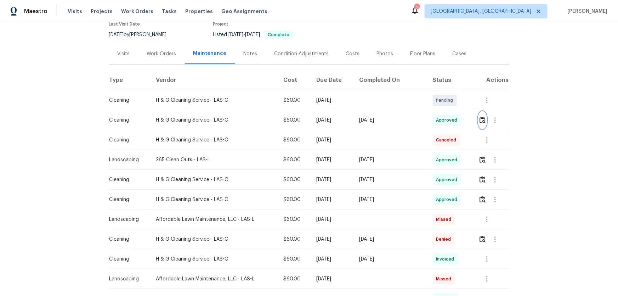
click at [440, 121] on img "button" at bounding box center [483, 120] width 6 height 7
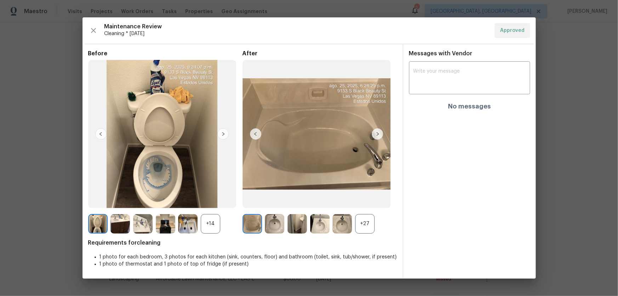
click at [374, 195] on div "+27" at bounding box center [364, 223] width 19 height 19
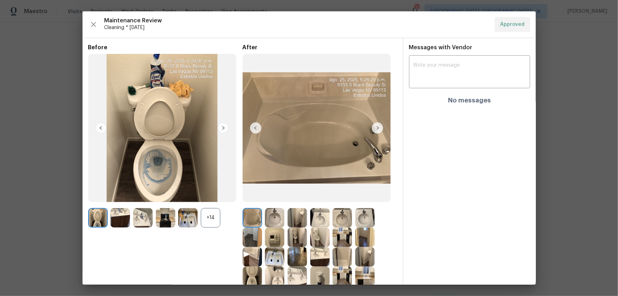
click at [218, 195] on div "+14" at bounding box center [210, 217] width 19 height 19
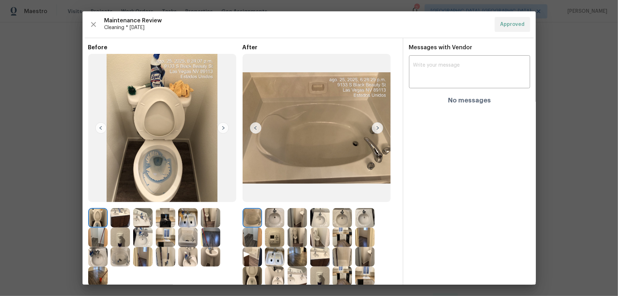
scroll to position [32, 0]
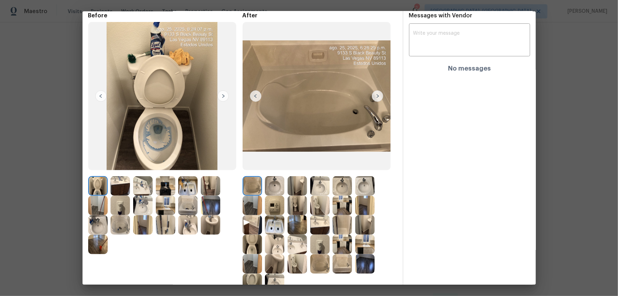
click at [276, 195] on img at bounding box center [274, 205] width 19 height 19
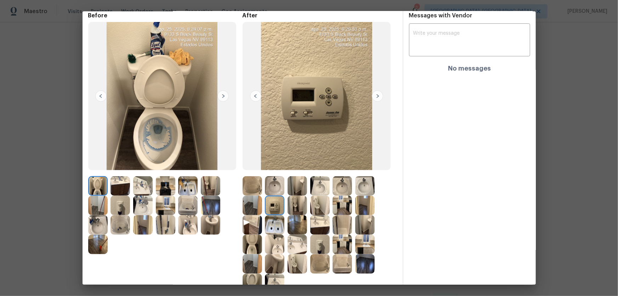
click at [277, 195] on img at bounding box center [274, 224] width 19 height 19
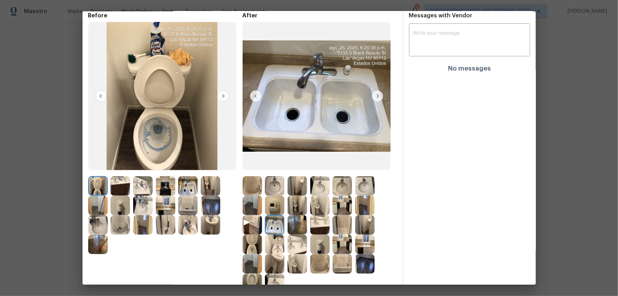
click at [302, 195] on img at bounding box center [297, 205] width 19 height 19
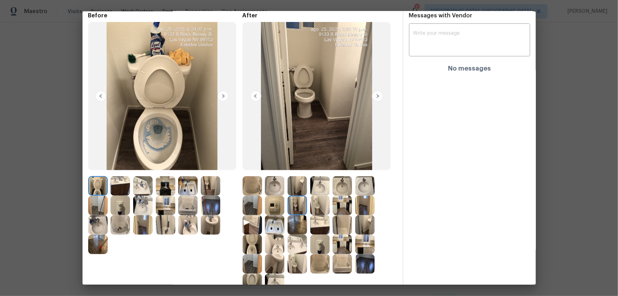
click at [320, 195] on img at bounding box center [319, 205] width 19 height 19
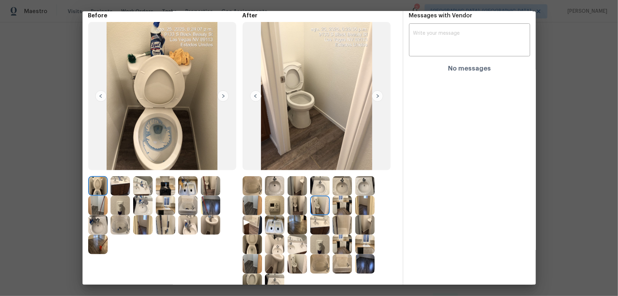
click at [319, 195] on img at bounding box center [319, 224] width 19 height 19
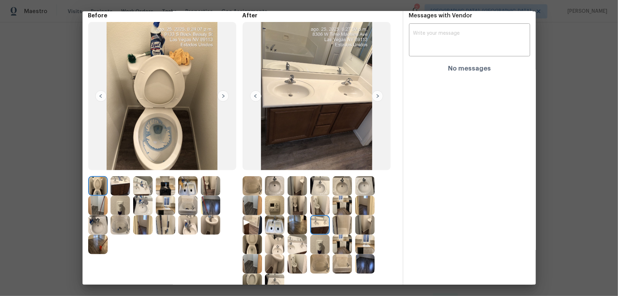
click at [294, 195] on img at bounding box center [297, 263] width 19 height 19
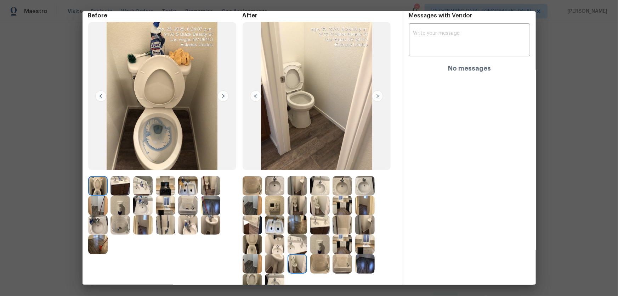
click at [265, 195] on img at bounding box center [274, 263] width 19 height 19
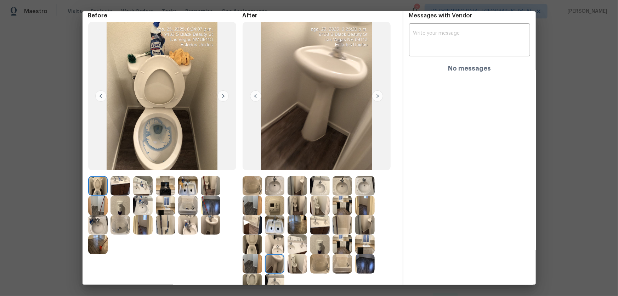
click at [273, 195] on img at bounding box center [274, 244] width 19 height 19
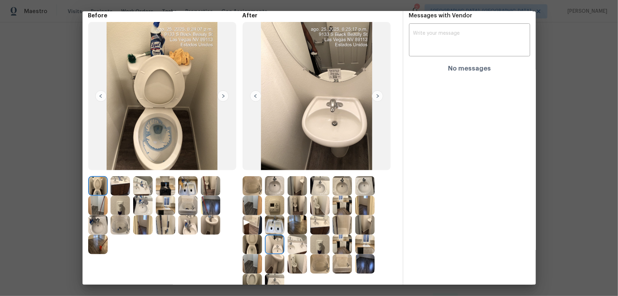
click at [247, 195] on img at bounding box center [252, 244] width 19 height 19
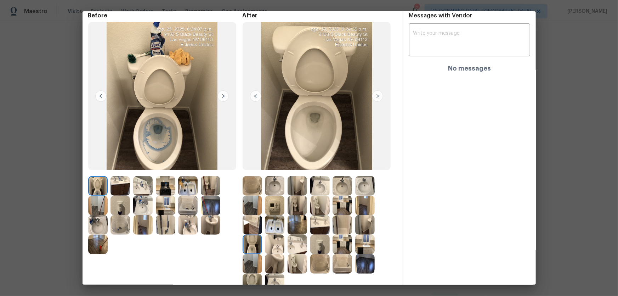
click at [247, 195] on img at bounding box center [252, 263] width 19 height 19
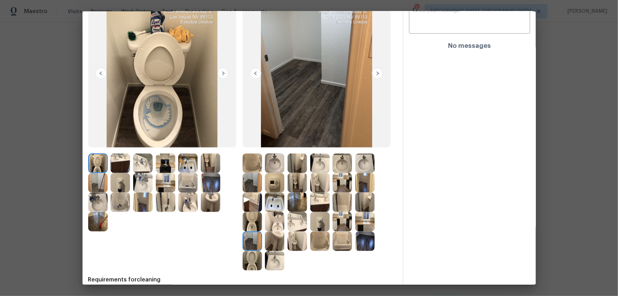
scroll to position [64, 0]
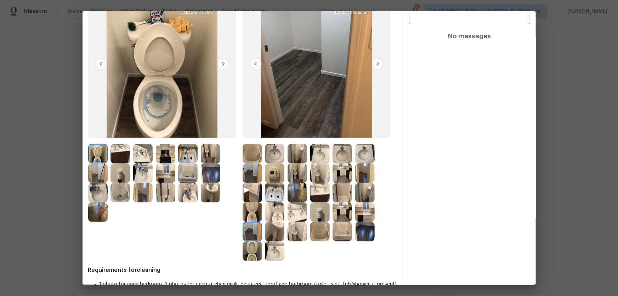
click at [276, 195] on img at bounding box center [274, 250] width 19 height 19
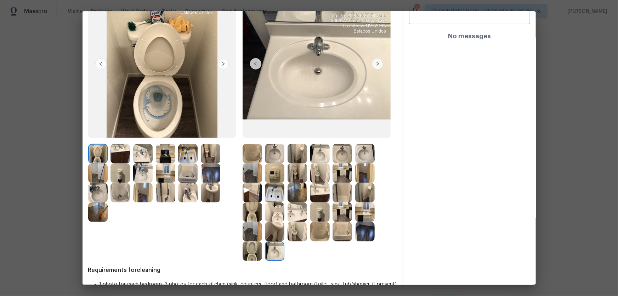
click at [253, 195] on img at bounding box center [252, 250] width 19 height 19
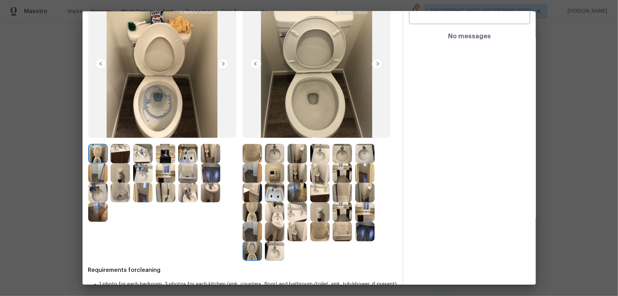
click at [299, 195] on img at bounding box center [297, 231] width 19 height 19
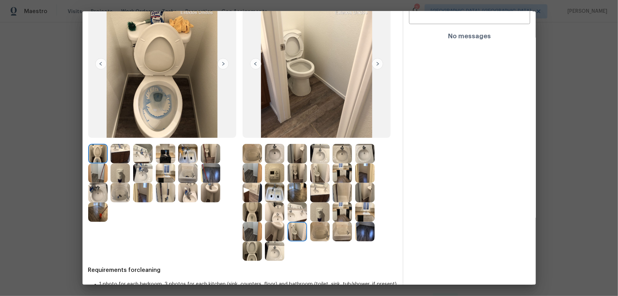
click at [315, 195] on img at bounding box center [319, 231] width 19 height 19
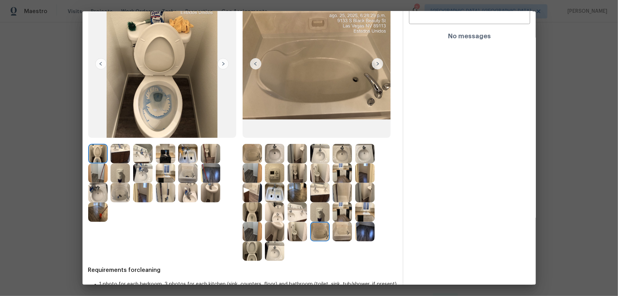
click at [341, 195] on img at bounding box center [342, 231] width 19 height 19
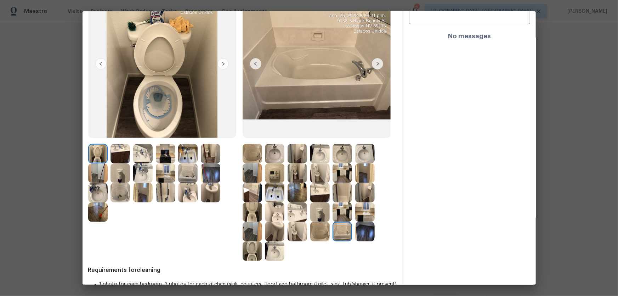
click at [356, 195] on img at bounding box center [364, 231] width 19 height 19
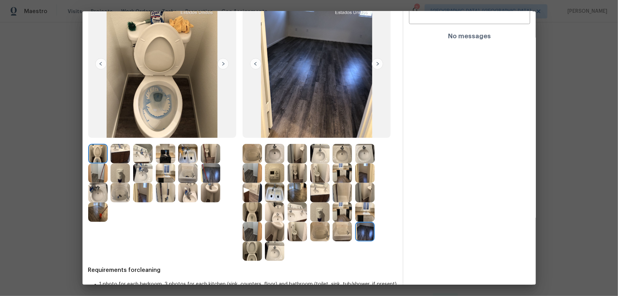
click at [359, 195] on img at bounding box center [364, 211] width 19 height 19
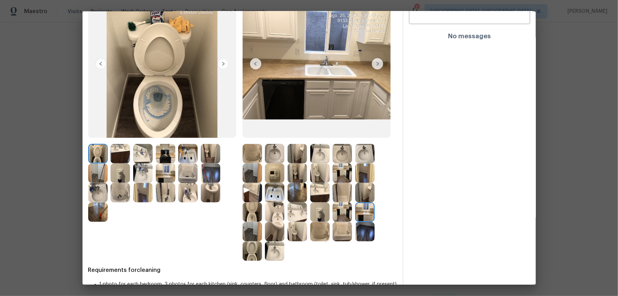
click at [343, 195] on img at bounding box center [342, 211] width 19 height 19
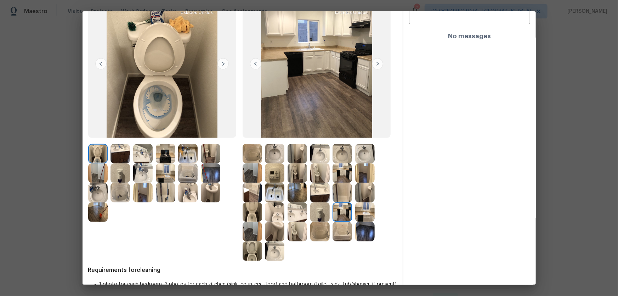
click at [343, 195] on img at bounding box center [342, 192] width 19 height 19
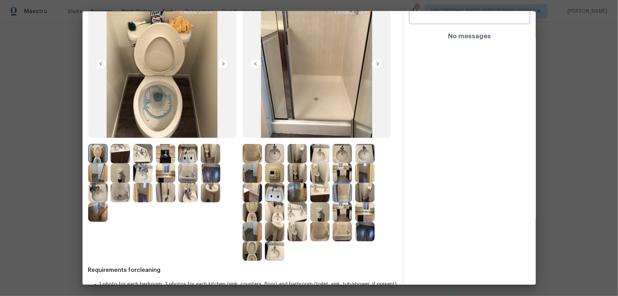
click at [362, 193] on img at bounding box center [364, 192] width 19 height 19
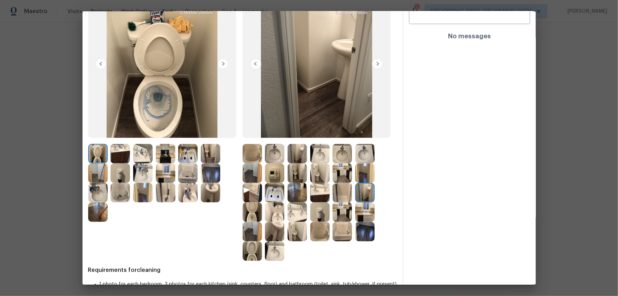
click at [362, 177] on img at bounding box center [364, 172] width 19 height 19
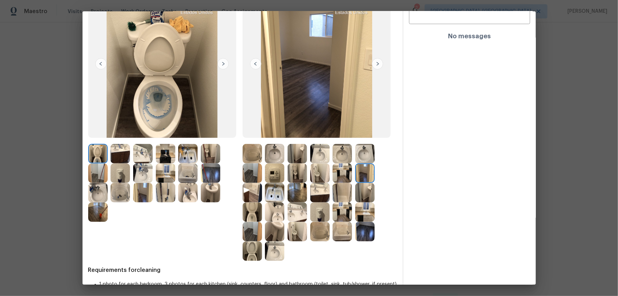
click at [343, 173] on img at bounding box center [342, 172] width 19 height 19
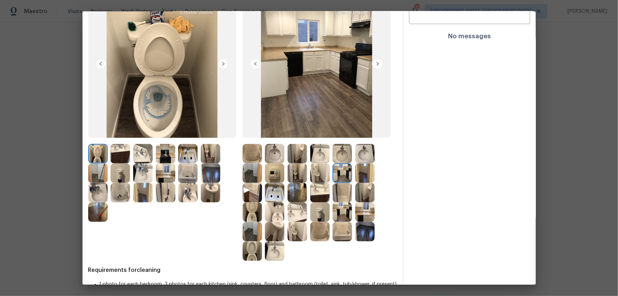
click at [338, 150] on img at bounding box center [342, 153] width 19 height 19
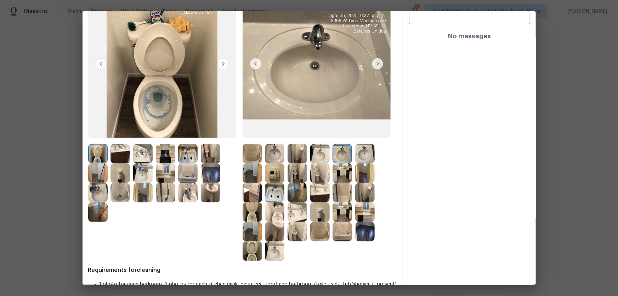
click at [356, 152] on img at bounding box center [364, 153] width 19 height 19
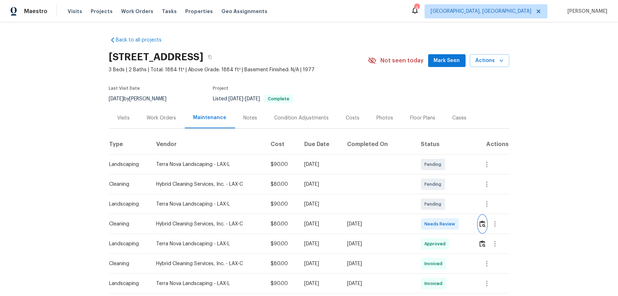
click at [440, 195] on img "button" at bounding box center [483, 223] width 6 height 7
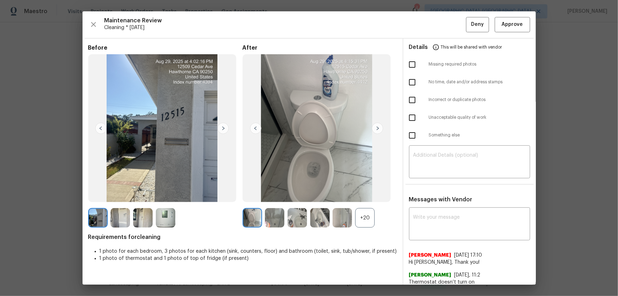
click at [365, 195] on div "+20" at bounding box center [364, 217] width 19 height 19
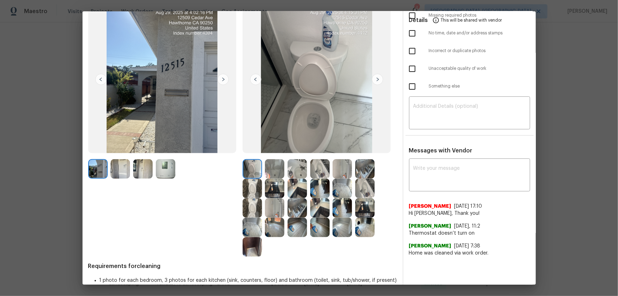
scroll to position [64, 0]
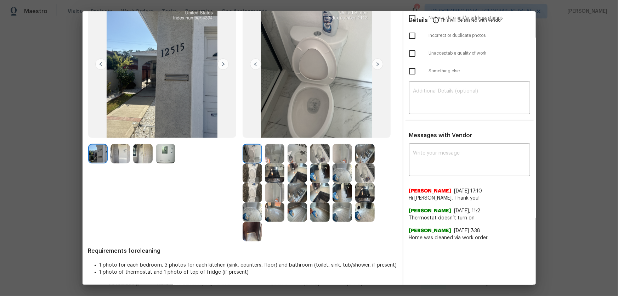
click at [244, 195] on img at bounding box center [252, 192] width 19 height 19
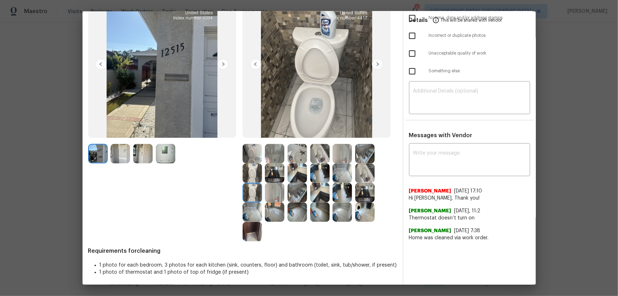
click at [248, 156] on img at bounding box center [252, 153] width 19 height 19
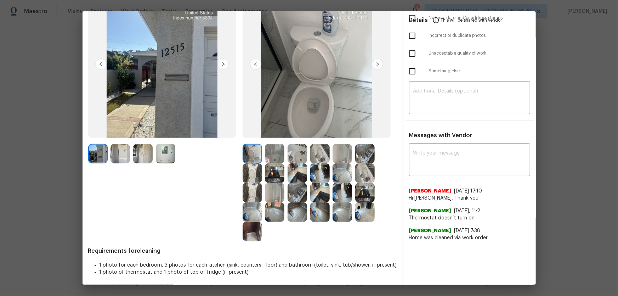
click at [292, 155] on img at bounding box center [297, 153] width 19 height 19
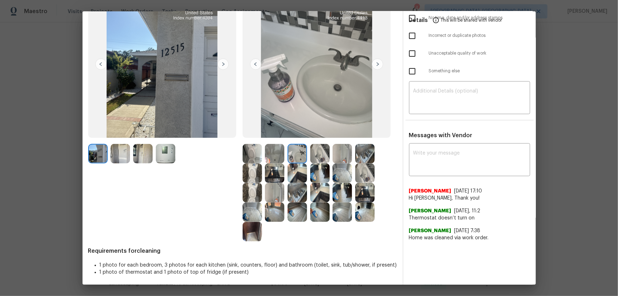
click at [317, 153] on img at bounding box center [319, 153] width 19 height 19
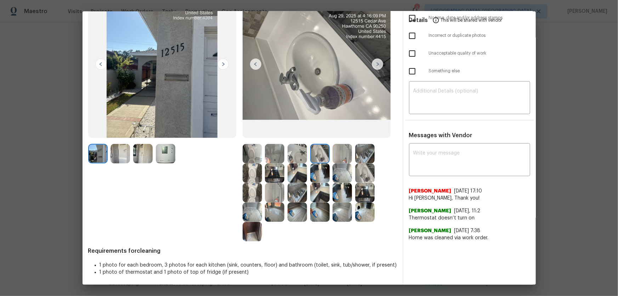
click at [343, 153] on img at bounding box center [342, 153] width 19 height 19
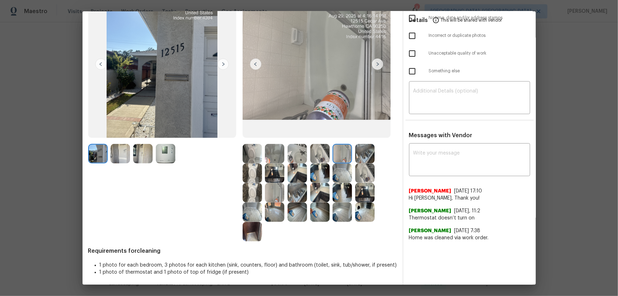
click at [275, 153] on img at bounding box center [274, 153] width 19 height 19
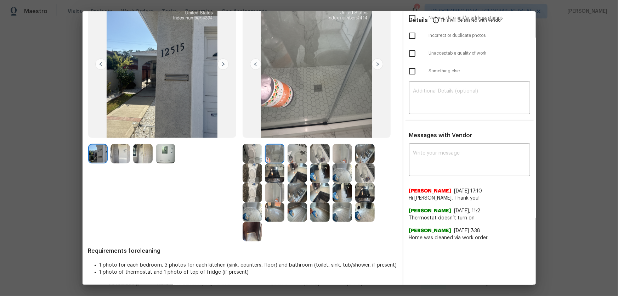
click at [275, 166] on img at bounding box center [274, 172] width 19 height 19
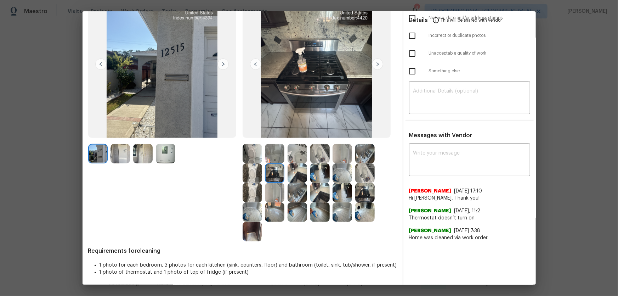
click at [290, 170] on img at bounding box center [297, 172] width 19 height 19
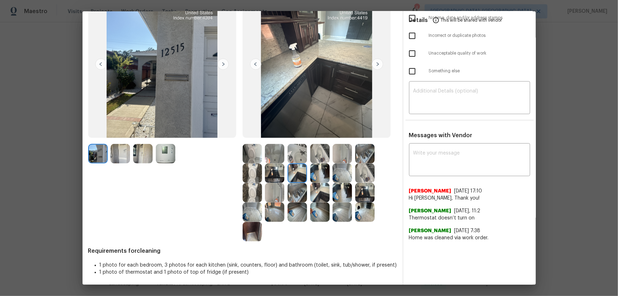
drag, startPoint x: 295, startPoint y: 188, endPoint x: 308, endPoint y: 189, distance: 12.5
click at [295, 188] on img at bounding box center [297, 192] width 19 height 19
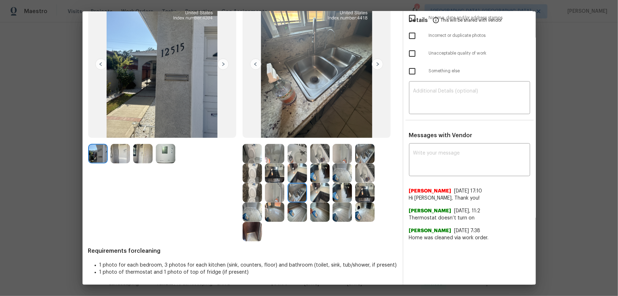
click at [322, 172] on img at bounding box center [319, 172] width 19 height 19
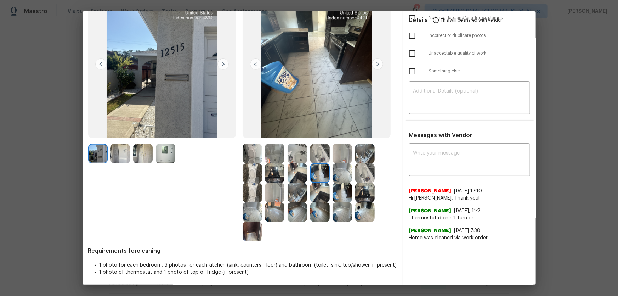
click at [338, 174] on img at bounding box center [342, 172] width 19 height 19
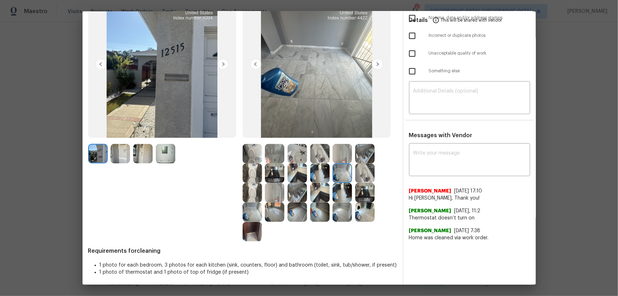
click at [338, 193] on img at bounding box center [342, 192] width 19 height 19
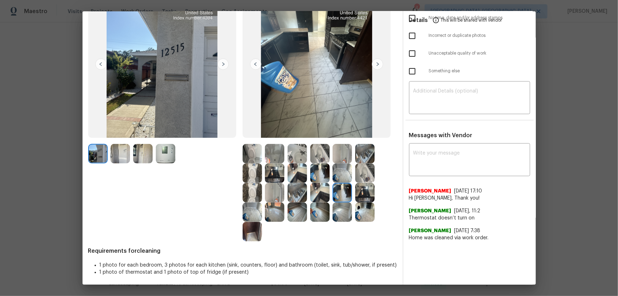
click at [365, 192] on img at bounding box center [364, 192] width 19 height 19
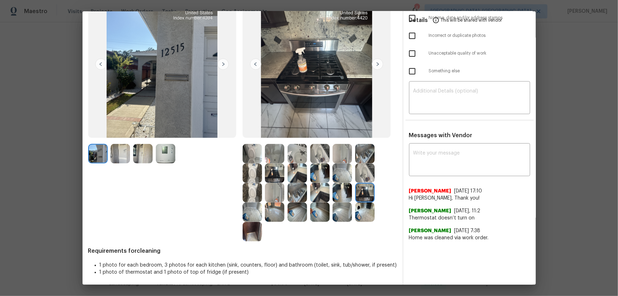
click at [319, 195] on img at bounding box center [319, 192] width 19 height 19
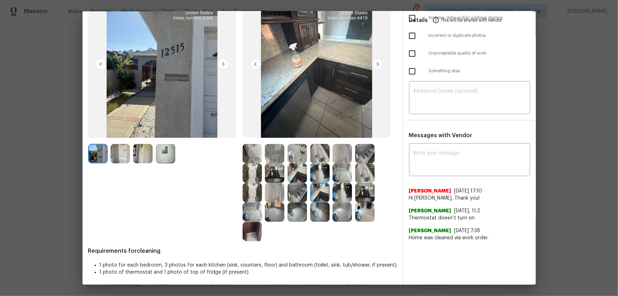
click at [290, 195] on img at bounding box center [297, 192] width 19 height 19
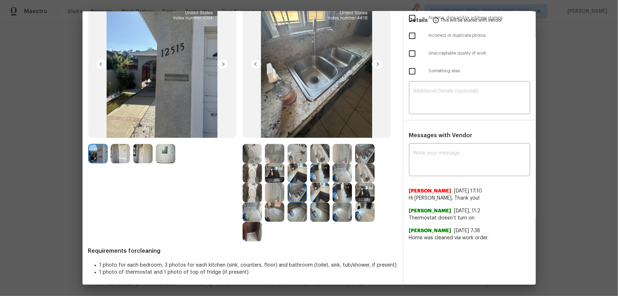
click at [265, 195] on img at bounding box center [274, 192] width 19 height 19
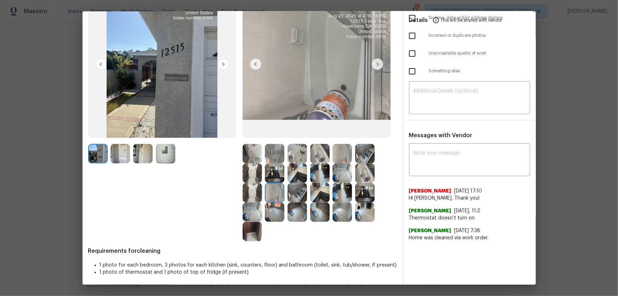
click at [270, 195] on img at bounding box center [274, 211] width 19 height 19
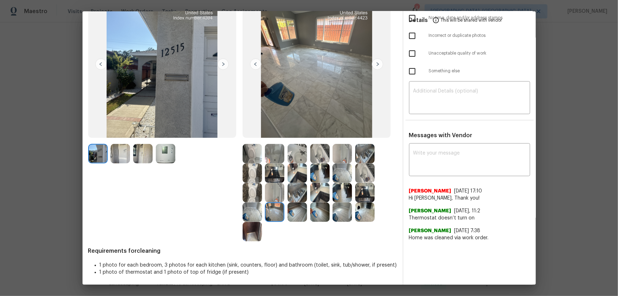
click at [243, 195] on img at bounding box center [252, 211] width 19 height 19
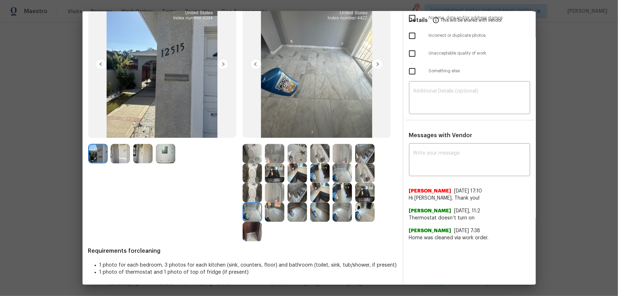
click at [246, 195] on img at bounding box center [252, 231] width 19 height 19
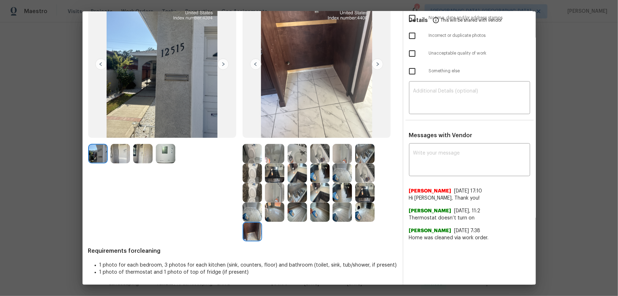
click at [173, 150] on img at bounding box center [165, 153] width 19 height 19
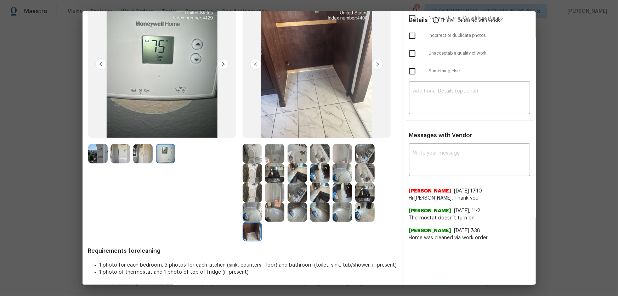
click at [293, 195] on img at bounding box center [297, 211] width 19 height 19
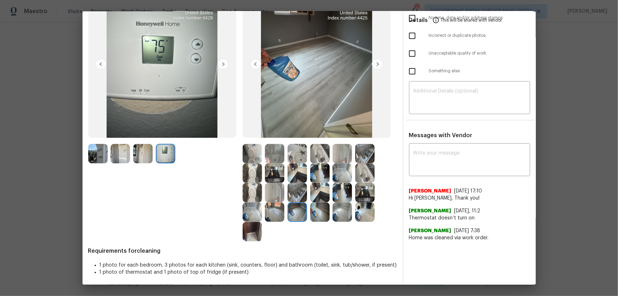
click at [322, 195] on img at bounding box center [319, 211] width 19 height 19
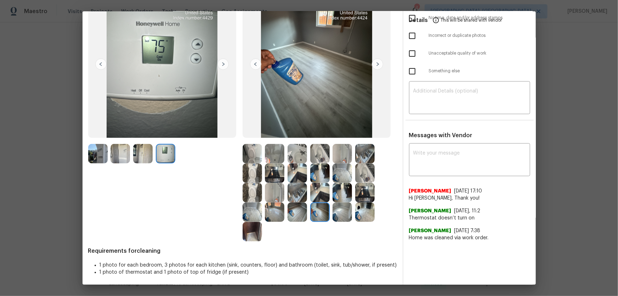
click at [347, 195] on img at bounding box center [342, 211] width 19 height 19
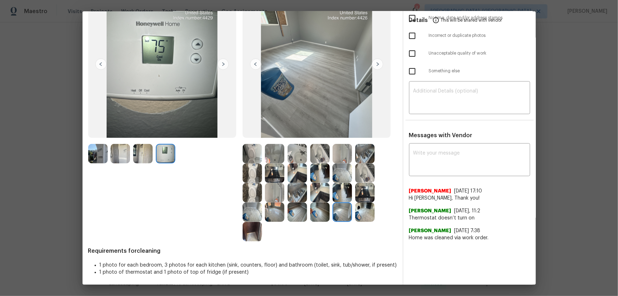
click at [359, 195] on img at bounding box center [364, 211] width 19 height 19
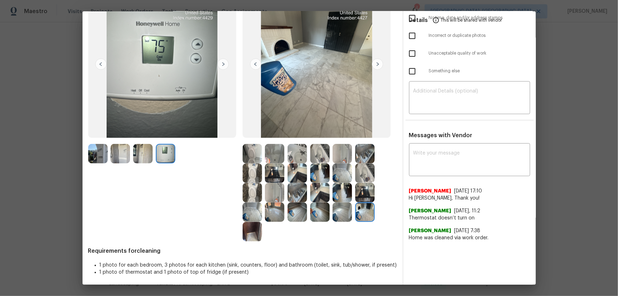
click at [362, 187] on img at bounding box center [364, 192] width 19 height 19
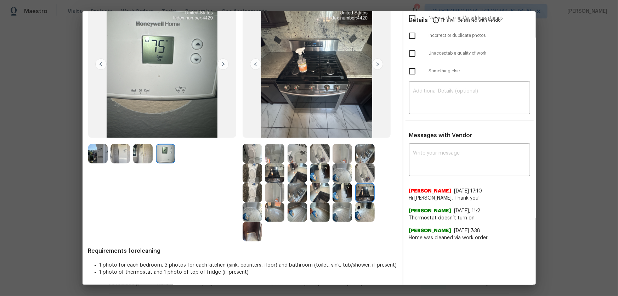
click at [362, 180] on img at bounding box center [364, 172] width 19 height 19
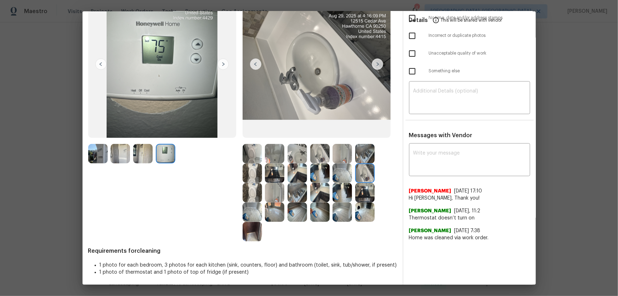
click at [346, 172] on img at bounding box center [342, 172] width 19 height 19
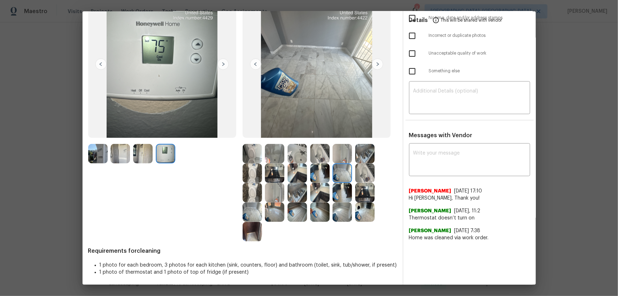
click at [342, 157] on img at bounding box center [342, 153] width 19 height 19
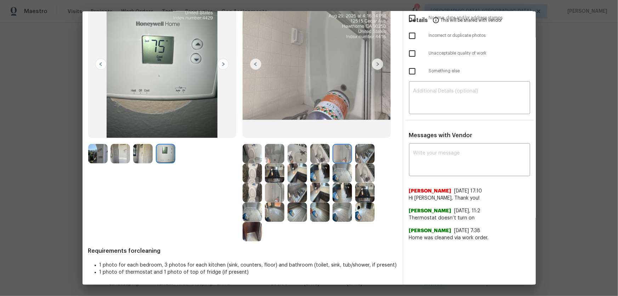
click at [361, 155] on img at bounding box center [364, 153] width 19 height 19
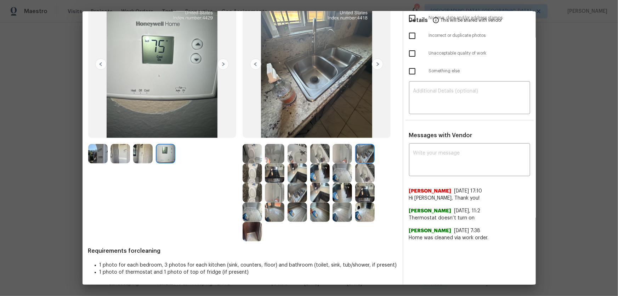
scroll to position [0, 0]
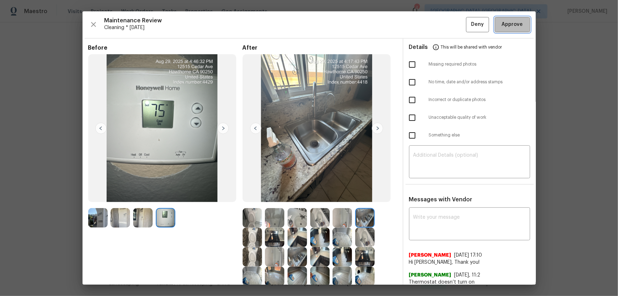
click at [440, 25] on span "Approve" at bounding box center [512, 24] width 21 height 9
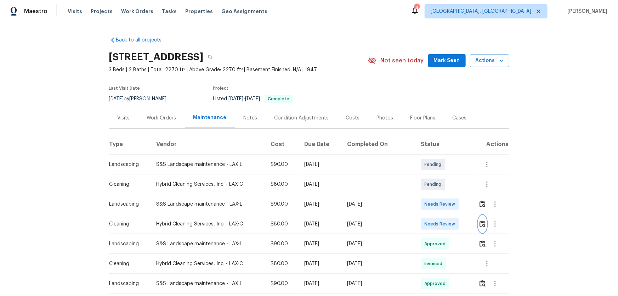
click at [440, 195] on img "button" at bounding box center [483, 223] width 6 height 7
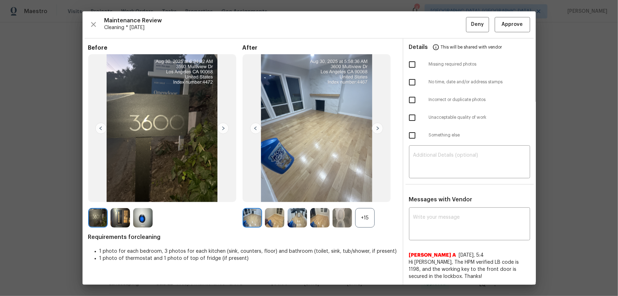
click at [362, 195] on div "+15" at bounding box center [364, 217] width 19 height 19
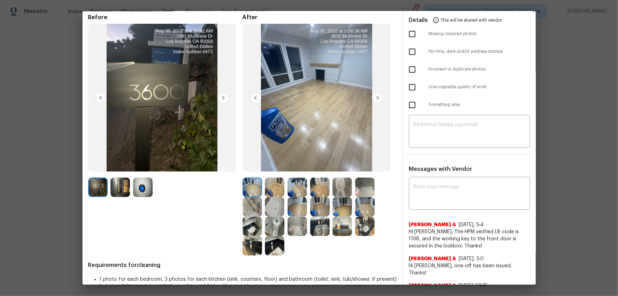
scroll to position [81, 0]
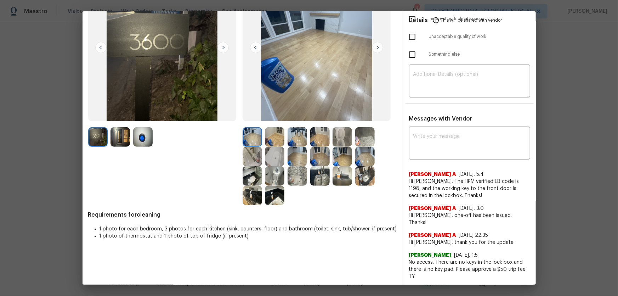
click at [343, 135] on img at bounding box center [342, 136] width 19 height 19
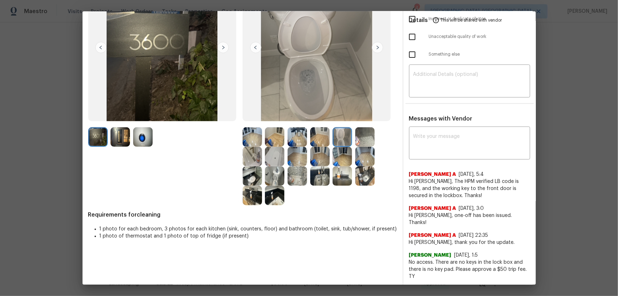
click at [266, 175] on img at bounding box center [274, 175] width 19 height 19
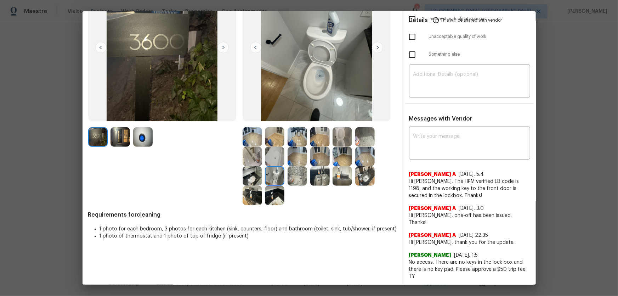
click at [298, 177] on img at bounding box center [297, 175] width 19 height 19
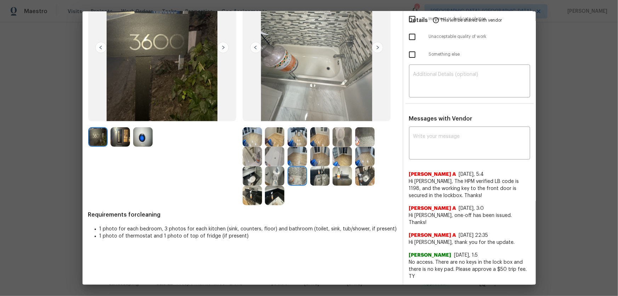
click at [276, 158] on img at bounding box center [274, 156] width 19 height 19
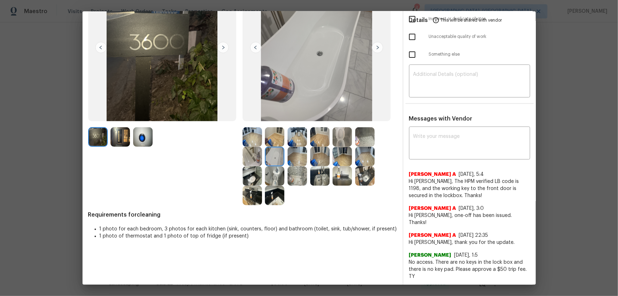
click at [271, 195] on img at bounding box center [274, 195] width 19 height 19
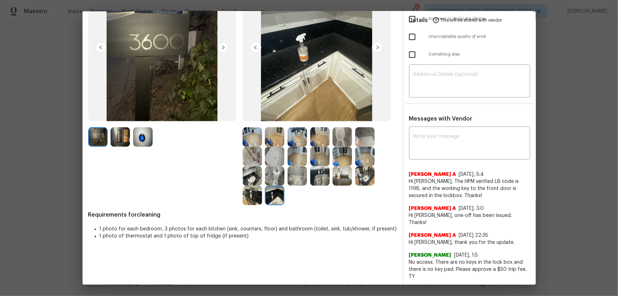
click at [252, 178] on img at bounding box center [252, 175] width 19 height 19
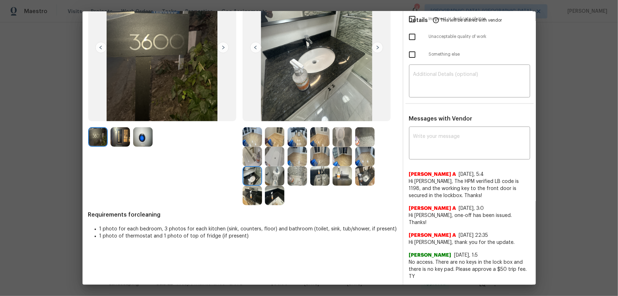
click at [271, 158] on img at bounding box center [274, 156] width 19 height 19
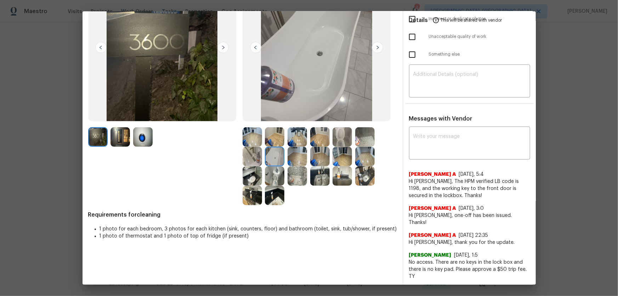
click at [252, 156] on img at bounding box center [252, 156] width 19 height 19
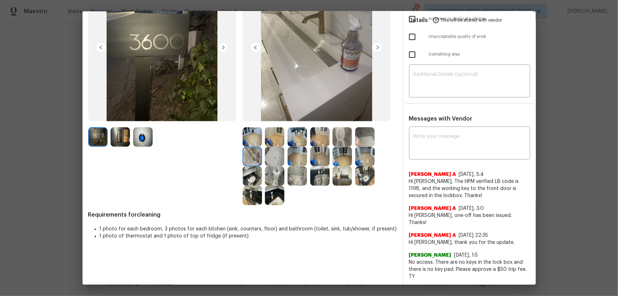
click at [300, 184] on img at bounding box center [297, 175] width 19 height 19
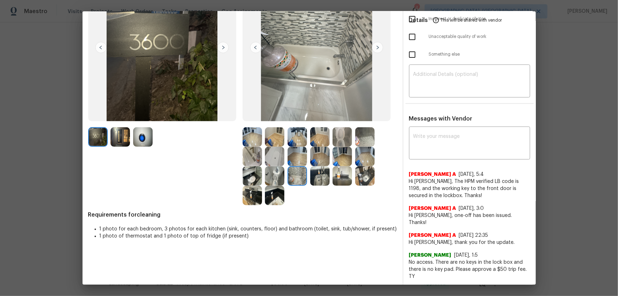
click at [314, 182] on img at bounding box center [319, 175] width 19 height 19
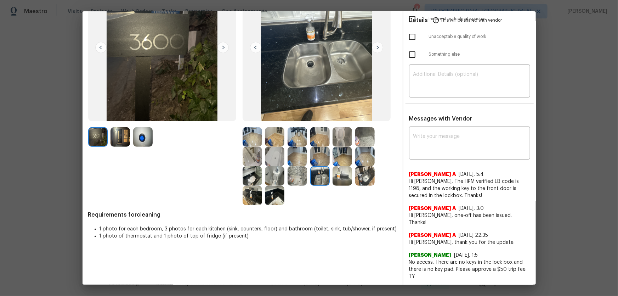
click at [269, 179] on img at bounding box center [274, 175] width 19 height 19
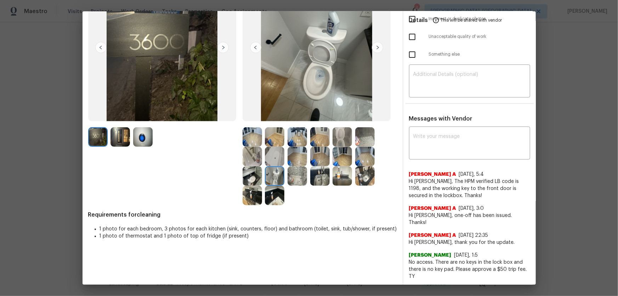
click at [270, 195] on img at bounding box center [274, 195] width 19 height 19
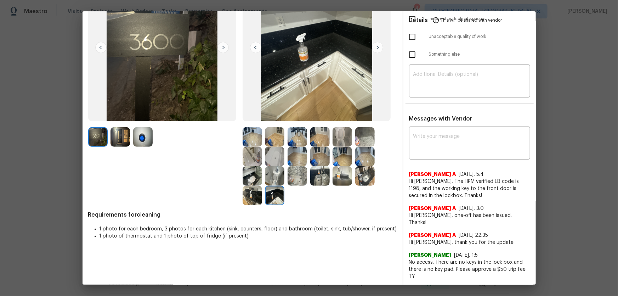
click at [252, 195] on img at bounding box center [252, 195] width 19 height 19
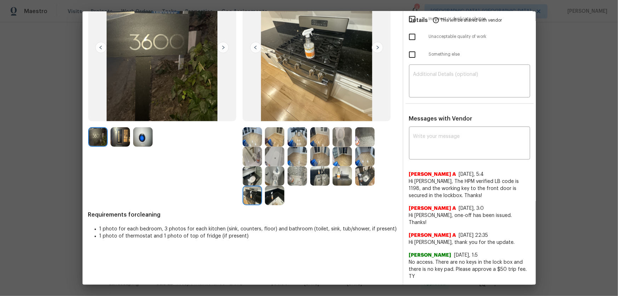
click at [339, 173] on img at bounding box center [342, 175] width 19 height 19
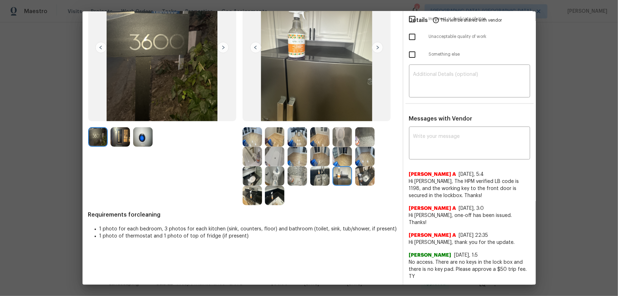
click at [316, 174] on img at bounding box center [319, 175] width 19 height 19
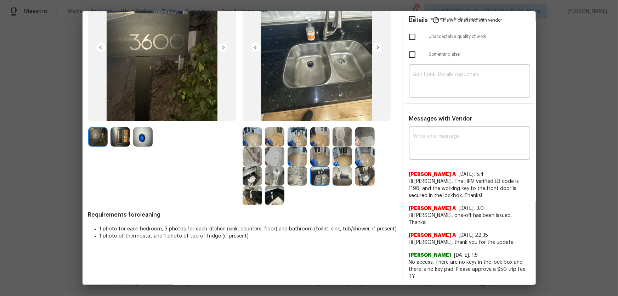
click at [358, 177] on img at bounding box center [364, 175] width 19 height 19
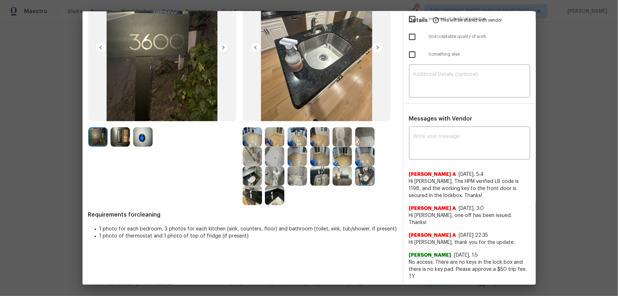
click at [341, 141] on img at bounding box center [342, 136] width 19 height 19
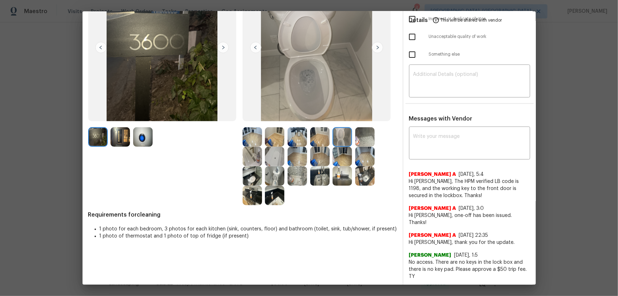
click at [364, 140] on img at bounding box center [364, 136] width 19 height 19
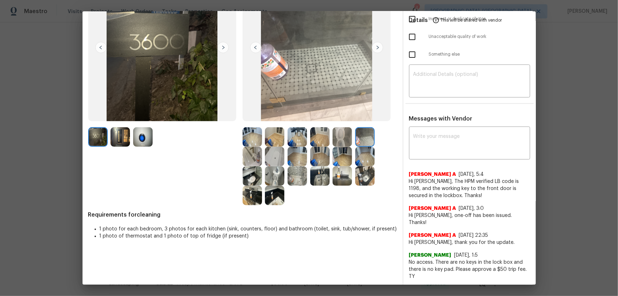
click at [141, 135] on img at bounding box center [142, 136] width 19 height 19
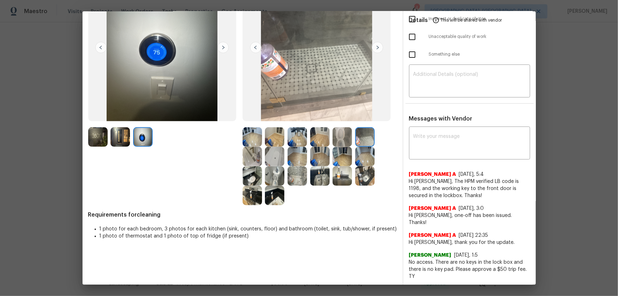
click at [304, 150] on img at bounding box center [297, 156] width 19 height 19
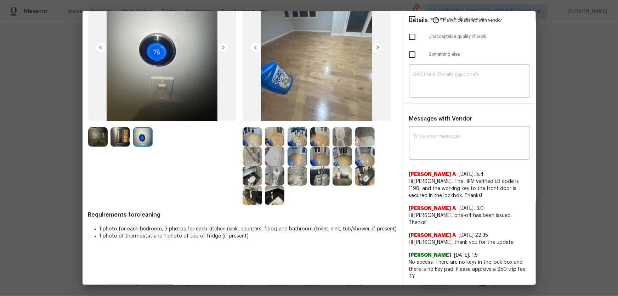
click at [320, 157] on img at bounding box center [319, 156] width 19 height 19
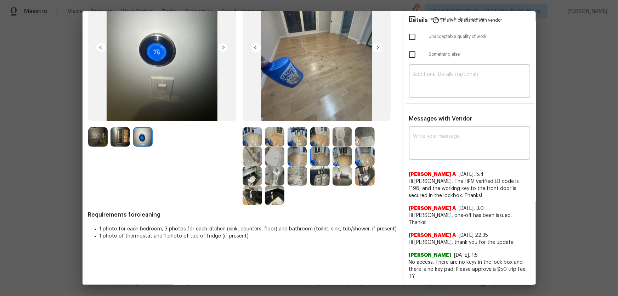
click at [344, 159] on img at bounding box center [342, 156] width 19 height 19
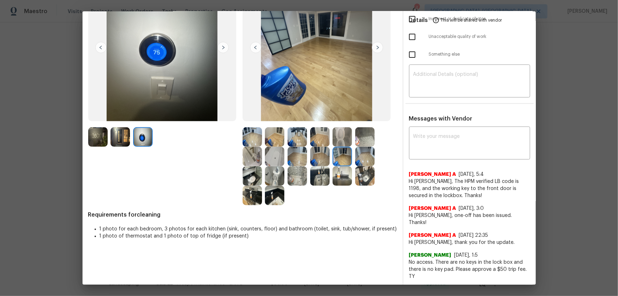
click at [290, 142] on img at bounding box center [297, 136] width 19 height 19
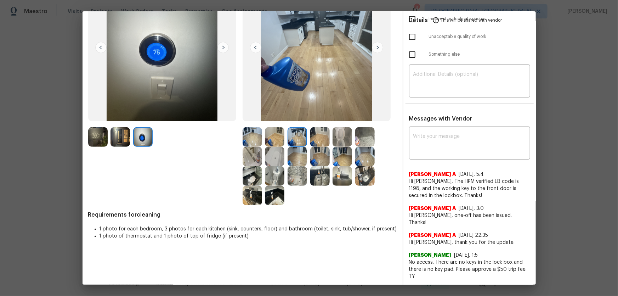
click at [262, 141] on div at bounding box center [254, 136] width 23 height 19
click at [252, 138] on img at bounding box center [252, 136] width 19 height 19
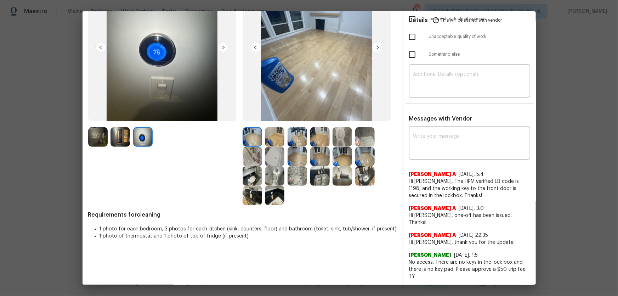
click at [245, 162] on img at bounding box center [252, 156] width 19 height 19
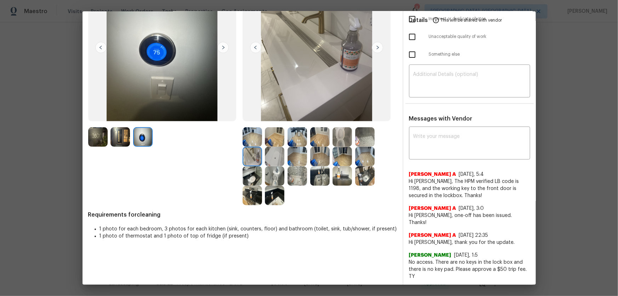
click at [272, 159] on img at bounding box center [274, 156] width 19 height 19
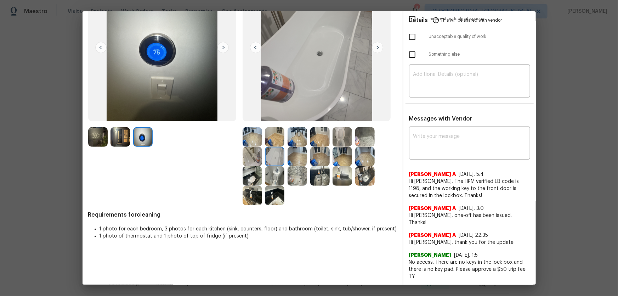
click at [294, 160] on img at bounding box center [297, 156] width 19 height 19
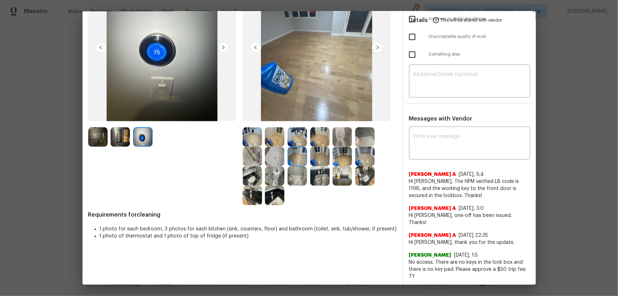
click at [295, 169] on img at bounding box center [297, 175] width 19 height 19
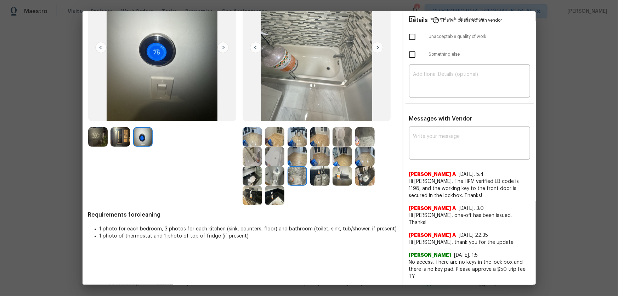
click at [279, 171] on img at bounding box center [274, 175] width 19 height 19
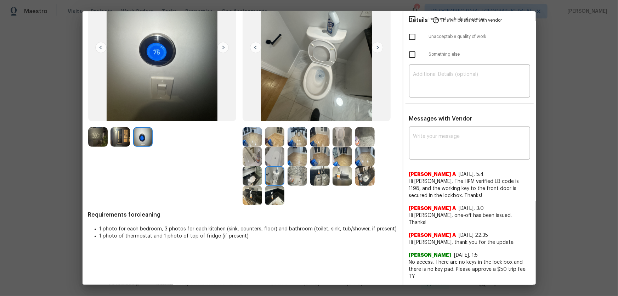
click at [275, 189] on img at bounding box center [274, 195] width 19 height 19
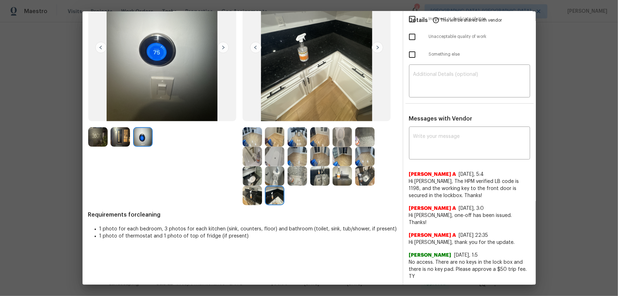
click at [252, 191] on img at bounding box center [252, 195] width 19 height 19
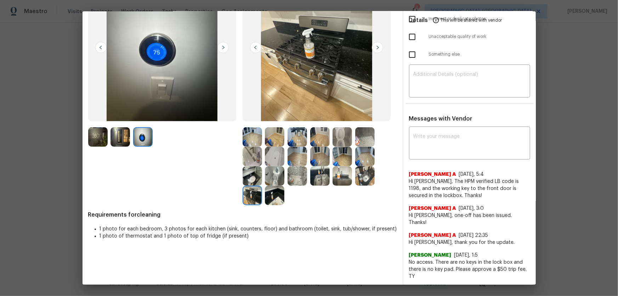
click at [252, 172] on img at bounding box center [252, 175] width 19 height 19
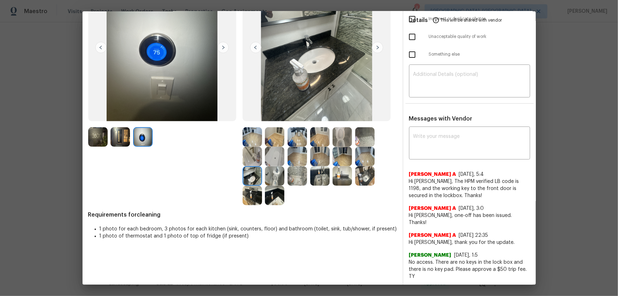
click at [252, 161] on img at bounding box center [252, 156] width 19 height 19
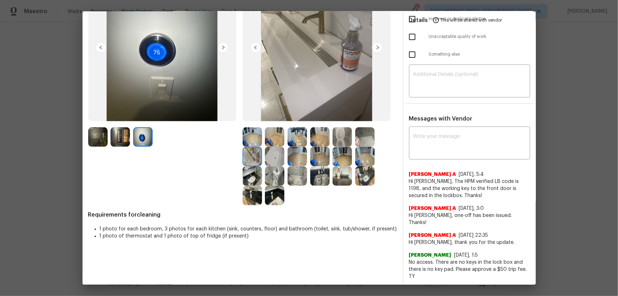
drag, startPoint x: 410, startPoint y: 195, endPoint x: 489, endPoint y: 200, distance: 78.8
click at [440, 195] on div "Afredi A 10/30/24, 5:4 Hi Armando Herrera, The HPM verified LB code is 1198, an…" at bounding box center [469, 222] width 121 height 115
click at [440, 195] on div "Afredi A 10/29/24, 3:0" at bounding box center [469, 208] width 121 height 7
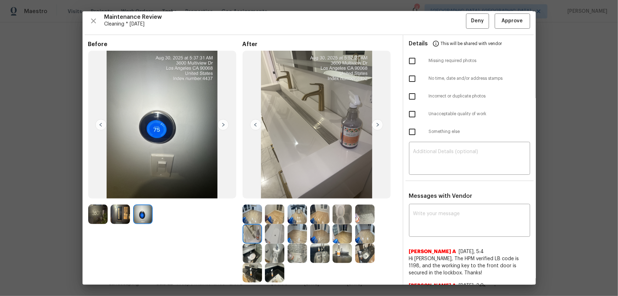
scroll to position [0, 0]
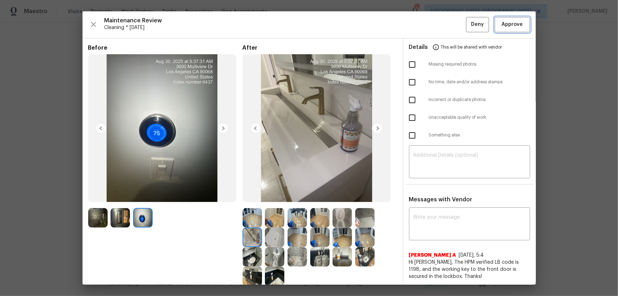
click at [440, 22] on span "Approve" at bounding box center [512, 24] width 21 height 9
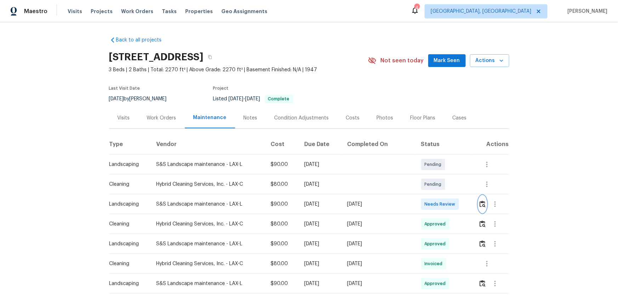
click at [440, 195] on button "button" at bounding box center [483, 204] width 8 height 17
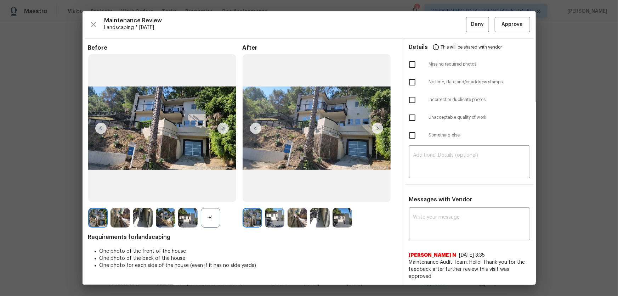
click at [206, 195] on div "+1" at bounding box center [210, 217] width 19 height 19
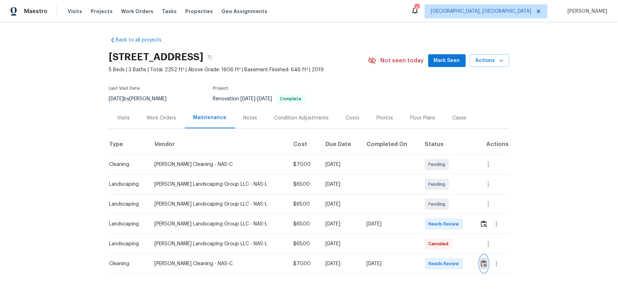
click at [440, 195] on img "button" at bounding box center [484, 263] width 6 height 7
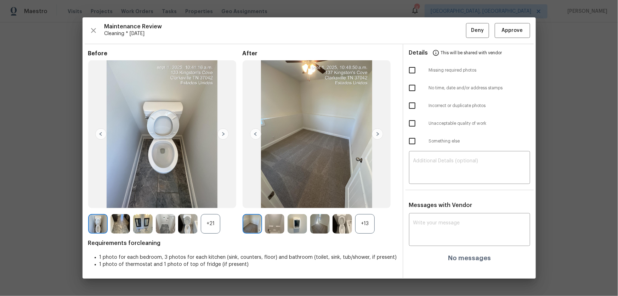
click at [366, 195] on div "+13" at bounding box center [364, 223] width 19 height 19
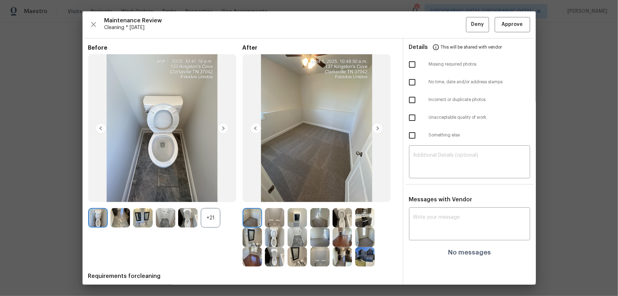
click at [212, 195] on div "+21" at bounding box center [210, 217] width 19 height 19
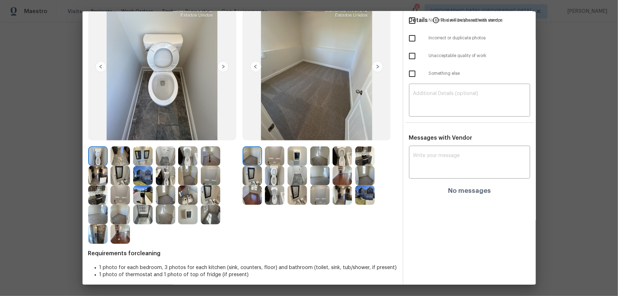
scroll to position [64, 0]
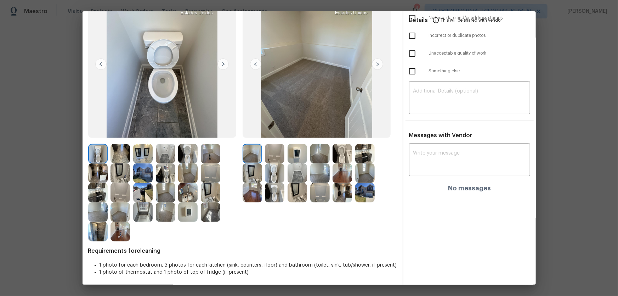
click at [279, 195] on img at bounding box center [274, 192] width 19 height 19
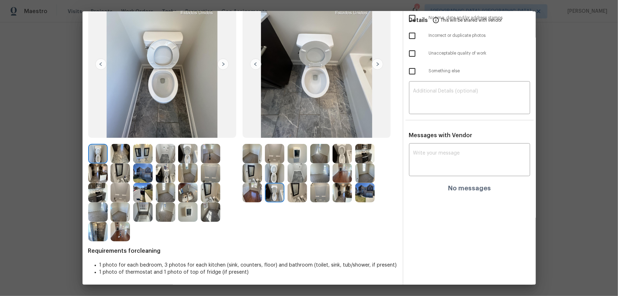
click at [278, 175] on img at bounding box center [274, 172] width 19 height 19
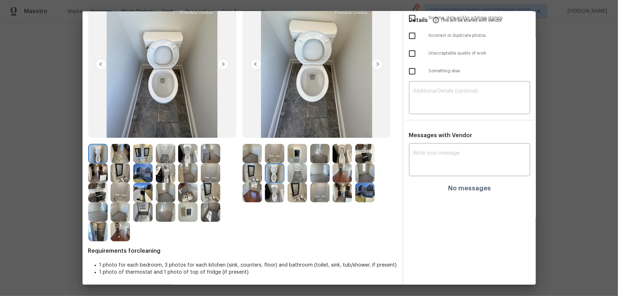
click at [164, 177] on img at bounding box center [165, 172] width 19 height 19
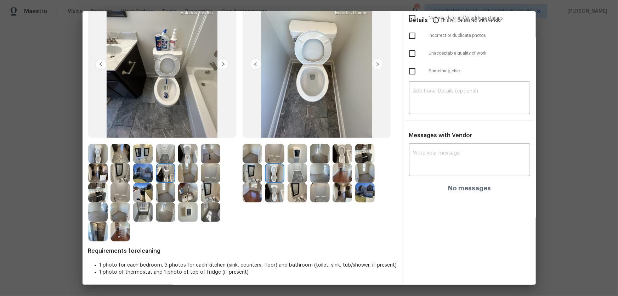
click at [125, 177] on img at bounding box center [120, 172] width 19 height 19
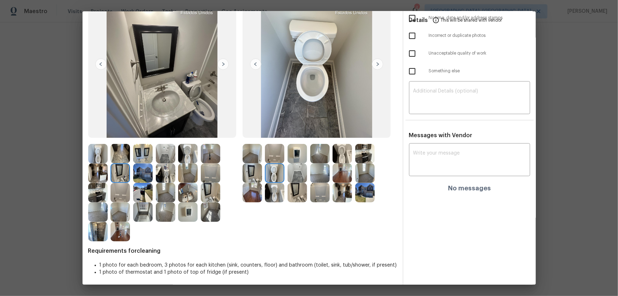
click at [97, 160] on img at bounding box center [97, 153] width 19 height 19
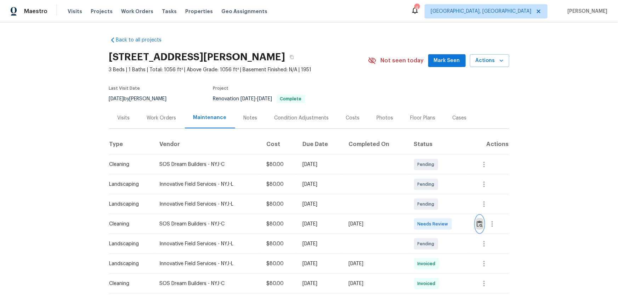
click at [440, 195] on button "button" at bounding box center [480, 223] width 8 height 17
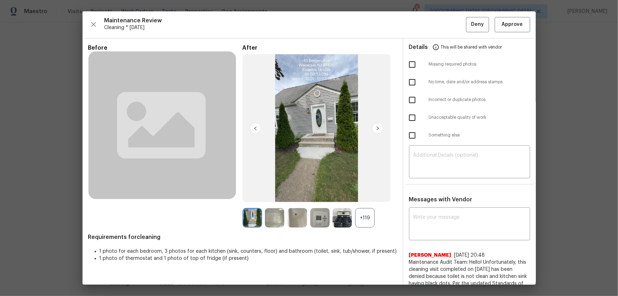
click at [363, 195] on div "+119" at bounding box center [364, 217] width 19 height 19
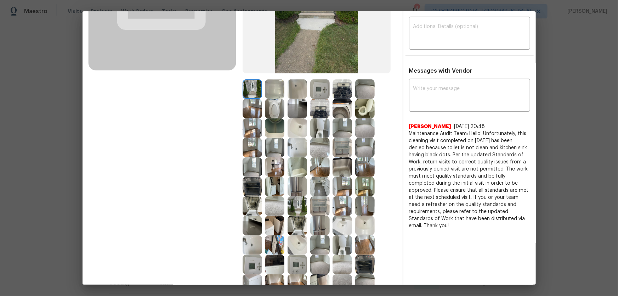
scroll to position [161, 0]
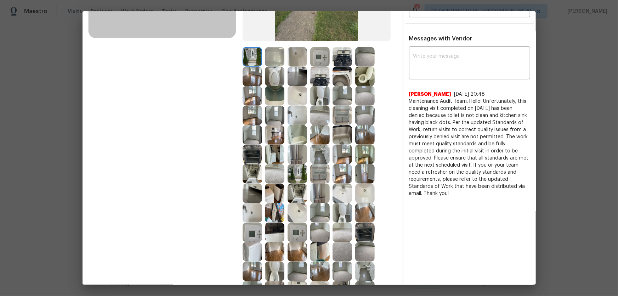
click at [320, 91] on img at bounding box center [319, 95] width 19 height 19
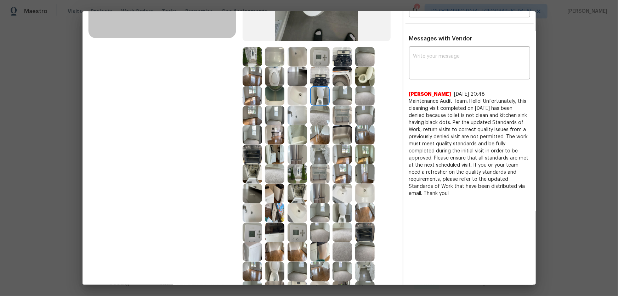
click at [297, 93] on img at bounding box center [297, 95] width 19 height 19
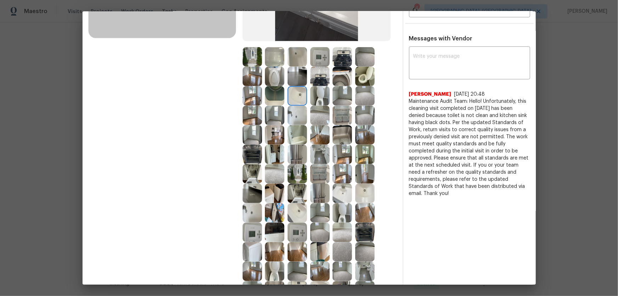
click at [296, 128] on img at bounding box center [297, 134] width 19 height 19
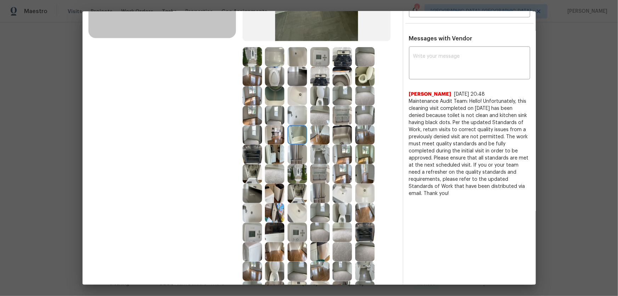
click at [279, 133] on img at bounding box center [274, 134] width 19 height 19
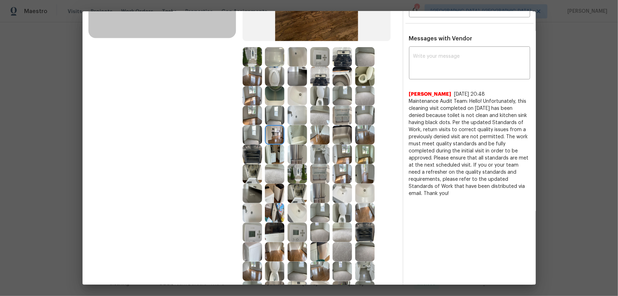
click at [269, 165] on img at bounding box center [274, 173] width 19 height 19
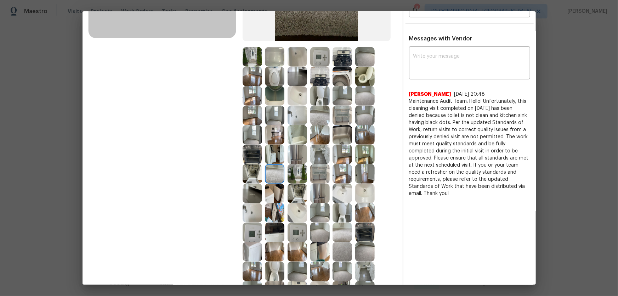
click at [270, 157] on img at bounding box center [274, 154] width 19 height 19
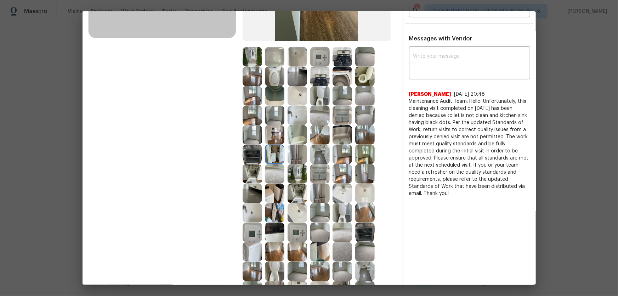
click at [246, 156] on img at bounding box center [252, 154] width 19 height 19
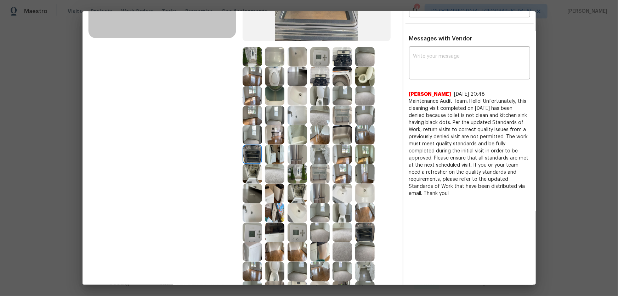
click at [248, 166] on img at bounding box center [252, 173] width 19 height 19
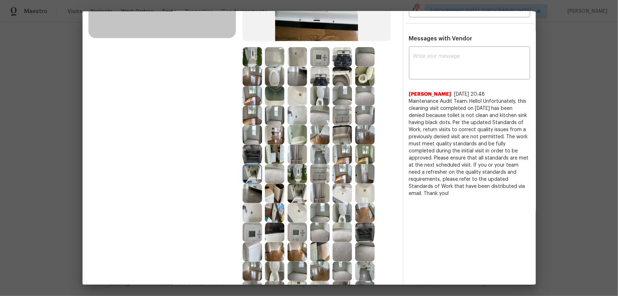
click at [268, 187] on img at bounding box center [274, 193] width 19 height 19
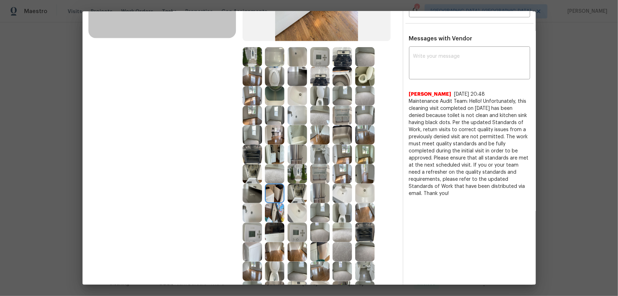
click at [253, 191] on img at bounding box center [252, 193] width 19 height 19
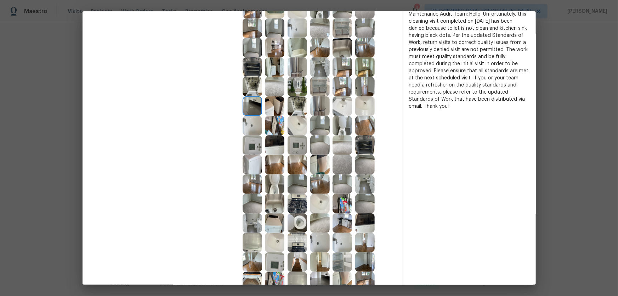
scroll to position [258, 0]
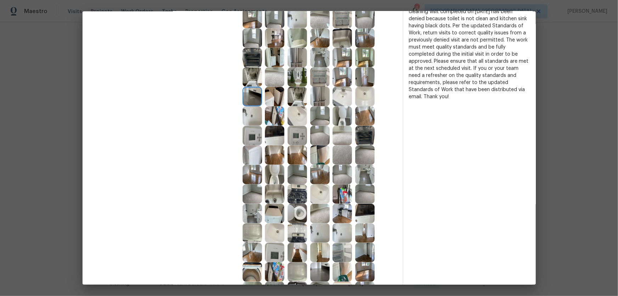
click at [292, 135] on img at bounding box center [297, 135] width 19 height 19
click at [334, 136] on img at bounding box center [342, 135] width 19 height 19
click at [339, 119] on img at bounding box center [342, 115] width 19 height 19
click at [358, 113] on img at bounding box center [364, 115] width 19 height 19
click at [349, 101] on img at bounding box center [342, 96] width 19 height 19
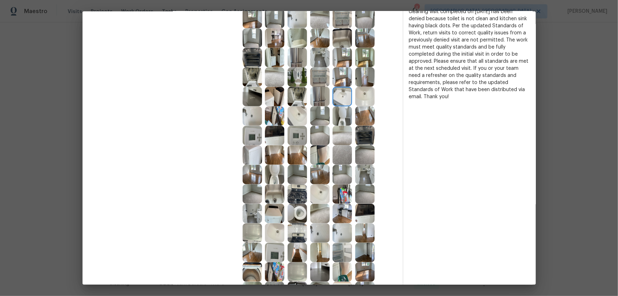
click at [315, 96] on img at bounding box center [319, 96] width 19 height 19
click at [314, 83] on img at bounding box center [319, 76] width 19 height 19
click at [330, 80] on div at bounding box center [321, 76] width 23 height 19
click at [370, 79] on img at bounding box center [364, 76] width 19 height 19
click at [291, 78] on img at bounding box center [297, 76] width 19 height 19
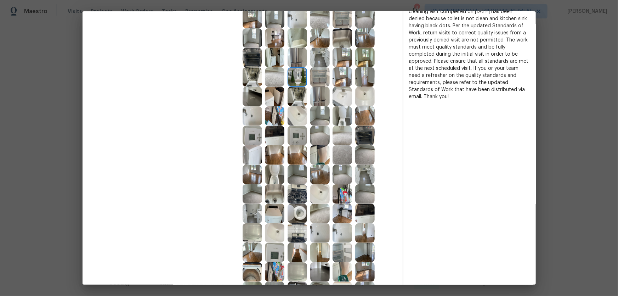
click at [293, 93] on img at bounding box center [297, 96] width 19 height 19
click at [275, 93] on img at bounding box center [274, 96] width 19 height 19
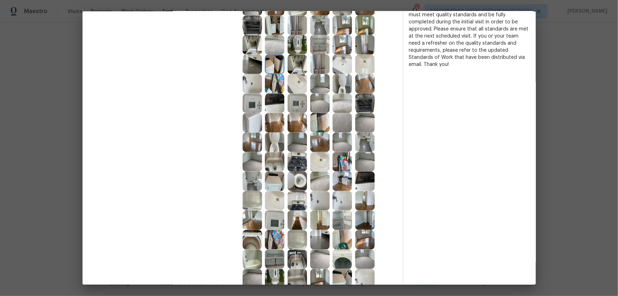
scroll to position [322, 0]
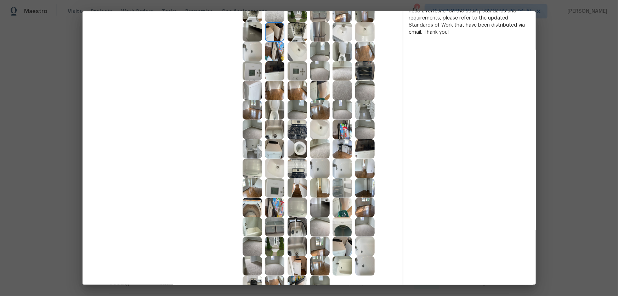
click at [363, 195] on img at bounding box center [364, 226] width 19 height 19
click at [319, 195] on img at bounding box center [319, 226] width 19 height 19
click at [244, 195] on img at bounding box center [252, 246] width 19 height 19
click at [298, 195] on img at bounding box center [297, 246] width 19 height 19
click at [295, 195] on img at bounding box center [297, 226] width 19 height 19
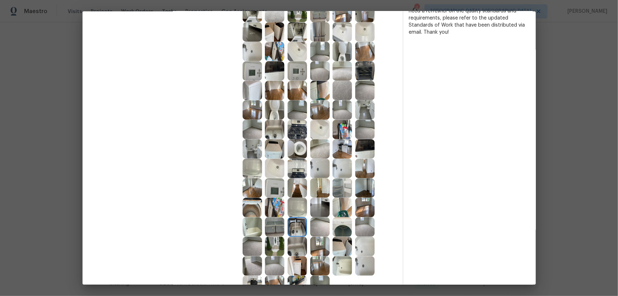
click at [278, 195] on img at bounding box center [274, 226] width 19 height 19
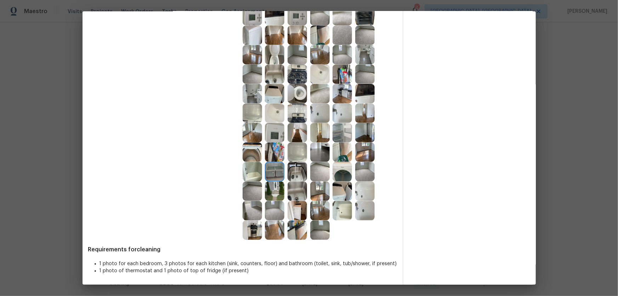
click at [295, 195] on img at bounding box center [297, 229] width 19 height 19
click at [276, 195] on img at bounding box center [274, 229] width 19 height 19
click at [261, 195] on div at bounding box center [254, 229] width 23 height 19
click at [313, 195] on img at bounding box center [319, 210] width 19 height 19
click at [339, 195] on img at bounding box center [342, 210] width 19 height 19
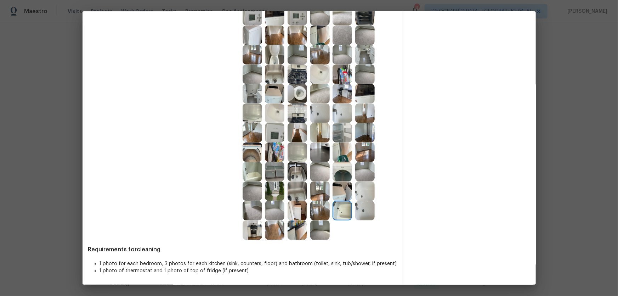
click at [341, 195] on img at bounding box center [342, 190] width 19 height 19
click at [337, 152] on img at bounding box center [342, 151] width 19 height 19
click at [333, 142] on img at bounding box center [342, 151] width 19 height 19
click at [326, 149] on img at bounding box center [319, 151] width 19 height 19
click at [315, 131] on img at bounding box center [319, 132] width 19 height 19
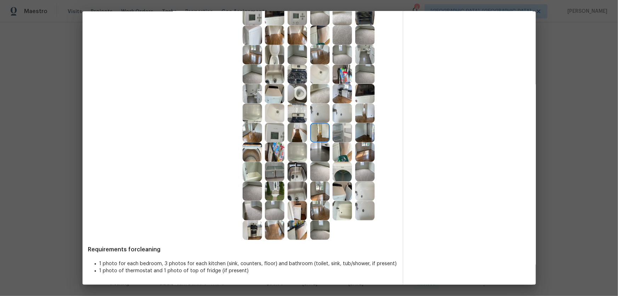
click at [342, 132] on img at bounding box center [342, 132] width 19 height 19
click at [337, 114] on img at bounding box center [342, 112] width 19 height 19
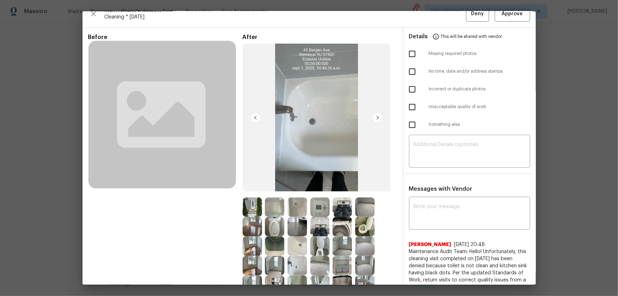
scroll to position [0, 0]
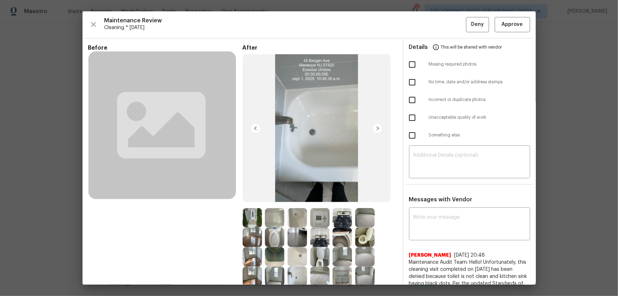
click at [313, 195] on img at bounding box center [319, 217] width 19 height 19
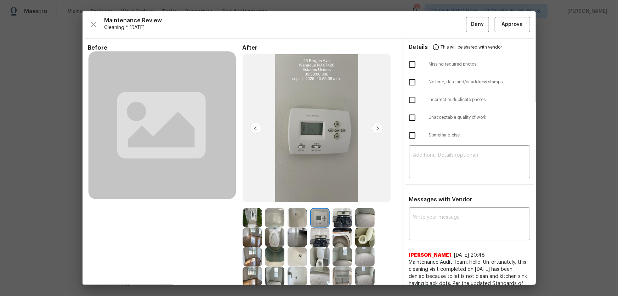
click at [315, 195] on img at bounding box center [319, 237] width 19 height 19
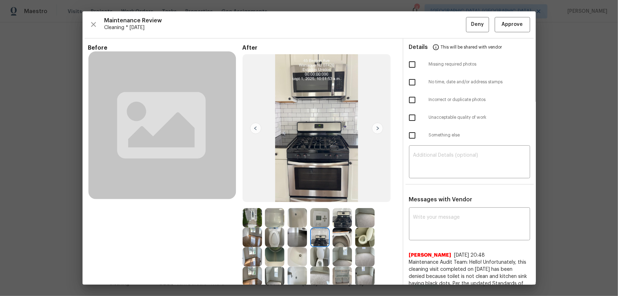
click at [338, 195] on img at bounding box center [342, 217] width 19 height 19
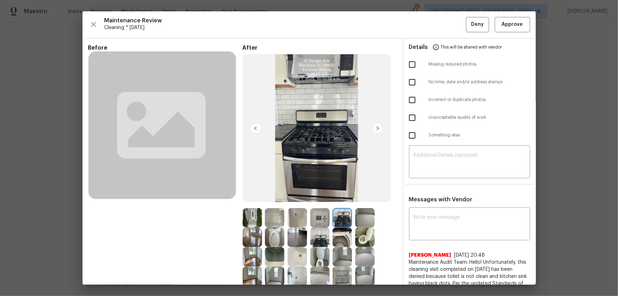
click at [336, 195] on img at bounding box center [342, 237] width 19 height 19
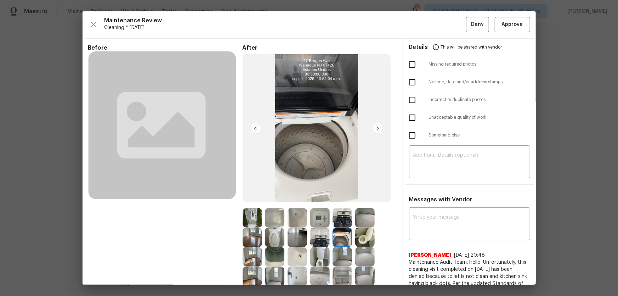
click at [356, 195] on img at bounding box center [364, 237] width 19 height 19
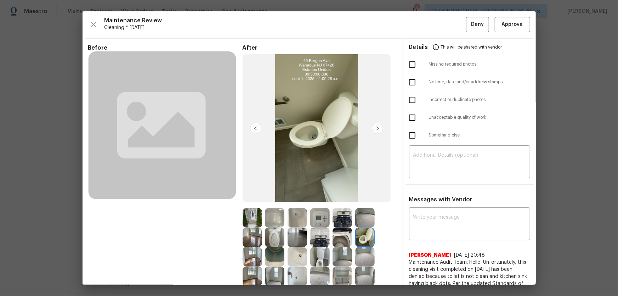
click at [325, 195] on img at bounding box center [319, 237] width 19 height 19
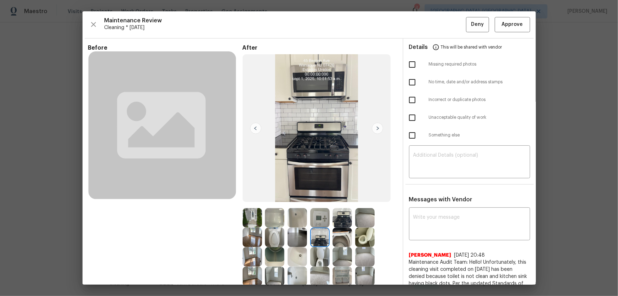
click at [322, 195] on img at bounding box center [319, 217] width 19 height 19
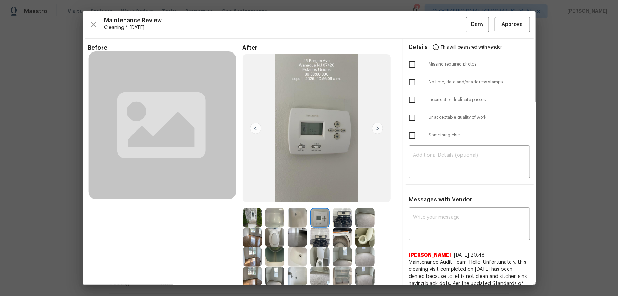
click at [298, 195] on img at bounding box center [297, 217] width 19 height 19
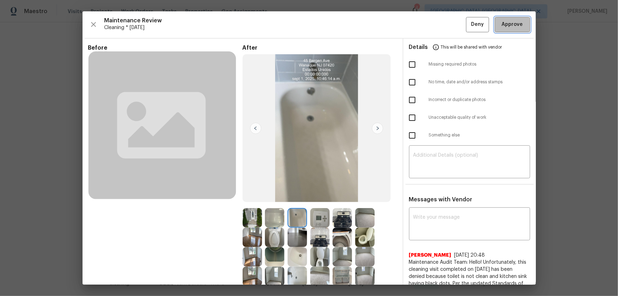
click at [440, 20] on span "Approve" at bounding box center [512, 24] width 21 height 9
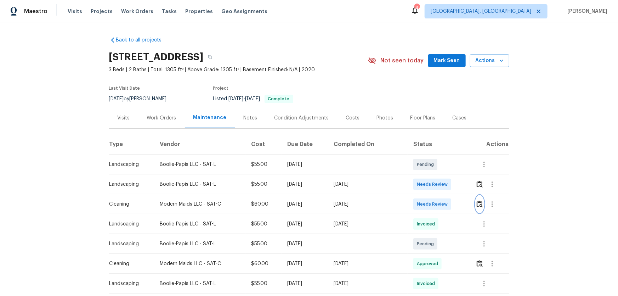
click at [477, 205] on img "button" at bounding box center [480, 204] width 6 height 7
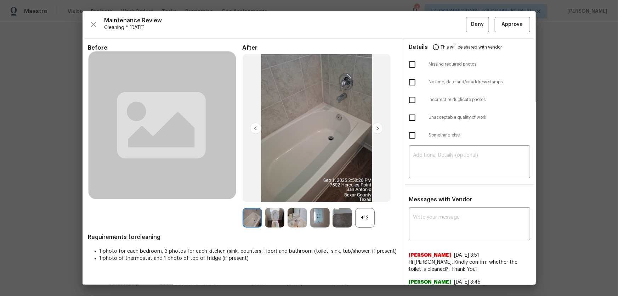
click at [373, 216] on div "+13" at bounding box center [364, 217] width 19 height 19
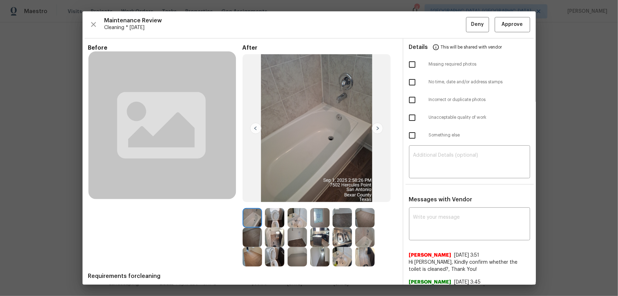
scroll to position [27, 0]
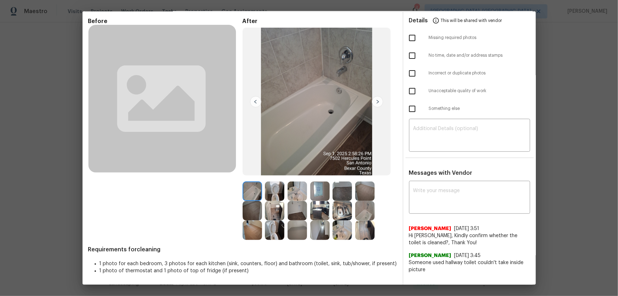
click at [281, 230] on img at bounding box center [274, 229] width 19 height 19
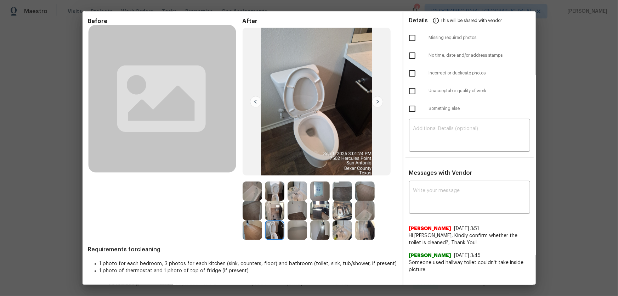
click at [280, 191] on img at bounding box center [274, 190] width 19 height 19
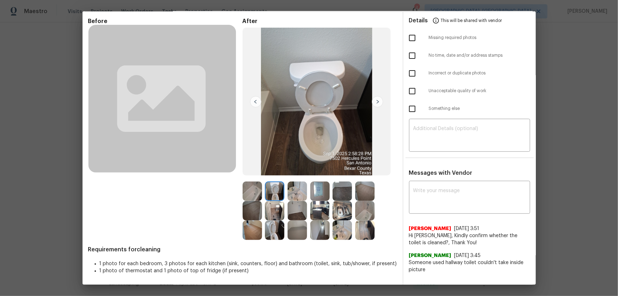
click at [303, 198] on img at bounding box center [297, 190] width 19 height 19
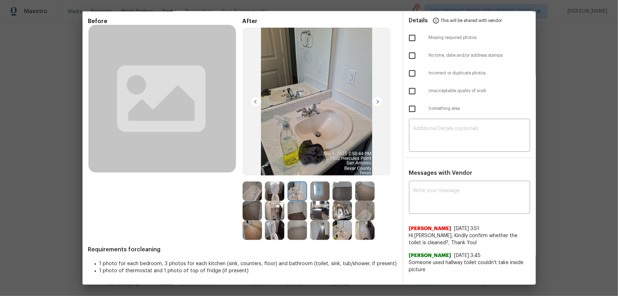
click at [337, 228] on img at bounding box center [342, 229] width 19 height 19
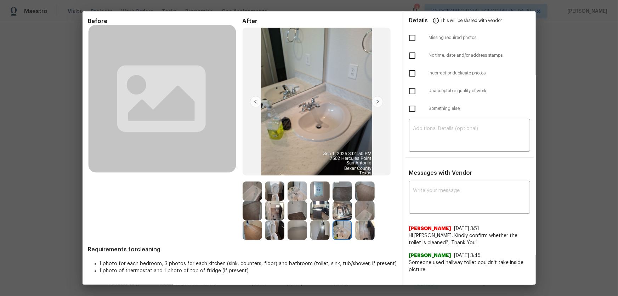
click at [362, 212] on img at bounding box center [364, 210] width 19 height 19
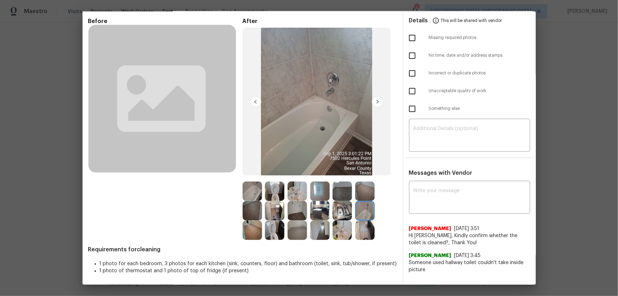
click at [250, 192] on img at bounding box center [252, 190] width 19 height 19
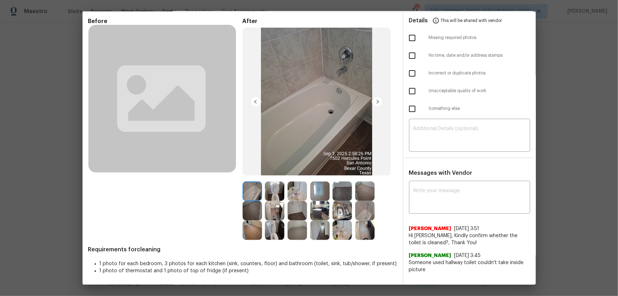
click at [340, 215] on img at bounding box center [342, 210] width 19 height 19
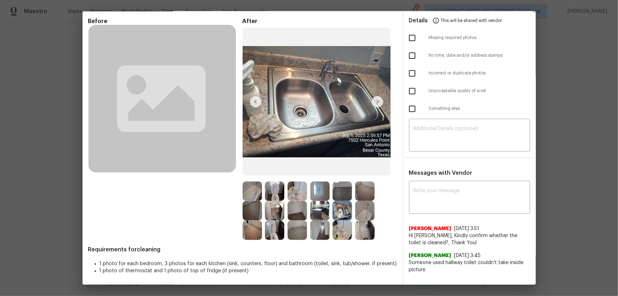
drag, startPoint x: 340, startPoint y: 226, endPoint x: 327, endPoint y: 215, distance: 17.3
click at [340, 227] on img at bounding box center [342, 229] width 19 height 19
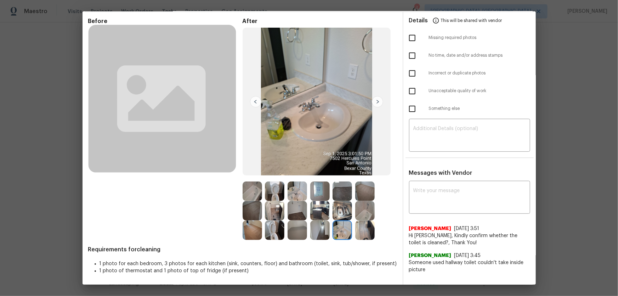
click at [326, 212] on img at bounding box center [319, 210] width 19 height 19
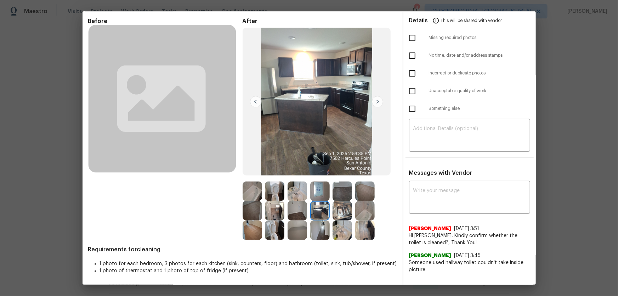
click at [295, 208] on img at bounding box center [297, 210] width 19 height 19
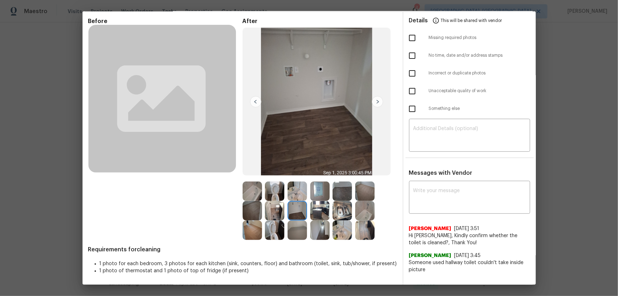
click at [312, 193] on img at bounding box center [319, 190] width 19 height 19
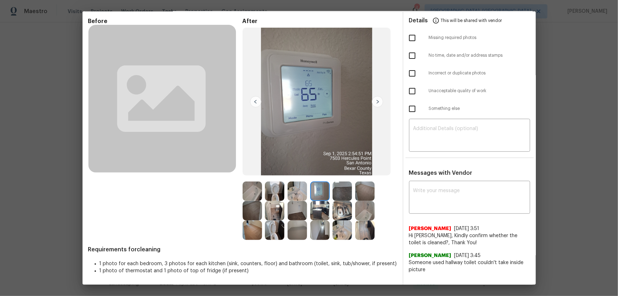
click at [301, 191] on img at bounding box center [297, 190] width 19 height 19
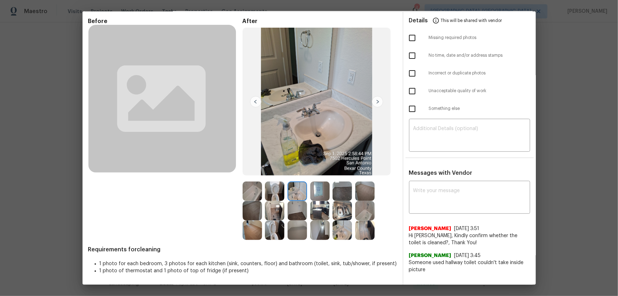
click at [298, 230] on img at bounding box center [297, 229] width 19 height 19
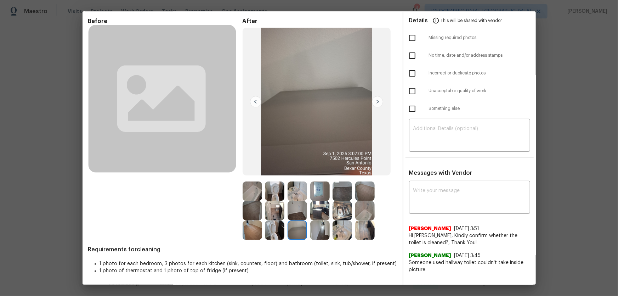
click at [338, 195] on img at bounding box center [342, 190] width 19 height 19
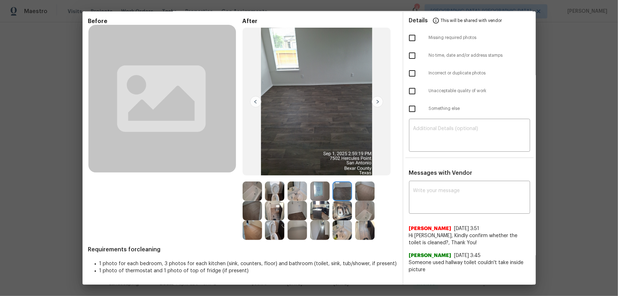
click at [375, 189] on div at bounding box center [366, 190] width 23 height 19
click at [247, 210] on img at bounding box center [252, 210] width 19 height 19
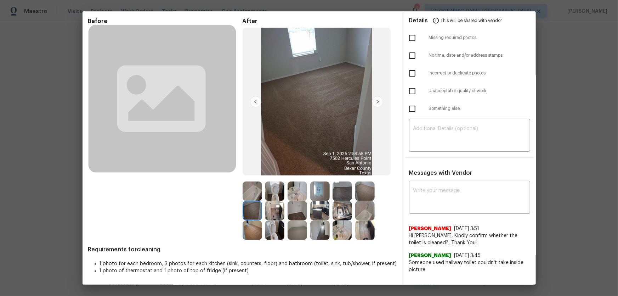
click at [252, 233] on img at bounding box center [252, 229] width 19 height 19
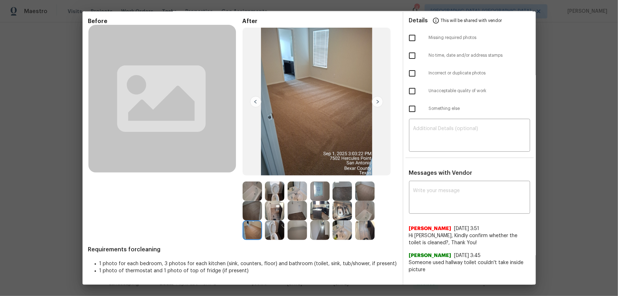
click at [297, 232] on img at bounding box center [297, 229] width 19 height 19
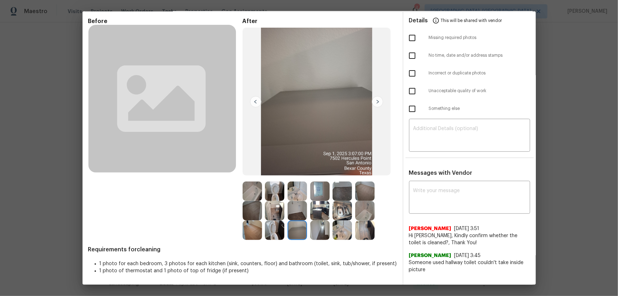
click at [296, 213] on img at bounding box center [297, 210] width 19 height 19
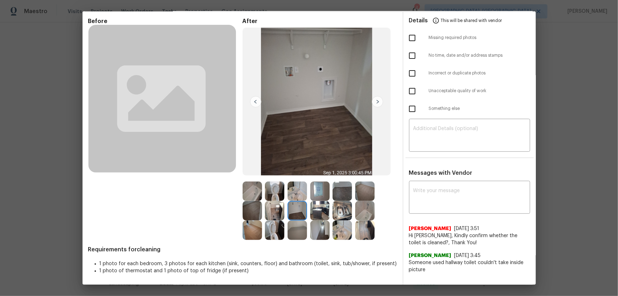
click at [318, 210] on img at bounding box center [319, 210] width 19 height 19
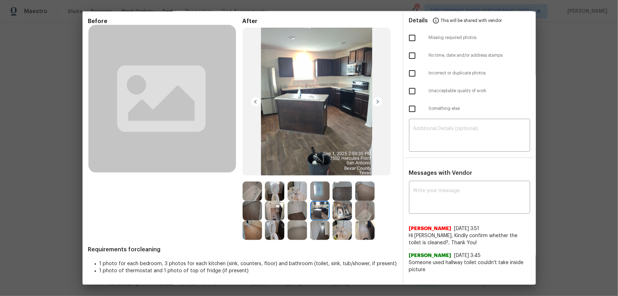
click at [337, 209] on img at bounding box center [342, 210] width 19 height 19
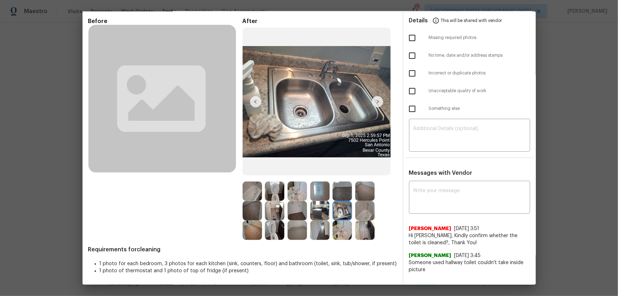
click at [338, 229] on img at bounding box center [342, 229] width 19 height 19
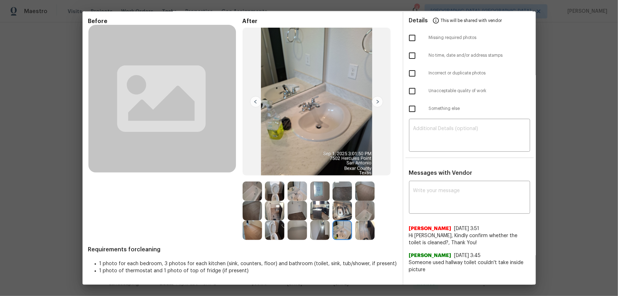
click at [372, 234] on img at bounding box center [364, 229] width 19 height 19
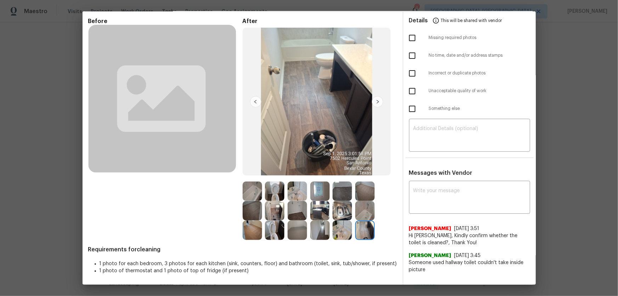
click at [320, 216] on img at bounding box center [319, 210] width 19 height 19
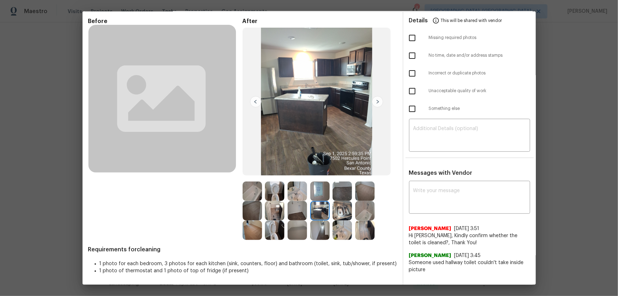
click at [316, 196] on img at bounding box center [319, 190] width 19 height 19
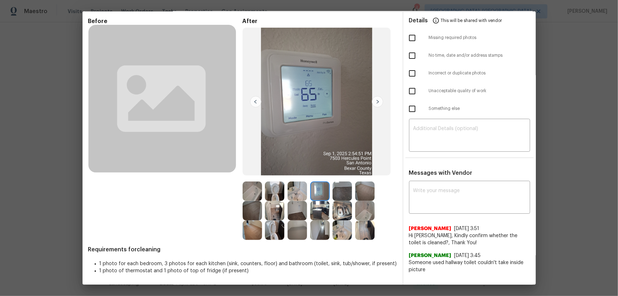
click at [342, 195] on img at bounding box center [342, 190] width 19 height 19
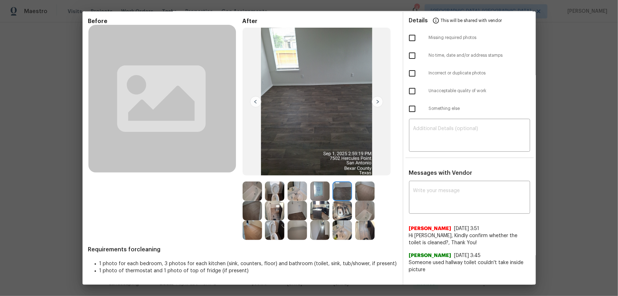
click at [362, 195] on img at bounding box center [364, 190] width 19 height 19
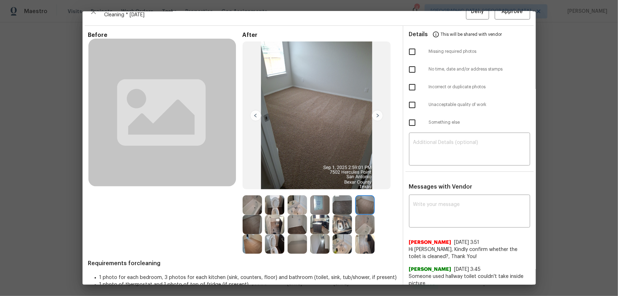
scroll to position [0, 0]
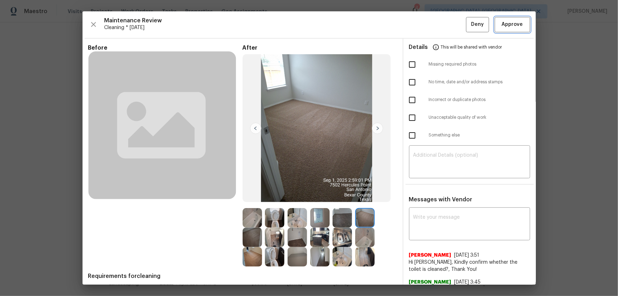
click at [515, 27] on span "Approve" at bounding box center [512, 24] width 21 height 9
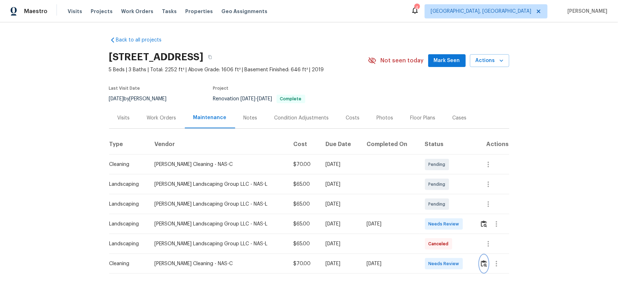
click at [480, 267] on button "button" at bounding box center [484, 263] width 8 height 17
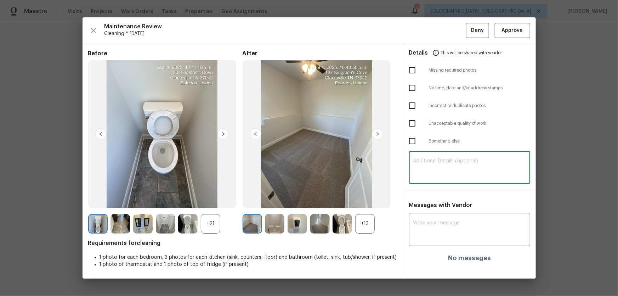
click at [420, 163] on textarea at bounding box center [470, 168] width 113 height 20
paste textarea "Maintenance Audit Team: Hello! Unfortunately, this landscaping visit completed …"
type textarea "Maintenance Audit Team: Hello! Unfortunately, this landscaping visit completed …"
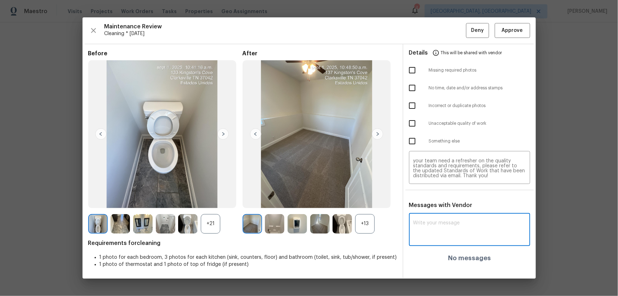
click at [419, 240] on textarea at bounding box center [470, 230] width 113 height 20
paste textarea "Maintenance Audit Team: Hello! Unfortunately, this landscaping visit completed …"
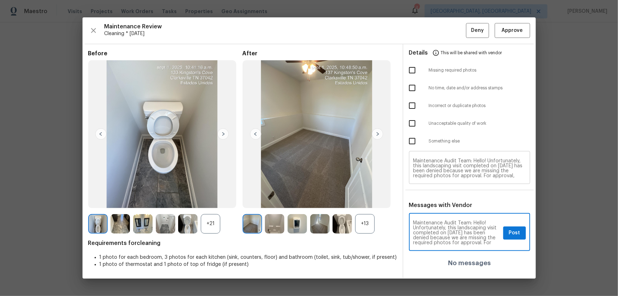
scroll to position [0, 0]
type textarea "Maintenance Audit Team: Hello! Unfortunately, this landscaping visit completed …"
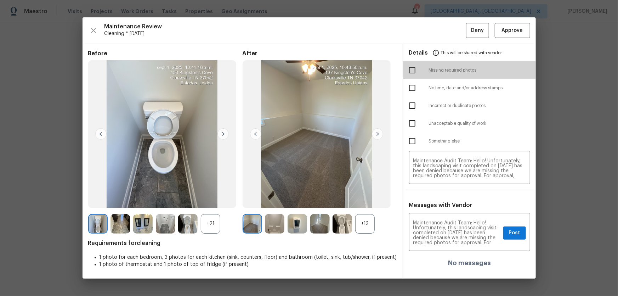
click at [411, 71] on input "checkbox" at bounding box center [412, 70] width 15 height 15
checkbox input "true"
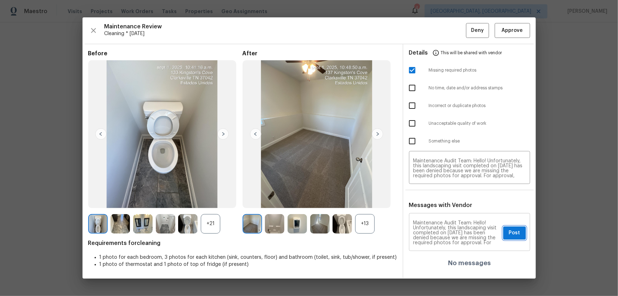
click at [511, 233] on span "Post" at bounding box center [514, 233] width 11 height 9
click at [479, 31] on span "Deny" at bounding box center [477, 30] width 13 height 9
